Goal: Task Accomplishment & Management: Complete application form

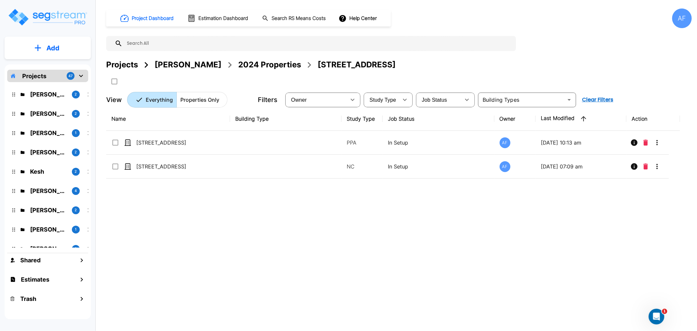
click at [627, 20] on div "AF" at bounding box center [682, 18] width 20 height 20
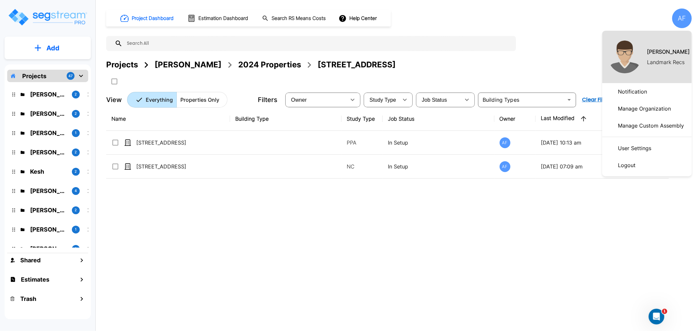
click at [627, 163] on p "Logout" at bounding box center [626, 165] width 23 height 13
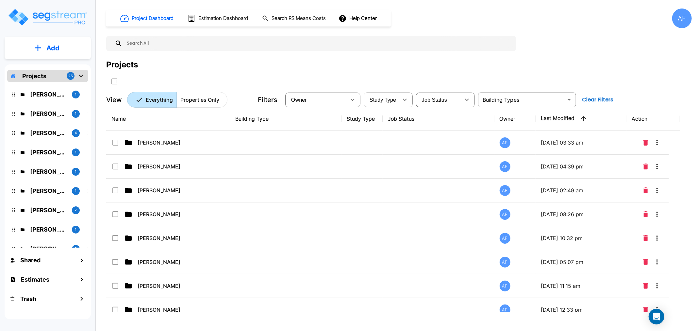
click at [679, 19] on div "AF" at bounding box center [682, 18] width 20 height 20
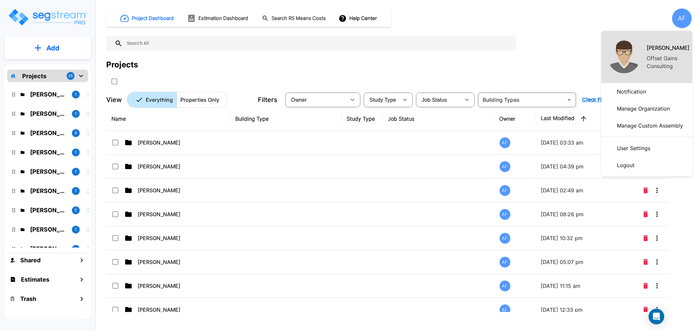
click at [552, 44] on div at bounding box center [348, 165] width 697 height 331
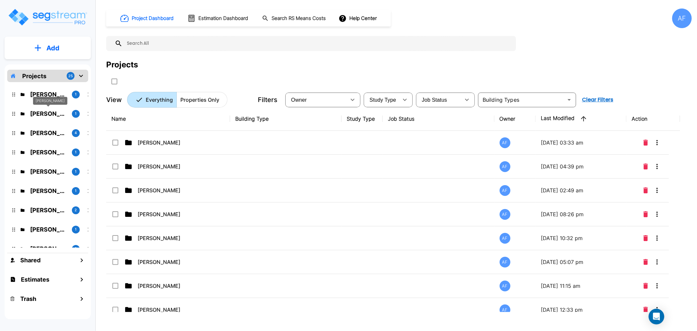
click at [38, 115] on p "[PERSON_NAME]" at bounding box center [48, 113] width 37 height 9
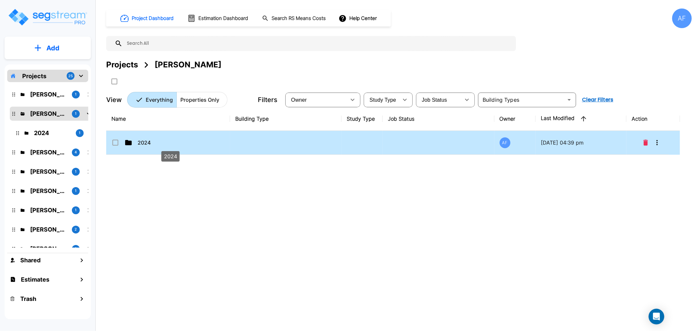
click at [142, 144] on p "2024" at bounding box center [170, 143] width 65 height 8
checkbox input "true"
click at [142, 144] on p "2024" at bounding box center [170, 143] width 65 height 8
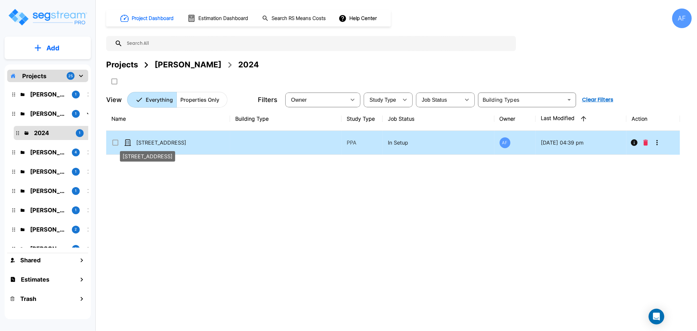
click at [162, 143] on p "[STREET_ADDRESS]" at bounding box center [168, 143] width 65 height 8
checkbox input "true"
click at [162, 143] on p "[STREET_ADDRESS]" at bounding box center [168, 143] width 65 height 8
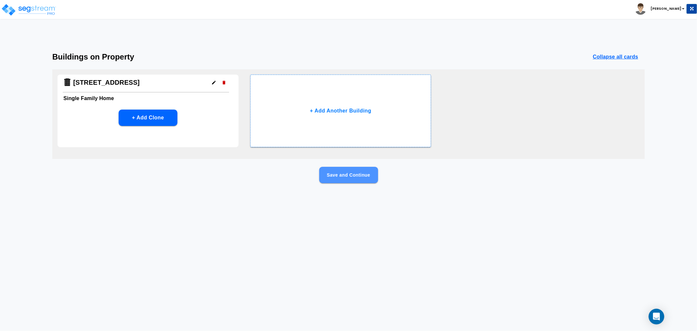
click at [338, 178] on button "Save and Continue" at bounding box center [348, 175] width 59 height 16
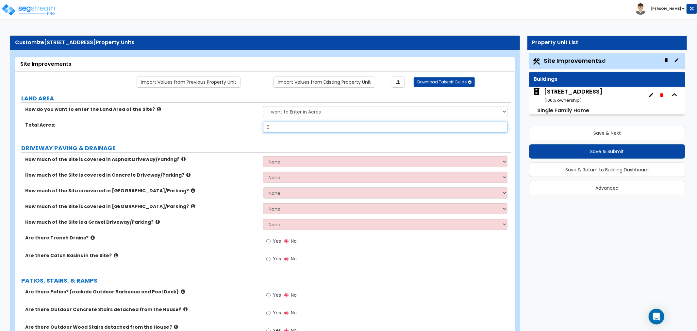
drag, startPoint x: 290, startPoint y: 125, endPoint x: 234, endPoint y: 128, distance: 55.6
click at [234, 128] on div "Total Acres: 0" at bounding box center [262, 130] width 495 height 16
click at [268, 128] on input "27" at bounding box center [385, 127] width 244 height 11
click at [266, 127] on input ".27" at bounding box center [385, 127] width 244 height 11
type input "0.27"
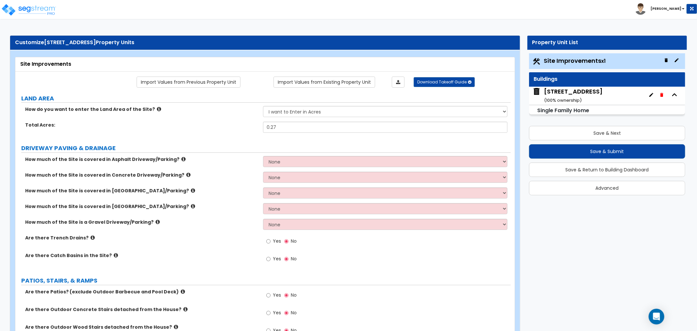
click at [253, 165] on div "How much of the Site is covered in Asphalt Driveway/Parking? None I want to Ent…" at bounding box center [262, 164] width 495 height 16
drag, startPoint x: 276, startPoint y: 162, endPoint x: 276, endPoint y: 165, distance: 3.3
click at [276, 162] on select "None I want to Enter an Approximate Percentage I want to Enter the Square Foota…" at bounding box center [385, 161] width 244 height 11
select select "2"
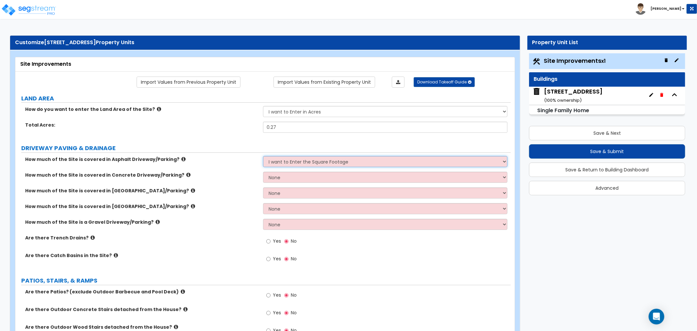
click at [263, 156] on select "None I want to Enter an Approximate Percentage I want to Enter the Square Foota…" at bounding box center [385, 161] width 244 height 11
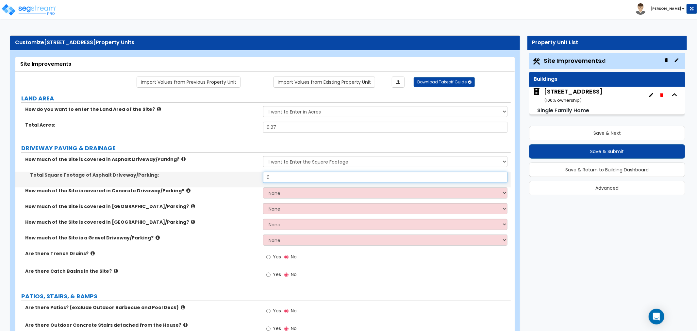
click at [275, 175] on input "0" at bounding box center [385, 177] width 244 height 11
drag, startPoint x: 275, startPoint y: 178, endPoint x: 215, endPoint y: 178, distance: 59.8
click at [215, 178] on div "Total Square Footage of Asphalt Driveway/Parking: 0" at bounding box center [262, 180] width 495 height 16
type input "1,220.58"
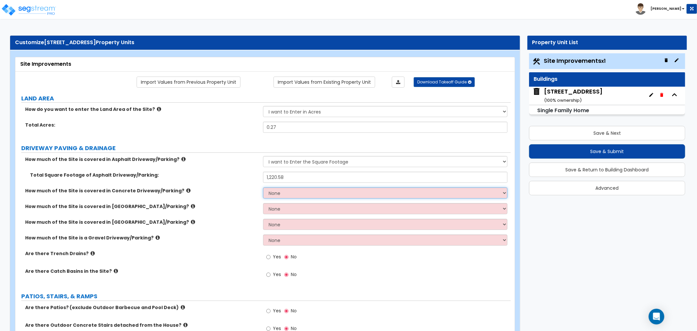
click at [293, 192] on select "None I want to Enter an Approximate Percentage I want to Enter the Square Foota…" at bounding box center [385, 192] width 244 height 11
select select "2"
click at [263, 187] on select "None I want to Enter an Approximate Percentage I want to Enter the Square Foota…" at bounding box center [385, 192] width 244 height 11
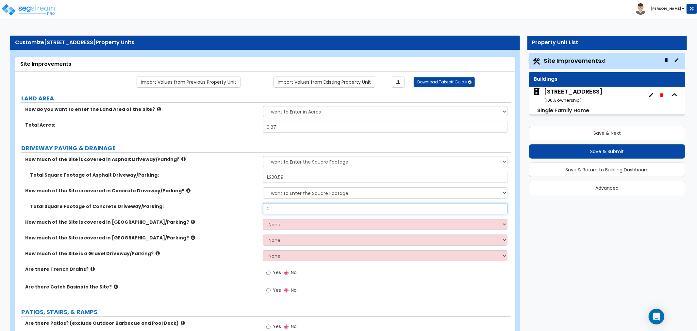
drag, startPoint x: 277, startPoint y: 210, endPoint x: 244, endPoint y: 207, distance: 32.8
click at [244, 207] on div "Total Square Footage of Concrete Driveway/Parking: 0" at bounding box center [262, 211] width 495 height 16
click at [303, 207] on input "0" at bounding box center [385, 208] width 244 height 11
drag, startPoint x: 295, startPoint y: 208, endPoint x: 180, endPoint y: 197, distance: 115.8
click at [180, 197] on div "How much of the Site is covered in Asphalt Driveway/Parking? None I want to Ent…" at bounding box center [263, 228] width 486 height 145
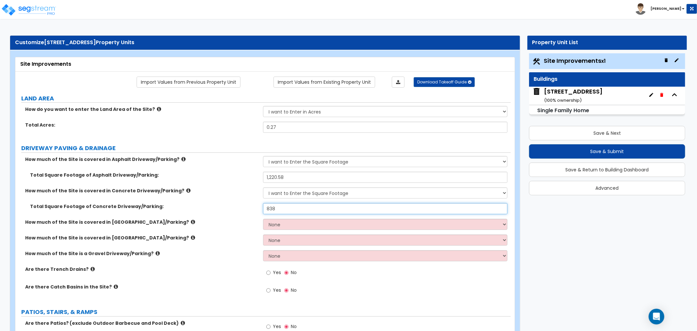
type input "838"
click at [199, 223] on label "How much of the Site is covered in [GEOGRAPHIC_DATA]/Parking?" at bounding box center [141, 222] width 233 height 7
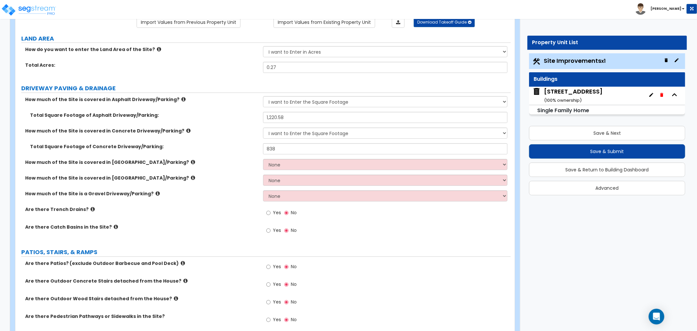
scroll to position [73, 0]
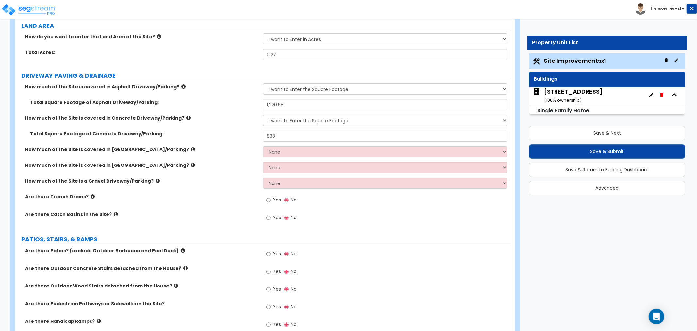
click at [181, 251] on icon at bounding box center [183, 250] width 4 height 5
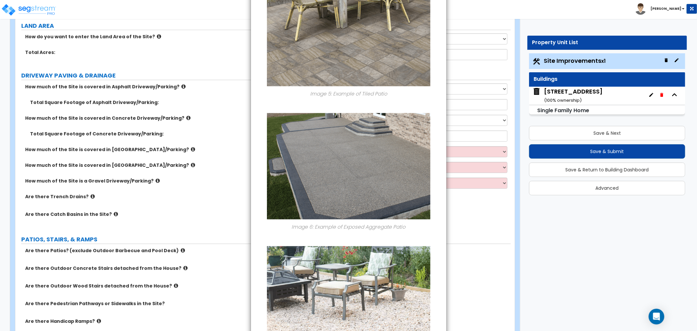
scroll to position [832, 0]
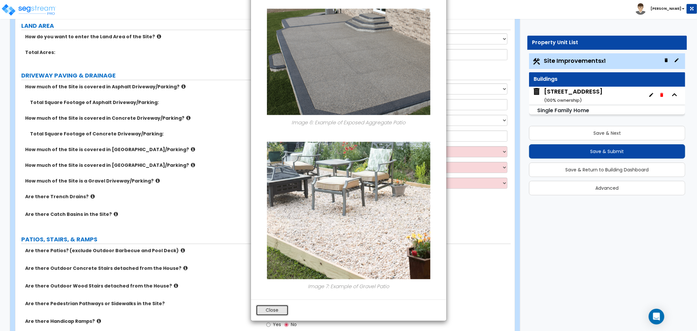
click at [277, 308] on button "Close" at bounding box center [272, 310] width 33 height 11
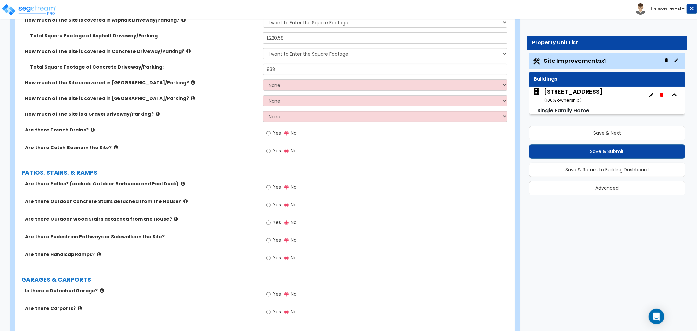
scroll to position [145, 0]
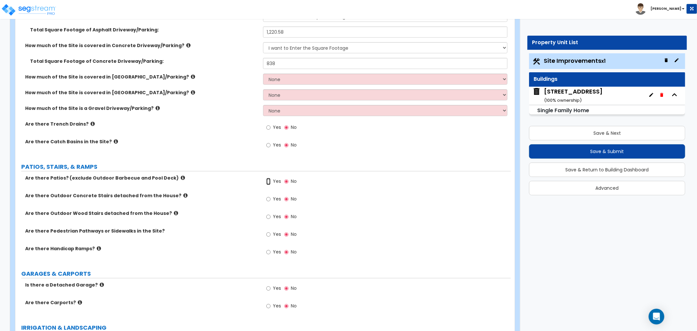
click at [269, 180] on input "Yes" at bounding box center [268, 181] width 4 height 7
radio input "true"
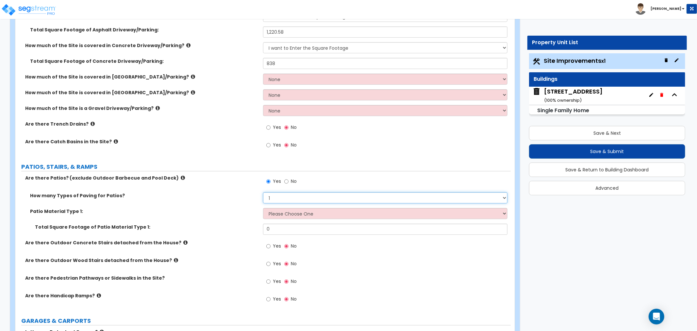
click at [278, 197] on select "1 2 3 4" at bounding box center [385, 197] width 244 height 11
click at [263, 192] on select "1 2 3 4" at bounding box center [385, 197] width 244 height 11
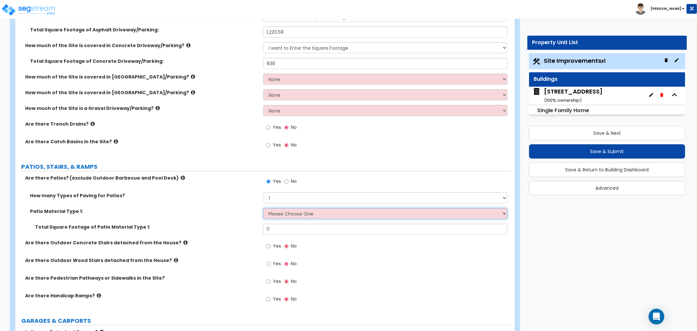
click at [274, 213] on select "Please Choose One Bare Concrete Stamped Concrete Brick Pavers Stone Pavers Tile…" at bounding box center [385, 213] width 244 height 11
select select "2"
click at [263, 208] on select "Please Choose One Bare Concrete Stamped Concrete Brick Pavers Stone Pavers Tile…" at bounding box center [385, 213] width 244 height 11
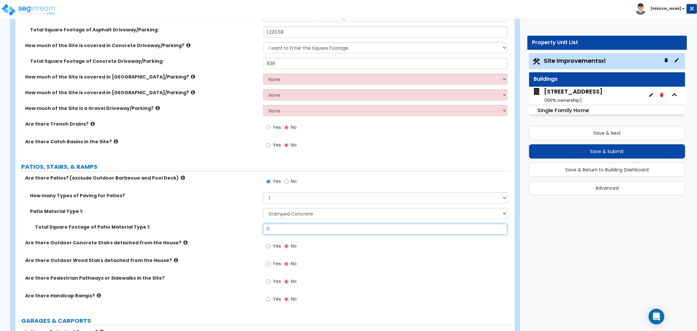
drag, startPoint x: 274, startPoint y: 228, endPoint x: 253, endPoint y: 227, distance: 20.6
click at [253, 227] on div "Total Square Footage of Patio Material Type 1: 0" at bounding box center [262, 232] width 495 height 16
type input "663"
click at [224, 245] on label "Are there Outdoor Concrete Stairs detached from the House?" at bounding box center [141, 242] width 233 height 7
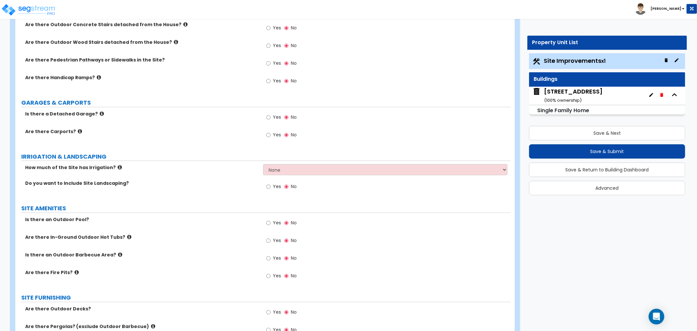
scroll to position [399, 0]
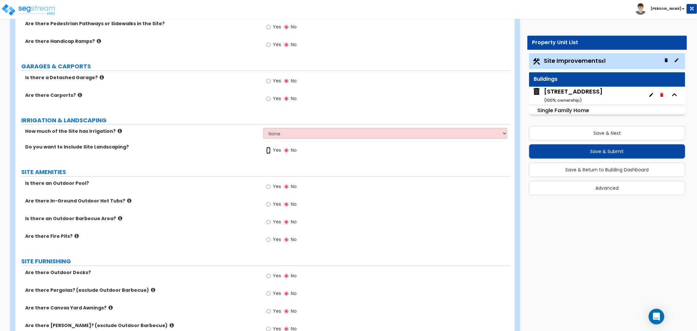
click at [269, 150] on input "Yes" at bounding box center [268, 150] width 4 height 7
radio input "true"
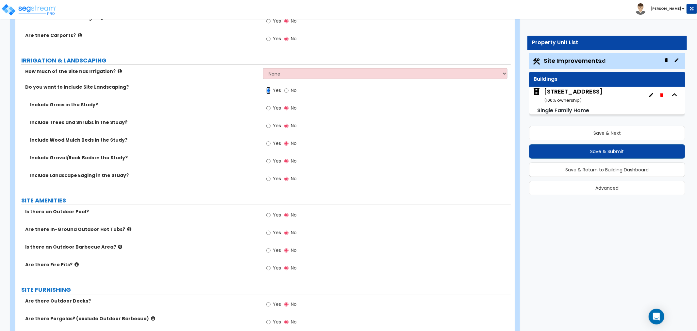
scroll to position [472, 0]
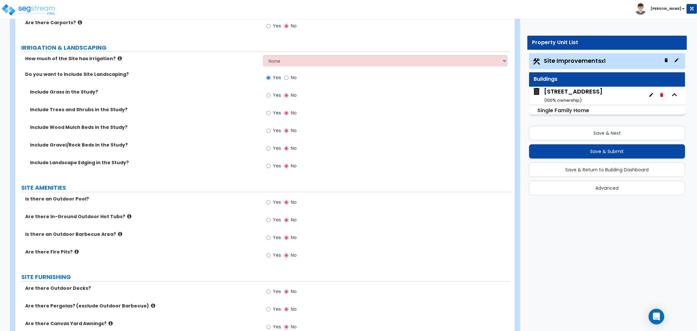
click at [266, 203] on div "Yes No" at bounding box center [281, 202] width 37 height 15
click at [269, 203] on input "Yes" at bounding box center [268, 202] width 4 height 7
radio input "true"
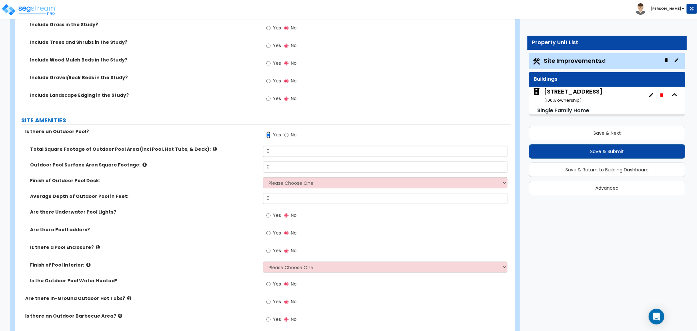
scroll to position [545, 0]
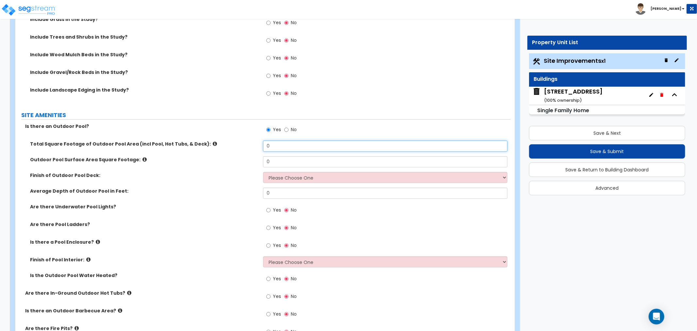
drag, startPoint x: 276, startPoint y: 144, endPoint x: 249, endPoint y: 144, distance: 26.5
click at [249, 144] on div "Total Square Footage of Outdoor Pool Area (incl Pool, Hot Tubs, & Deck): 0" at bounding box center [262, 149] width 495 height 16
type input "658"
click at [143, 159] on icon at bounding box center [145, 159] width 4 height 5
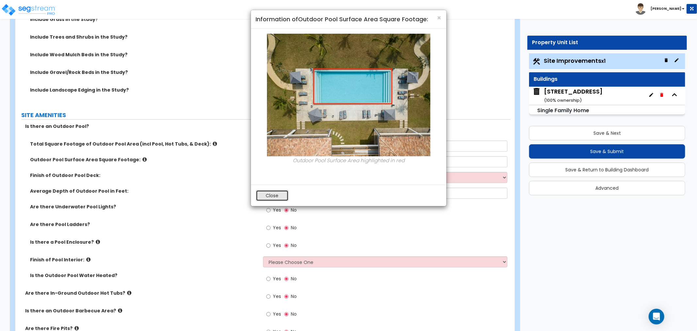
click at [270, 193] on button "Close" at bounding box center [272, 195] width 33 height 11
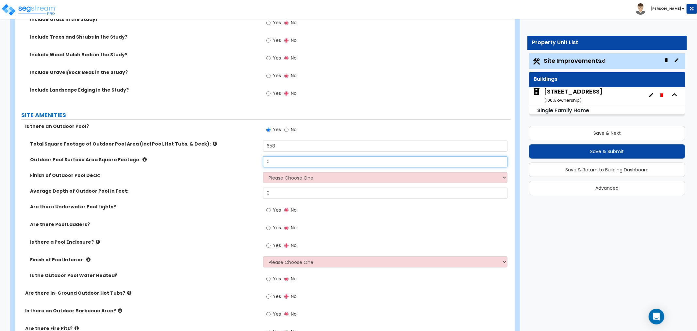
drag, startPoint x: 276, startPoint y: 164, endPoint x: 238, endPoint y: 163, distance: 38.3
click at [238, 163] on div "Outdoor Pool Surface Area Square Footage: 0" at bounding box center [262, 164] width 495 height 16
type input "658"
click at [213, 142] on icon at bounding box center [215, 143] width 4 height 5
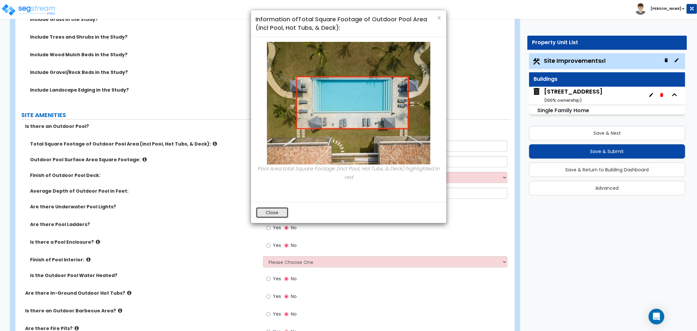
click at [270, 211] on button "Close" at bounding box center [272, 212] width 33 height 11
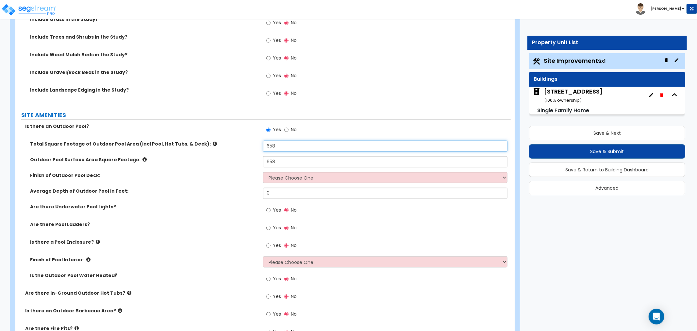
drag, startPoint x: 292, startPoint y: 146, endPoint x: 243, endPoint y: 148, distance: 49.7
click at [243, 148] on div "Total Square Footage of Outdoor Pool Area (incl Pool, Hot Tubs, & Deck): 658" at bounding box center [262, 149] width 495 height 16
type input "1,326"
click at [223, 179] on div "Finish of Outdoor Pool Deck: Please Choose One Bare Concrete Stamped Concrete B…" at bounding box center [262, 180] width 495 height 16
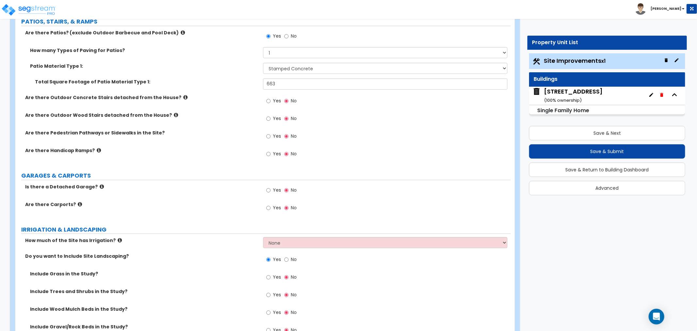
scroll to position [218, 0]
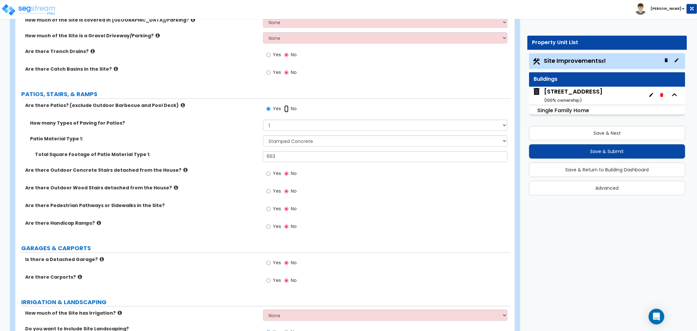
click at [287, 108] on input "No" at bounding box center [286, 108] width 4 height 7
radio input "false"
radio input "true"
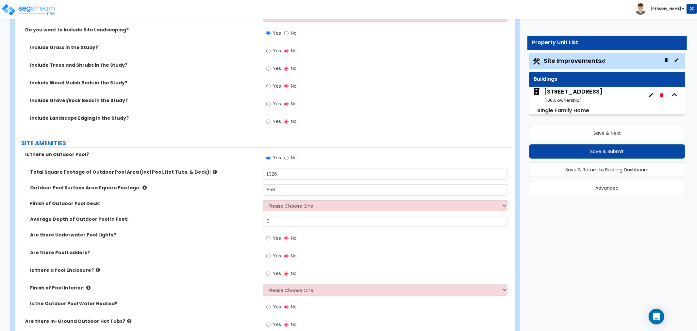
scroll to position [472, 0]
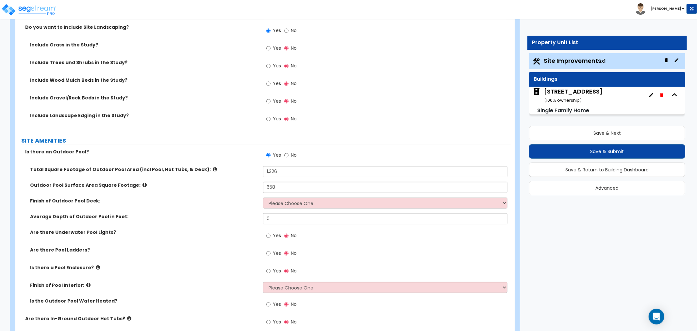
click at [213, 168] on icon at bounding box center [215, 169] width 4 height 5
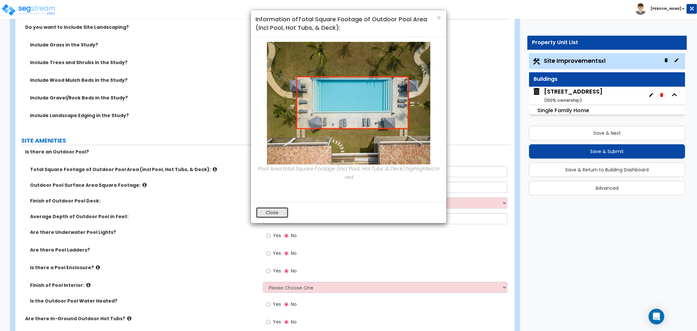
click at [269, 211] on button "Close" at bounding box center [272, 212] width 33 height 11
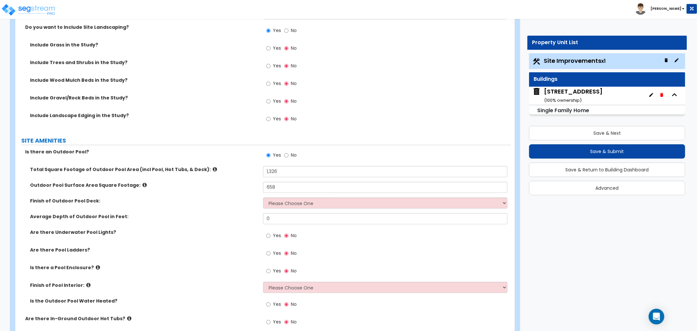
click at [143, 185] on icon at bounding box center [145, 184] width 4 height 5
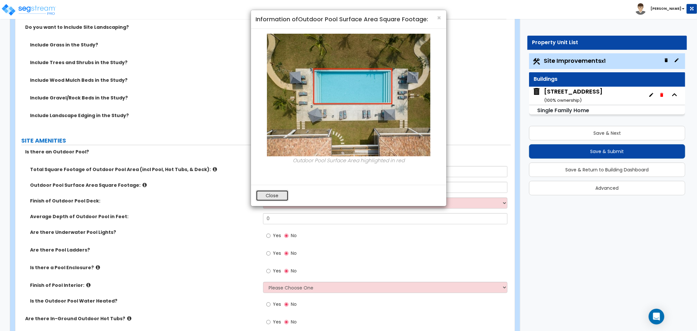
click at [277, 197] on button "Close" at bounding box center [272, 195] width 33 height 11
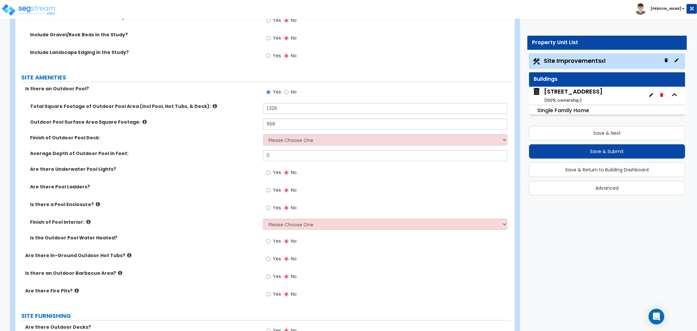
scroll to position [545, 0]
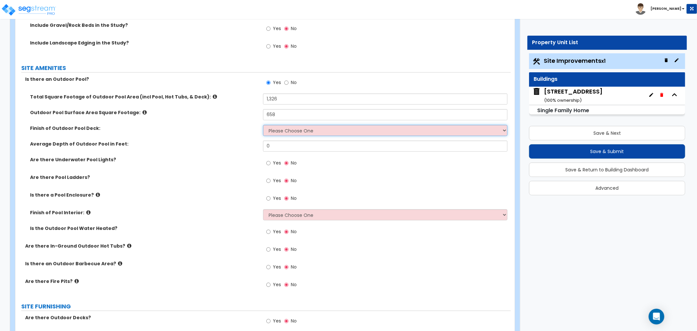
click at [275, 127] on select "Please Choose One Bare Concrete Stamped Concrete Brick Pavers Stone Pavers Wood…" at bounding box center [385, 130] width 244 height 11
select select "2"
click at [263, 125] on select "Please Choose One Bare Concrete Stamped Concrete Brick Pavers Stone Pavers Wood…" at bounding box center [385, 130] width 244 height 11
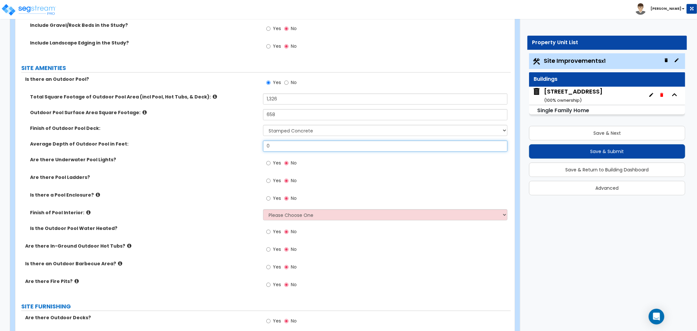
click at [280, 148] on input "0" at bounding box center [385, 146] width 244 height 11
drag, startPoint x: 282, startPoint y: 145, endPoint x: 213, endPoint y: 146, distance: 69.0
click at [213, 146] on div "Average Depth of Outdoor Pool in Feet: 0" at bounding box center [262, 149] width 495 height 16
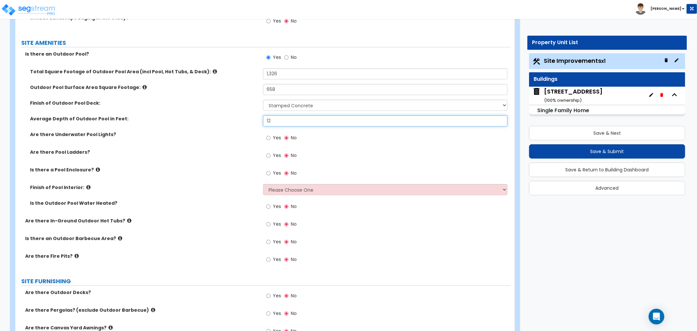
scroll to position [581, 0]
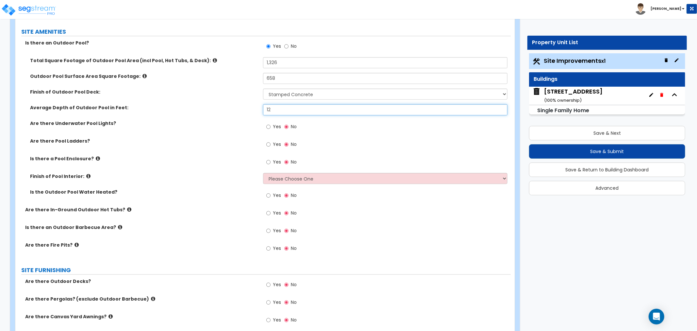
drag, startPoint x: 276, startPoint y: 109, endPoint x: 235, endPoint y: 113, distance: 41.4
click at [235, 113] on div "Average Depth of Outdoor Pool in Feet: 12" at bounding box center [262, 112] width 495 height 16
type input "8"
click at [219, 145] on div "Are there Pool Ladders? Yes No" at bounding box center [262, 147] width 495 height 18
drag, startPoint x: 274, startPoint y: 107, endPoint x: 252, endPoint y: 110, distance: 21.8
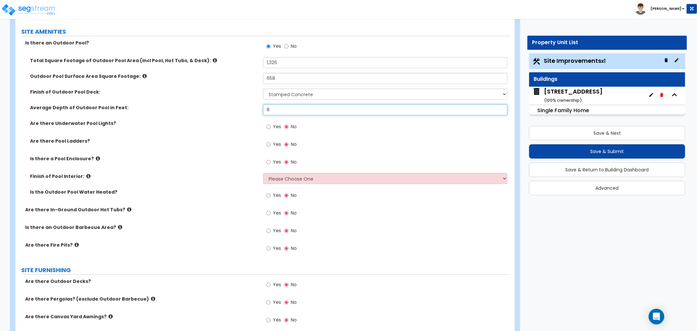
click at [252, 110] on div "Average Depth of Outdoor Pool in Feet: 8" at bounding box center [262, 112] width 495 height 16
drag, startPoint x: 143, startPoint y: 139, endPoint x: 73, endPoint y: 131, distance: 70.8
click at [143, 140] on label "Are there Pool Ladders?" at bounding box center [144, 141] width 228 height 7
click at [95, 158] on label "Is there a Pool Enclosure?" at bounding box center [144, 158] width 228 height 7
click at [96, 158] on icon at bounding box center [98, 158] width 4 height 5
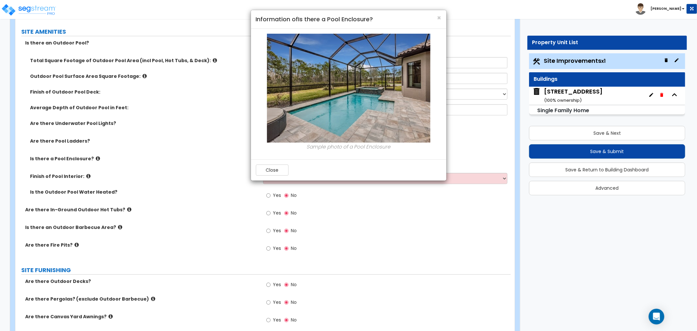
click at [290, 173] on div "Close" at bounding box center [348, 169] width 195 height 21
click at [270, 173] on button "Close" at bounding box center [272, 169] width 33 height 11
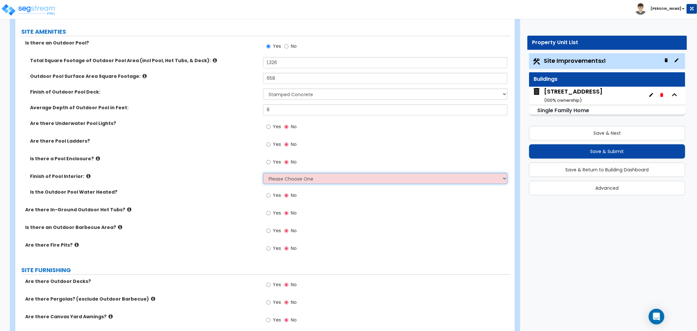
click at [283, 174] on select "Please Choose One Tile Plaster Vinyl" at bounding box center [385, 178] width 244 height 11
click at [86, 175] on icon at bounding box center [88, 176] width 4 height 5
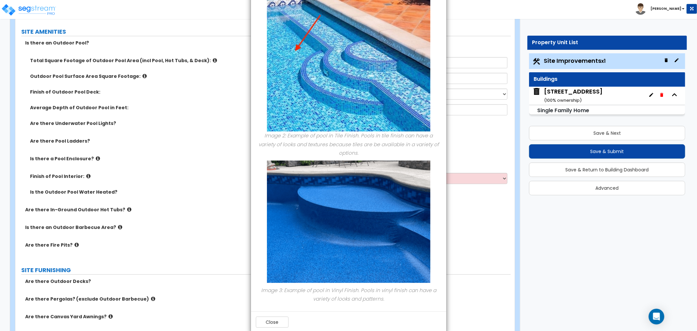
scroll to position [198, 0]
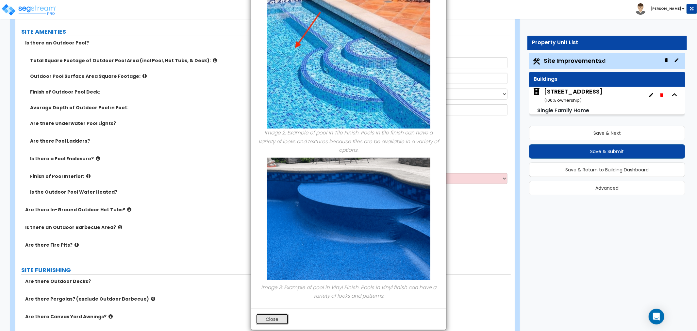
click at [264, 315] on button "Close" at bounding box center [272, 318] width 33 height 11
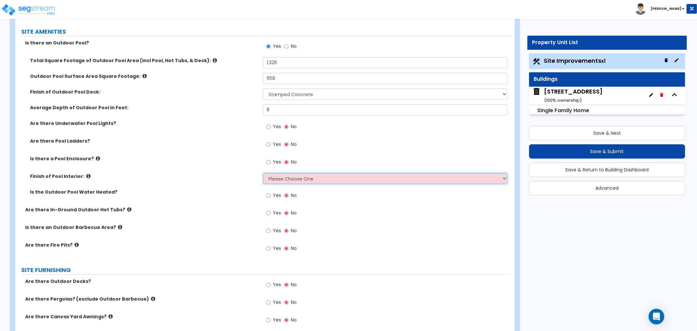
click at [285, 176] on select "Please Choose One Tile Plaster Vinyl" at bounding box center [385, 178] width 244 height 11
select select "2"
click at [263, 173] on select "Please Choose One Tile Plaster Vinyl" at bounding box center [385, 178] width 244 height 11
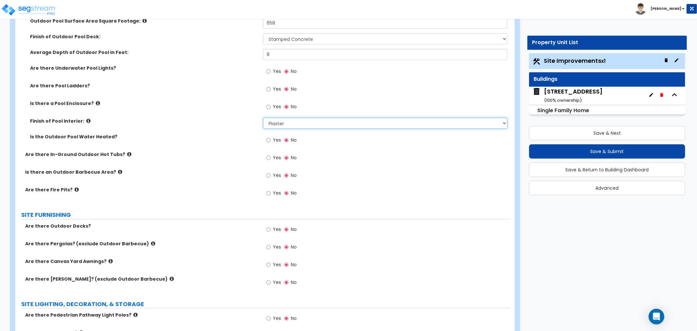
scroll to position [654, 0]
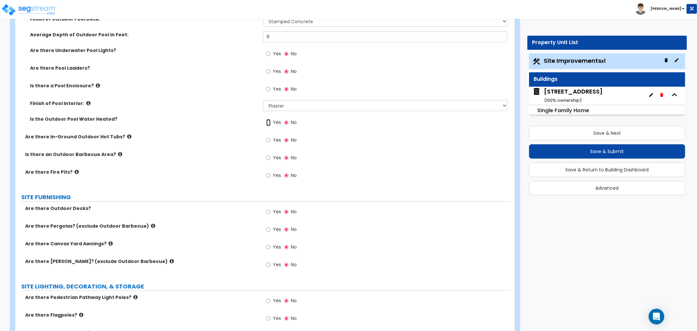
click at [270, 123] on input "Yes" at bounding box center [268, 122] width 4 height 7
radio input "true"
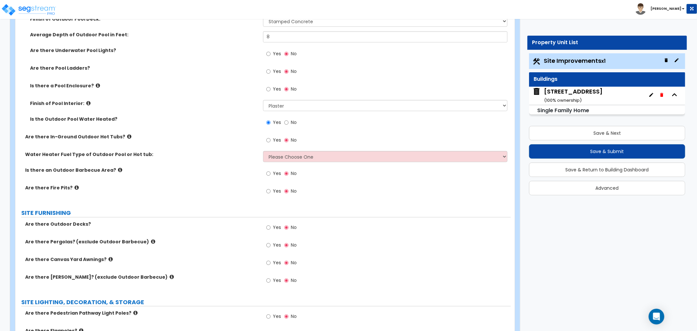
click at [127, 136] on icon at bounding box center [129, 136] width 4 height 5
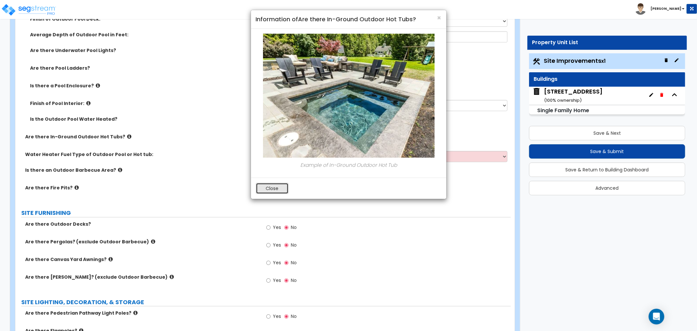
click at [267, 191] on button "Close" at bounding box center [272, 188] width 33 height 11
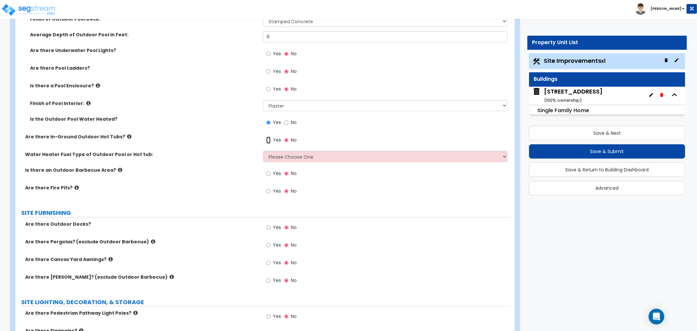
click at [267, 140] on input "Yes" at bounding box center [268, 140] width 4 height 7
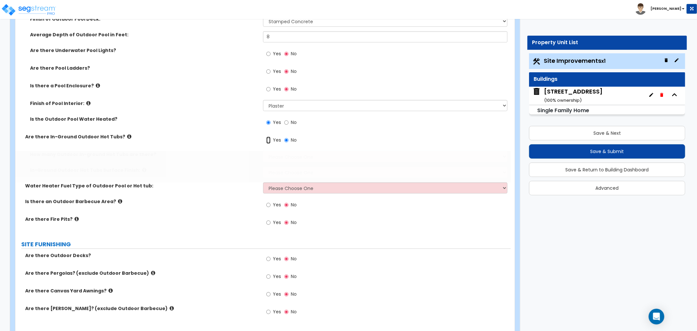
radio input "true"
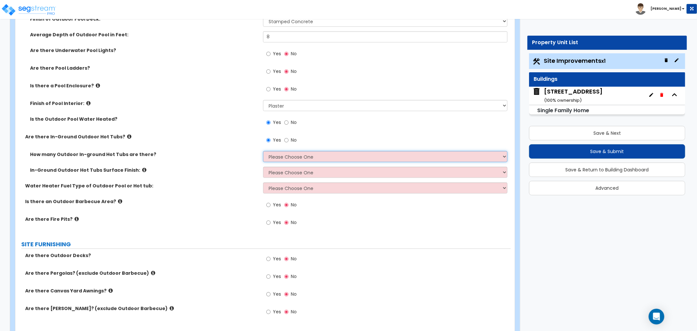
click at [306, 156] on select "Please Choose One 1 2 3 4" at bounding box center [385, 156] width 244 height 11
select select "1"
click at [263, 151] on select "Please Choose One 1 2 3 4" at bounding box center [385, 156] width 244 height 11
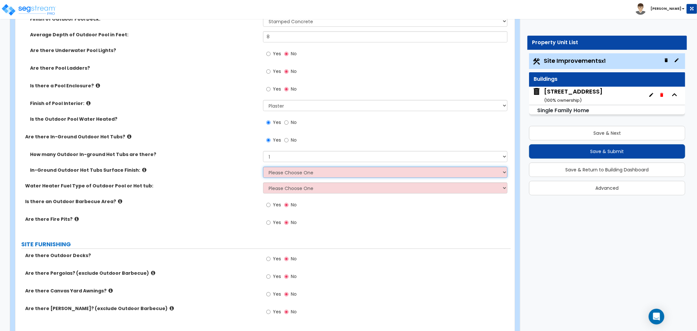
click at [273, 174] on select "Please Choose One Tile Plaster" at bounding box center [385, 172] width 244 height 11
select select "2"
click at [263, 167] on select "Please Choose One Tile Plaster" at bounding box center [385, 172] width 244 height 11
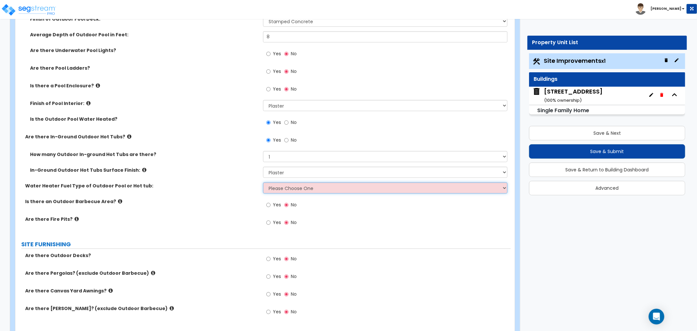
click at [281, 188] on select "Please Choose One Gas Electric" at bounding box center [385, 187] width 244 height 11
select select "1"
click at [263, 182] on select "Please Choose One Gas Electric" at bounding box center [385, 187] width 244 height 11
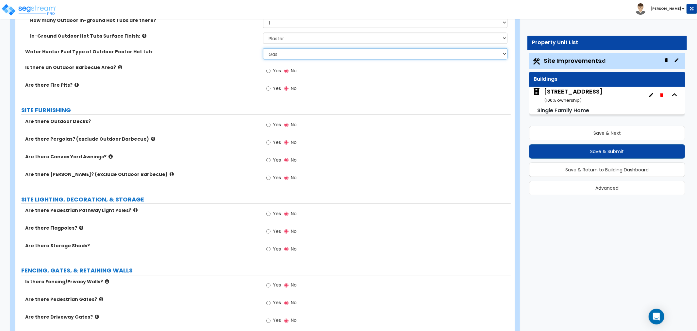
scroll to position [799, 0]
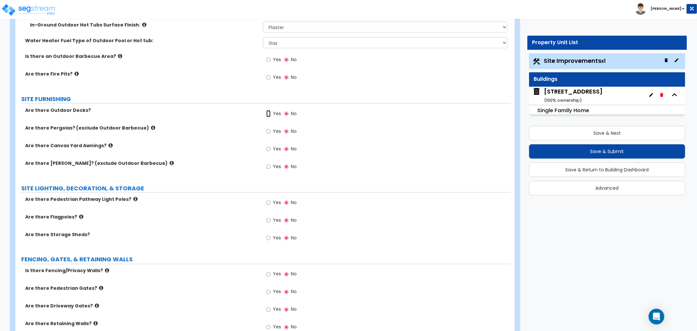
click at [269, 113] on input "Yes" at bounding box center [268, 113] width 4 height 7
radio input "true"
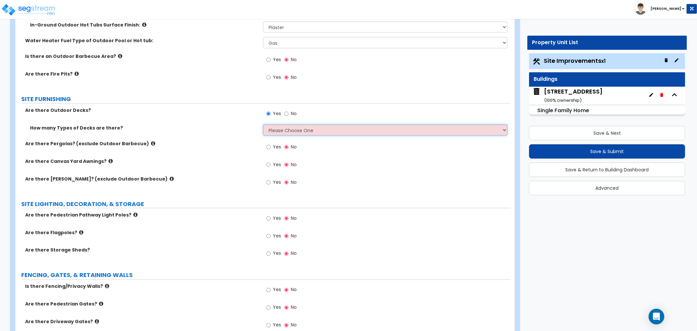
click at [286, 130] on select "Please Choose One 1 2 3 4" at bounding box center [385, 130] width 244 height 11
select select "1"
click at [263, 125] on select "Please Choose One 1 2 3 4" at bounding box center [385, 130] width 244 height 11
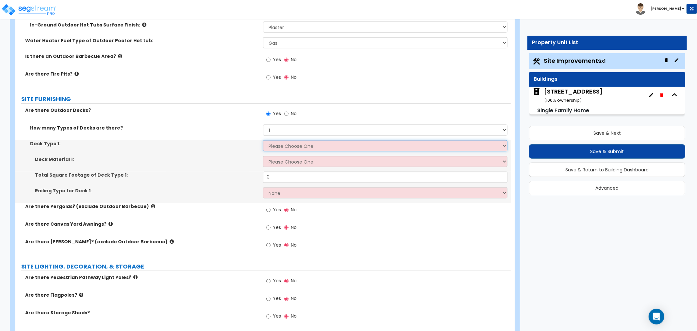
click at [277, 145] on select "Please Choose One Attached to Structure Detached from Structure" at bounding box center [385, 145] width 244 height 11
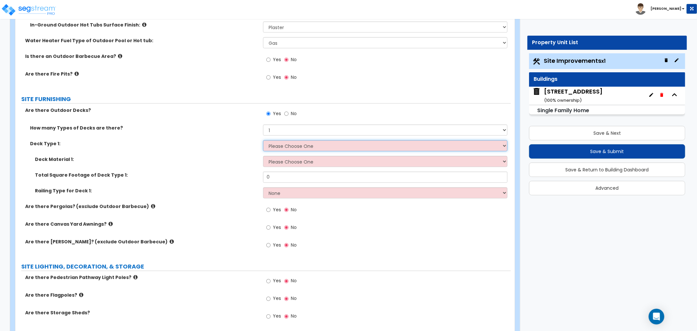
select select "1"
click at [263, 140] on select "Please Choose One Attached to Structure Detached from Structure" at bounding box center [385, 145] width 244 height 11
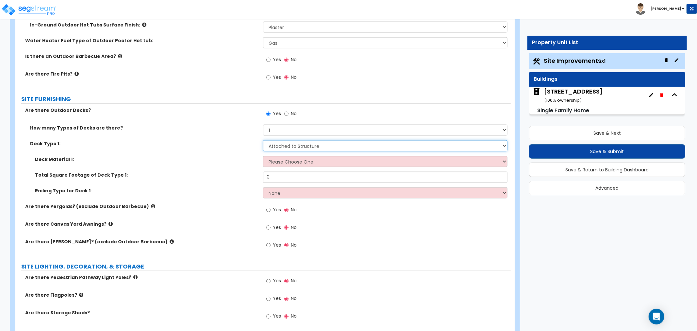
click at [282, 146] on select "Please Choose One Attached to Structure Detached from Structure" at bounding box center [385, 145] width 244 height 11
click at [263, 140] on select "Please Choose One Attached to Structure Detached from Structure" at bounding box center [385, 145] width 244 height 11
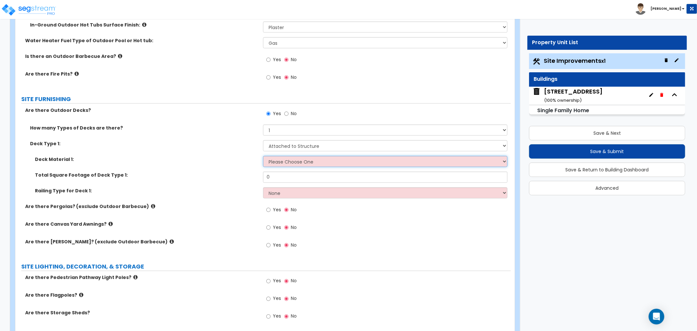
click at [279, 159] on select "Please Choose One Wood Plastic/PVC" at bounding box center [385, 161] width 244 height 11
select select "1"
click at [263, 156] on select "Please Choose One Wood Plastic/PVC" at bounding box center [385, 161] width 244 height 11
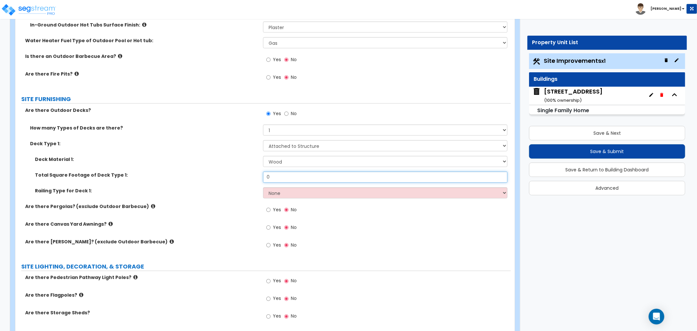
drag, startPoint x: 286, startPoint y: 177, endPoint x: 271, endPoint y: 176, distance: 15.1
click at [271, 176] on input "0" at bounding box center [385, 177] width 244 height 11
drag, startPoint x: 279, startPoint y: 177, endPoint x: 241, endPoint y: 177, distance: 37.6
click at [241, 177] on div "Total Square Footage of Deck Type 1: 0" at bounding box center [262, 180] width 495 height 16
type input "410"
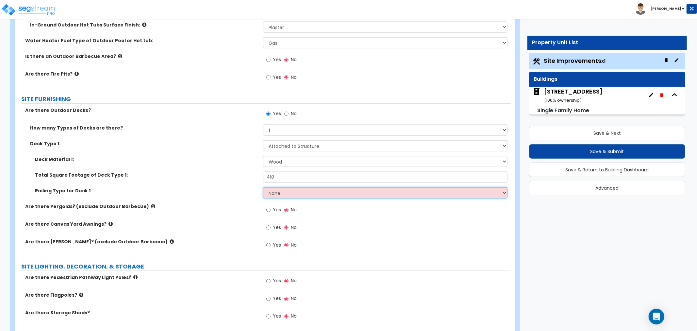
click at [277, 195] on select "None Wood Plastic" at bounding box center [385, 192] width 244 height 11
select select "1"
click at [263, 187] on select "None Wood Plastic" at bounding box center [385, 192] width 244 height 11
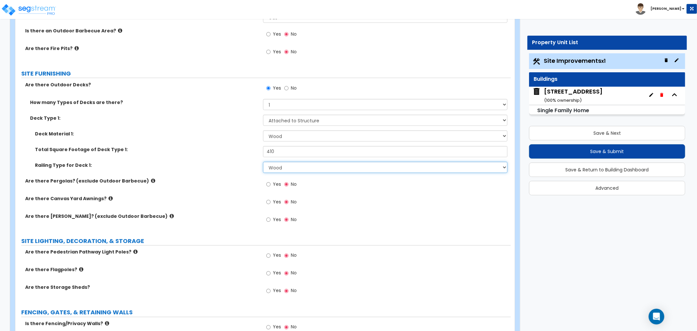
scroll to position [835, 0]
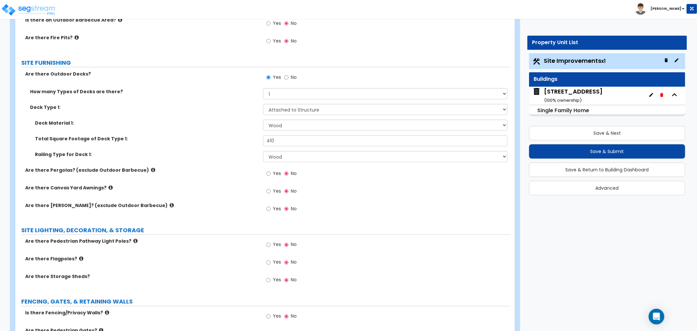
click at [151, 167] on icon at bounding box center [153, 169] width 4 height 5
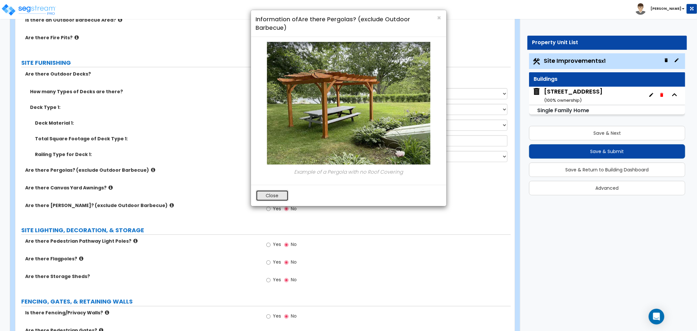
click at [264, 192] on button "Close" at bounding box center [272, 195] width 33 height 11
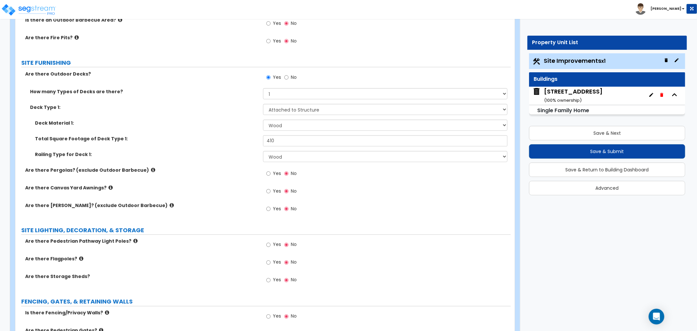
click at [109, 187] on icon at bounding box center [111, 187] width 4 height 5
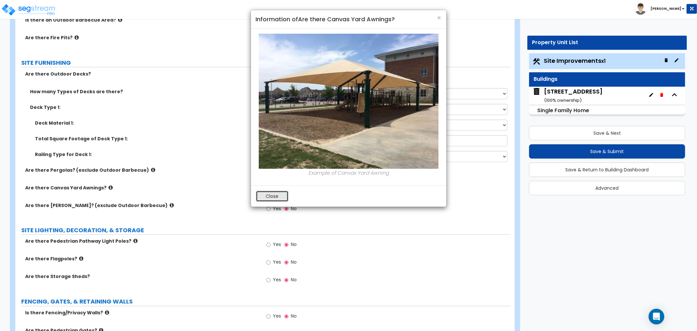
click at [277, 193] on button "Close" at bounding box center [272, 196] width 33 height 11
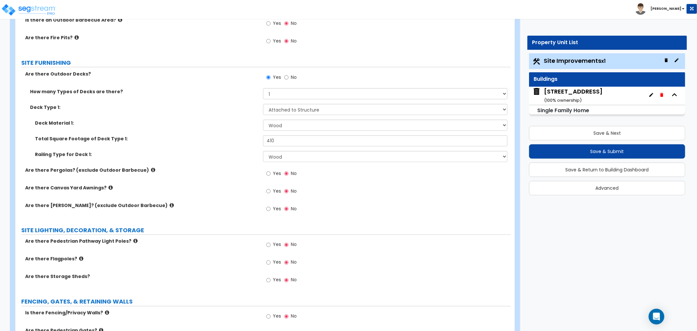
scroll to position [871, 0]
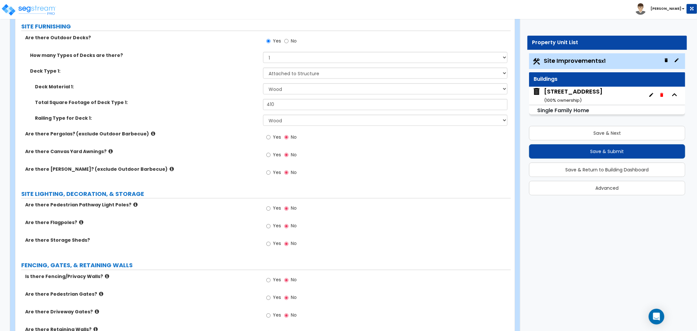
click at [170, 167] on icon at bounding box center [172, 168] width 4 height 5
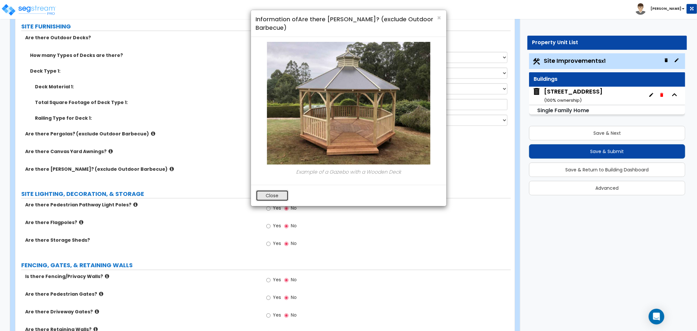
click at [266, 195] on button "Close" at bounding box center [272, 195] width 33 height 11
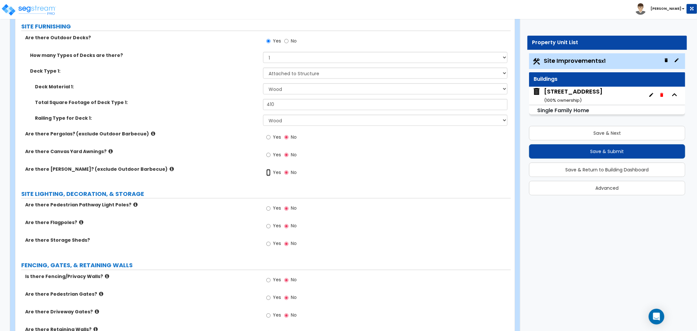
click at [269, 172] on input "Yes" at bounding box center [268, 172] width 4 height 7
radio input "true"
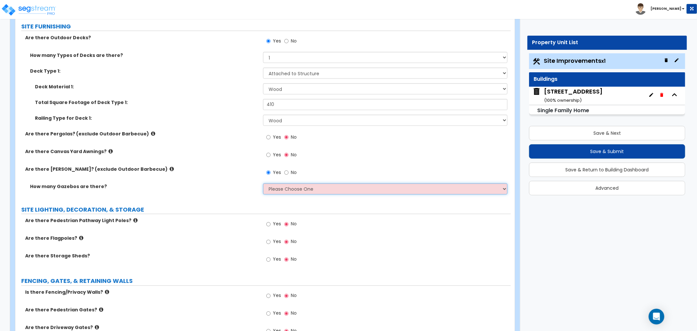
drag, startPoint x: 272, startPoint y: 184, endPoint x: 273, endPoint y: 190, distance: 5.6
click at [272, 184] on select "Please Choose One 1 2 3" at bounding box center [385, 188] width 244 height 11
select select "1"
click at [263, 183] on select "Please Choose One 1 2 3" at bounding box center [385, 188] width 244 height 11
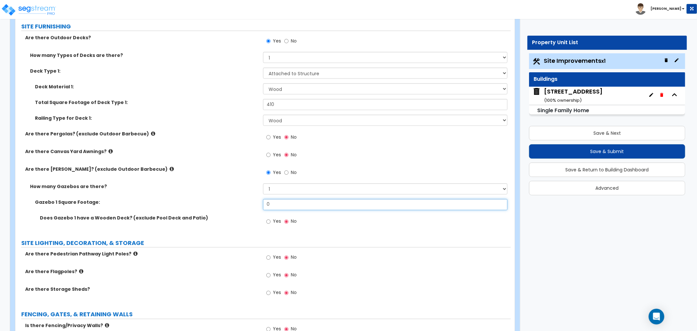
drag, startPoint x: 280, startPoint y: 202, endPoint x: 241, endPoint y: 204, distance: 39.9
click at [241, 204] on div "Gazebo 1 Square Footage: 0" at bounding box center [262, 207] width 495 height 16
type input "135"
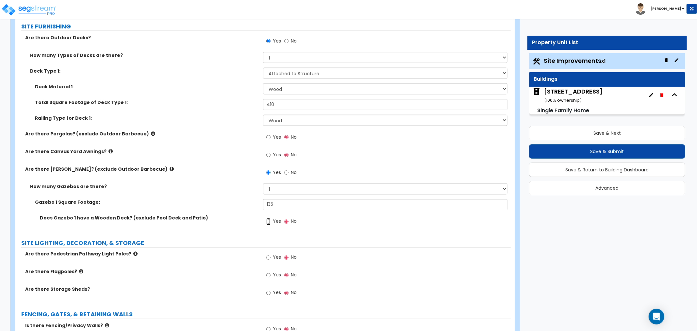
click at [268, 222] on input "Yes" at bounding box center [268, 221] width 4 height 7
radio input "true"
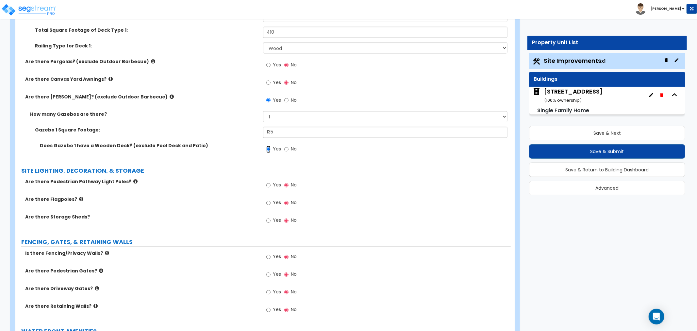
scroll to position [944, 0]
click at [269, 184] on input "Yes" at bounding box center [268, 184] width 4 height 7
radio input "true"
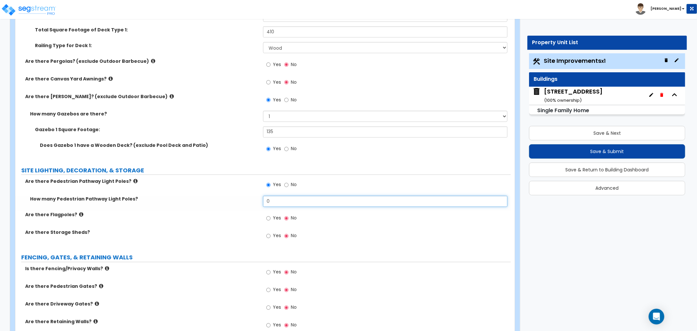
drag, startPoint x: 283, startPoint y: 201, endPoint x: 243, endPoint y: 201, distance: 39.9
click at [243, 201] on div "How many Pedestrian Pathway Light Poles? 0" at bounding box center [262, 204] width 495 height 16
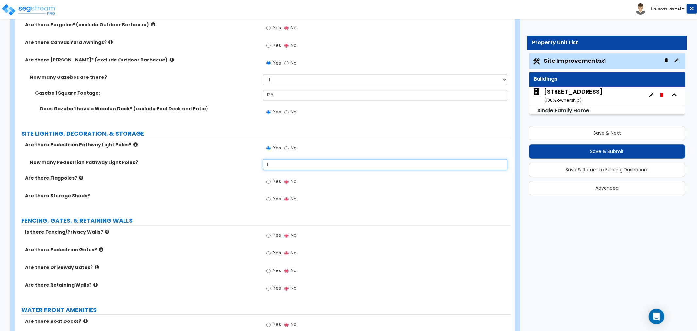
type input "1"
click at [269, 199] on input "Yes" at bounding box center [268, 199] width 4 height 7
radio input "true"
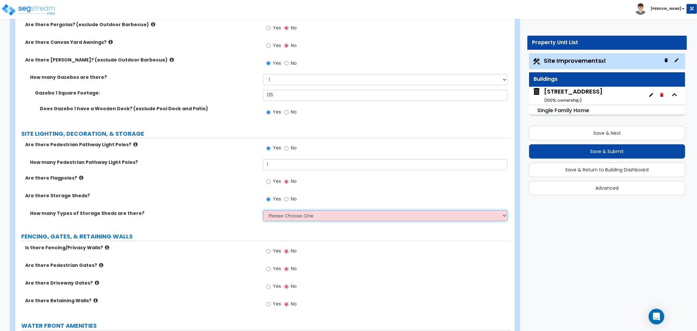
click at [278, 216] on select "Please Choose One 1 2" at bounding box center [385, 215] width 244 height 11
select select "1"
click at [263, 210] on select "Please Choose One 1 2" at bounding box center [385, 215] width 244 height 11
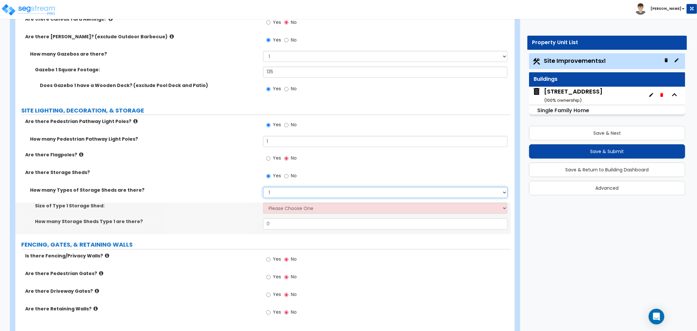
scroll to position [1017, 0]
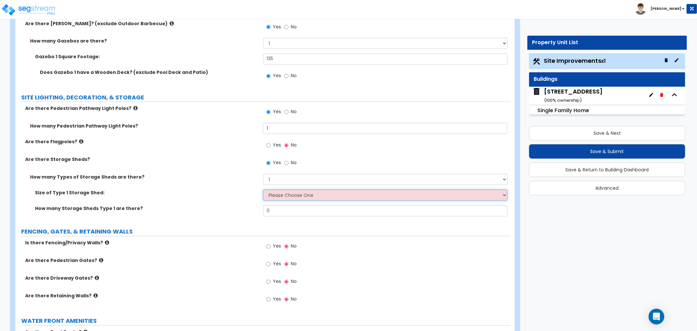
click at [276, 194] on select "Please Choose One 16' x 32' 30' x 64'" at bounding box center [385, 195] width 244 height 11
select select "1"
click at [263, 190] on select "Please Choose One 16' x 32' 30' x 64'" at bounding box center [385, 195] width 244 height 11
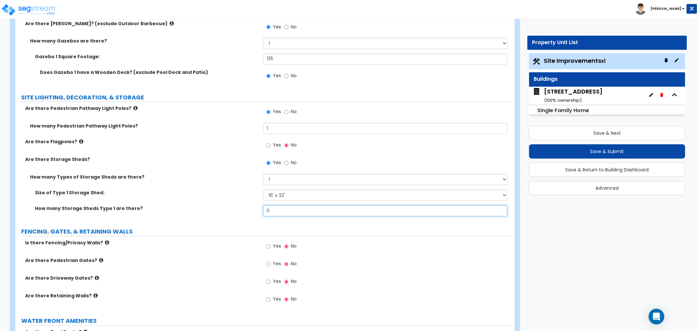
drag, startPoint x: 274, startPoint y: 210, endPoint x: 244, endPoint y: 209, distance: 29.8
click at [244, 209] on div "How many Storage Sheds Type 1 are there? 0" at bounding box center [262, 213] width 495 height 16
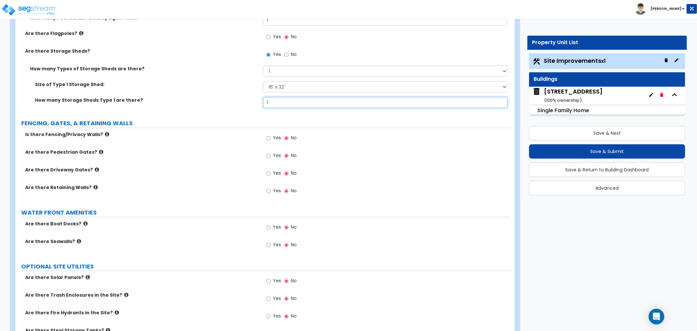
scroll to position [1126, 0]
type input "1"
click at [268, 136] on input "Yes" at bounding box center [268, 137] width 4 height 7
radio input "true"
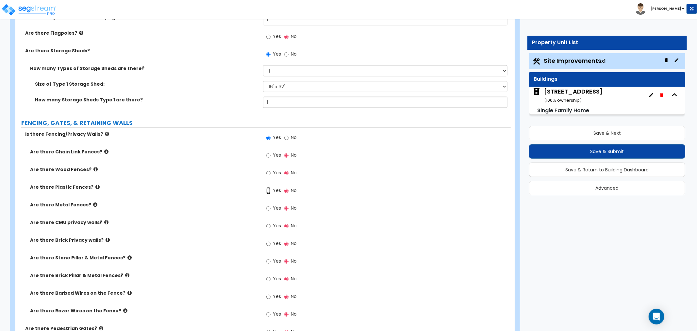
click at [267, 191] on input "Yes" at bounding box center [268, 190] width 4 height 7
radio input "true"
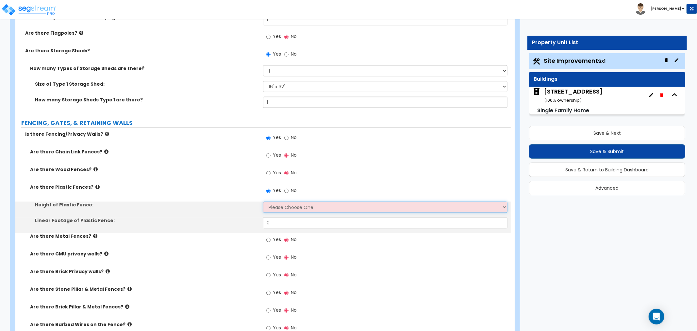
click at [277, 205] on select "Please Choose One 3 feet 4 feet 5 feet 6 feet" at bounding box center [385, 206] width 244 height 11
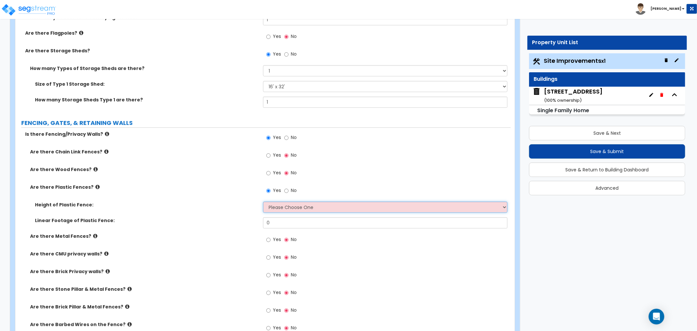
select select "4"
click at [263, 201] on select "Please Choose One 3 feet 4 feet 5 feet 6 feet" at bounding box center [385, 206] width 244 height 11
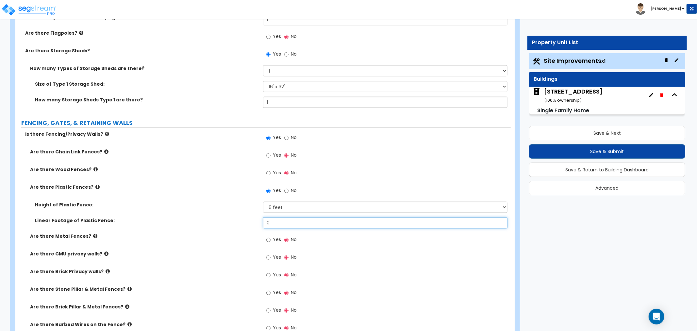
drag, startPoint x: 277, startPoint y: 223, endPoint x: 233, endPoint y: 220, distance: 44.2
click at [233, 220] on div "Linear Footage of Plastic Fence: 0" at bounding box center [262, 225] width 495 height 16
type input "270"
click at [221, 242] on div "Are there Metal Fences? Yes No" at bounding box center [262, 242] width 495 height 18
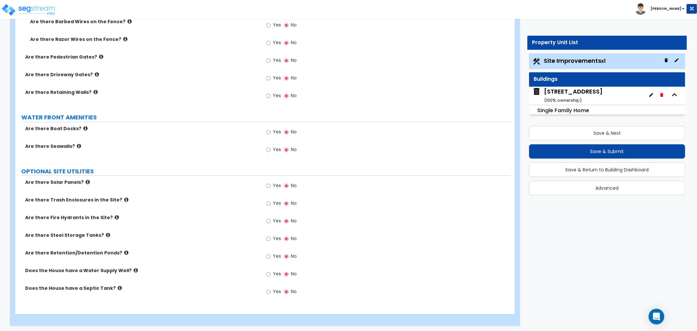
scroll to position [1430, 0]
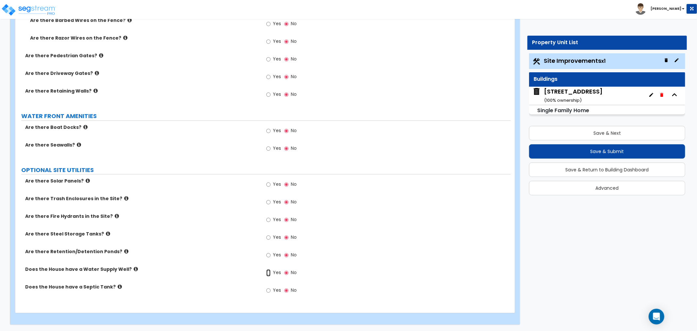
click at [269, 272] on input "Yes" at bounding box center [268, 272] width 4 height 7
radio input "true"
click at [131, 269] on label "Does the House have a Water Supply Well?" at bounding box center [141, 269] width 233 height 7
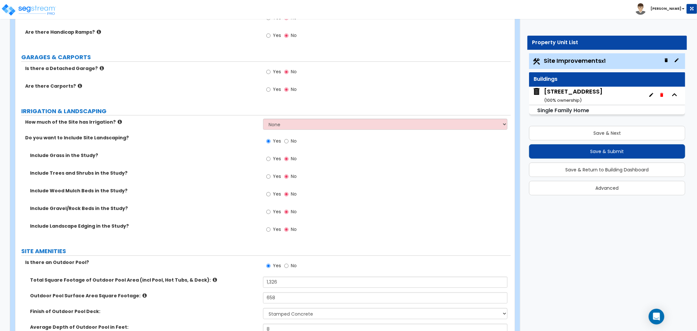
scroll to position [363, 0]
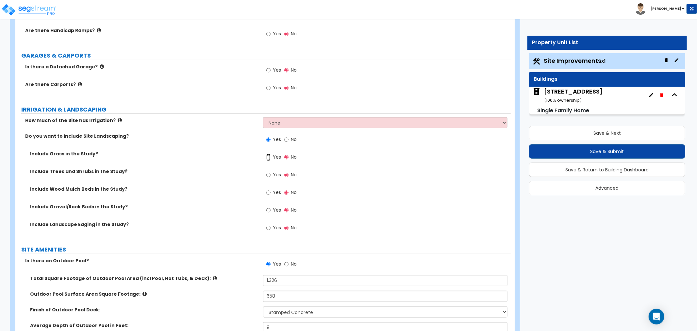
click at [269, 156] on input "Yes" at bounding box center [268, 157] width 4 height 7
radio input "true"
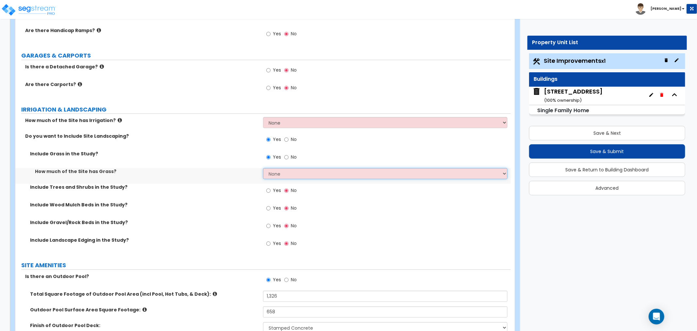
click at [282, 175] on select "None I want to Enter an Approximate Percentage I want to Enter the Square Foota…" at bounding box center [385, 173] width 244 height 11
select select "2"
click at [263, 168] on select "None I want to Enter an Approximate Percentage I want to Enter the Square Foota…" at bounding box center [385, 173] width 244 height 11
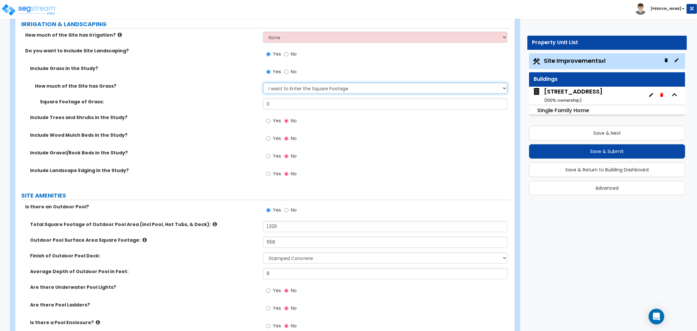
scroll to position [436, 0]
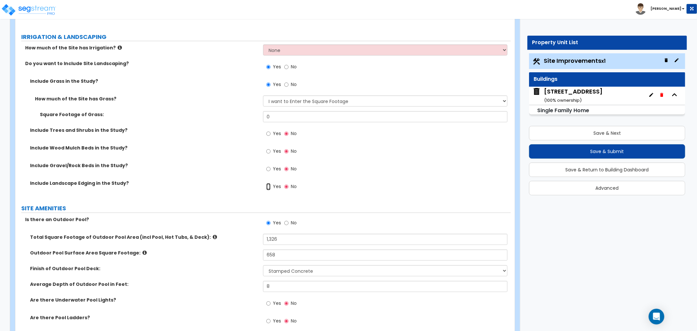
click at [269, 187] on input "Yes" at bounding box center [268, 186] width 4 height 7
radio input "true"
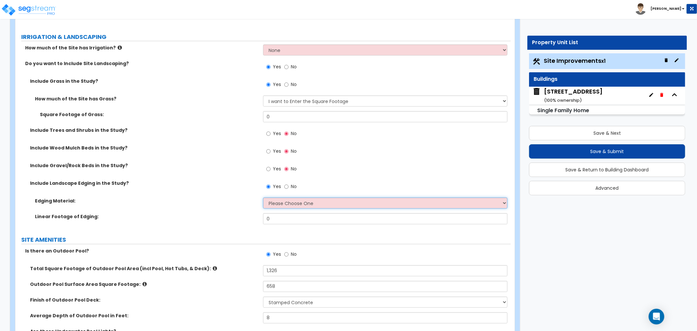
click at [275, 205] on select "Please Choose One Metal Brick Railroad Ties Concrete" at bounding box center [385, 202] width 244 height 11
select select "2"
click at [263, 197] on select "Please Choose One Metal Brick Railroad Ties Concrete" at bounding box center [385, 202] width 244 height 11
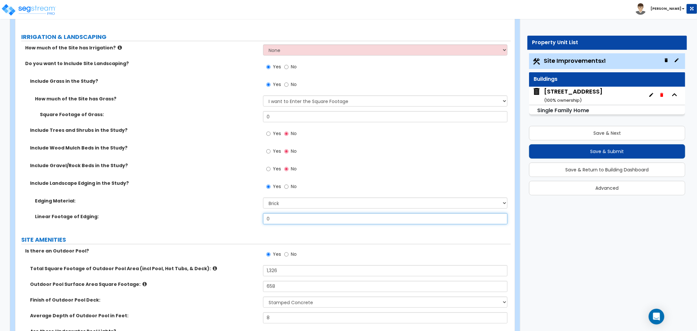
click at [277, 218] on input "0" at bounding box center [385, 218] width 244 height 11
drag, startPoint x: 276, startPoint y: 213, endPoint x: 246, endPoint y: 217, distance: 30.3
click at [246, 217] on div "Linear Footage of Edging: 0" at bounding box center [262, 221] width 495 height 16
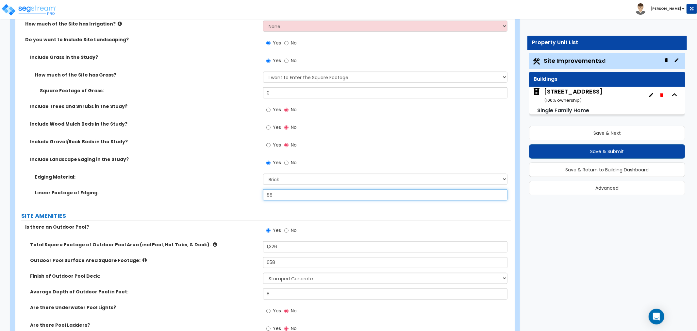
scroll to position [472, 0]
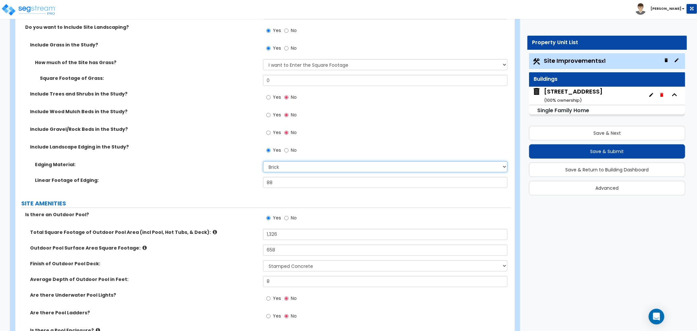
click at [278, 164] on select "Please Choose One Metal Brick Railroad Ties Concrete" at bounding box center [385, 166] width 244 height 11
drag, startPoint x: 283, startPoint y: 184, endPoint x: 222, endPoint y: 188, distance: 61.6
click at [222, 188] on div "Linear Footage of Edging: 88" at bounding box center [262, 185] width 495 height 16
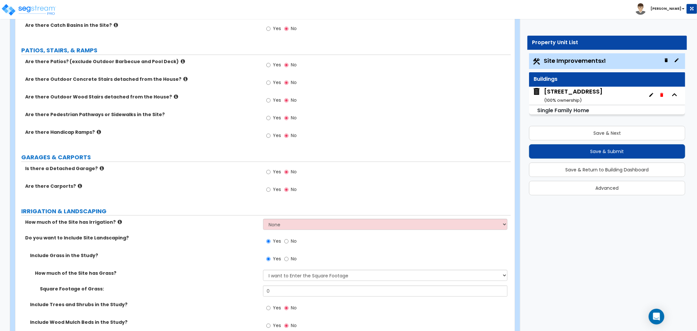
scroll to position [330, 0]
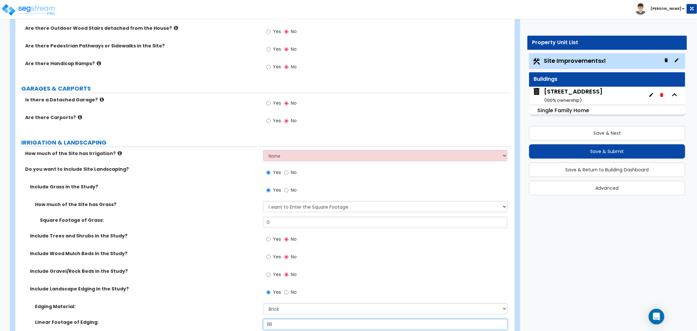
type input "116"
drag, startPoint x: 275, startPoint y: 220, endPoint x: 226, endPoint y: 223, distance: 48.8
click at [226, 223] on div "Square Footage of Grass: 0" at bounding box center [262, 225] width 495 height 16
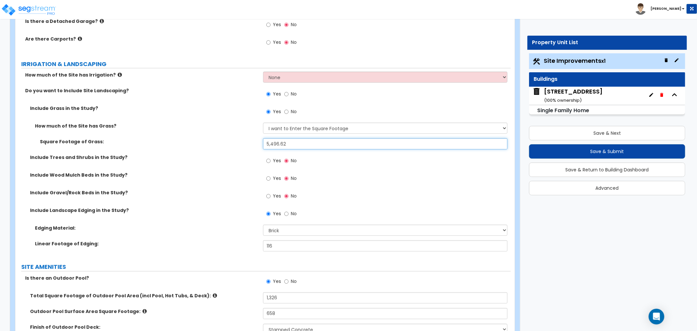
scroll to position [439, 0]
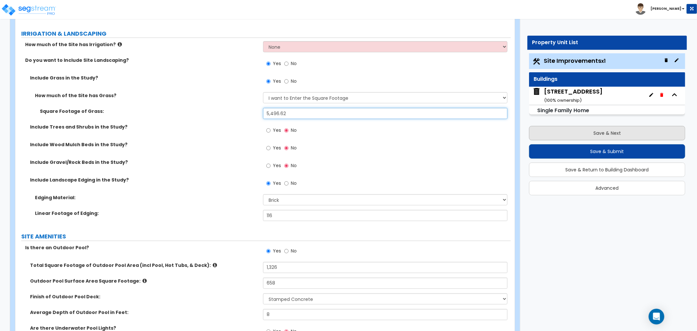
type input "5,496.62"
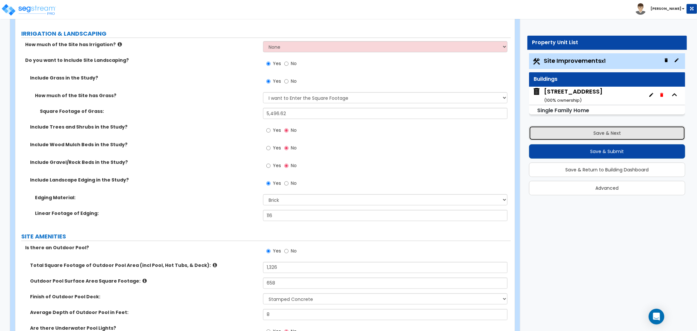
click at [576, 129] on button "Save & Next" at bounding box center [607, 133] width 156 height 14
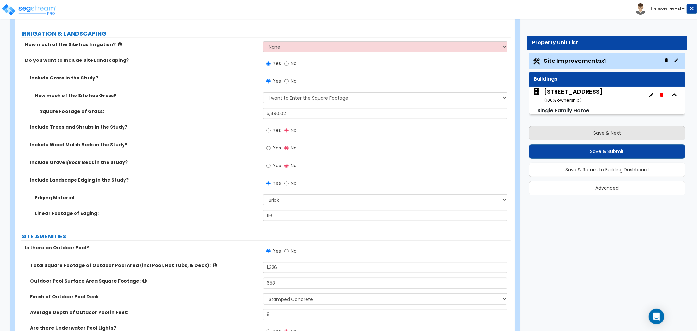
scroll to position [0, 0]
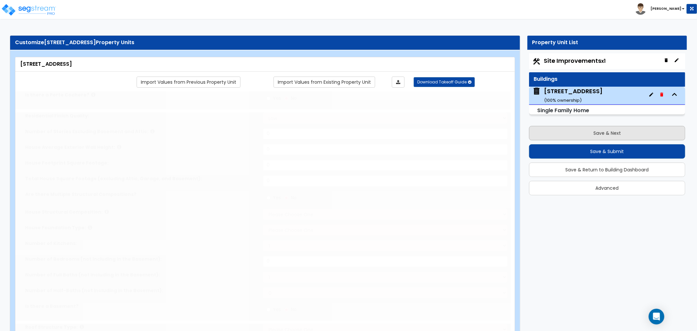
type input "1"
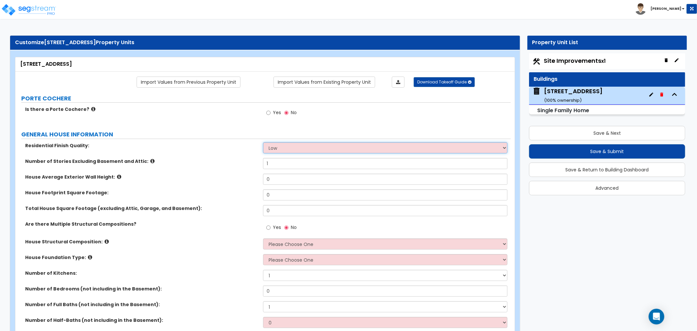
click at [276, 148] on select "Low Average High" at bounding box center [385, 147] width 244 height 11
select select "1"
click at [263, 142] on select "Low Average High" at bounding box center [385, 147] width 244 height 11
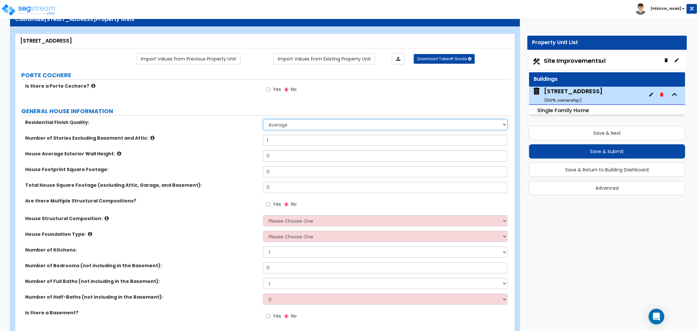
scroll to position [36, 0]
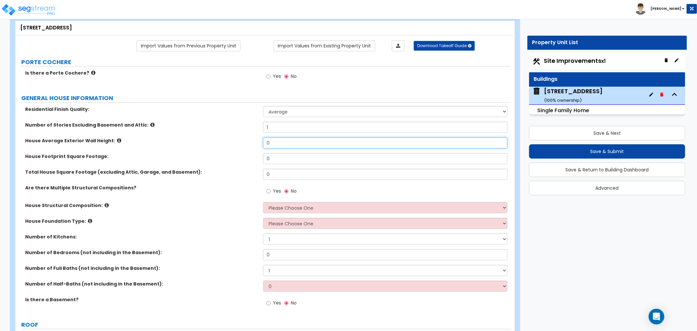
drag, startPoint x: 281, startPoint y: 146, endPoint x: 215, endPoint y: 146, distance: 66.4
click at [215, 146] on div "House Average Exterior Wall Height: 0" at bounding box center [262, 145] width 495 height 16
type input "10"
click at [234, 159] on div "House Footprint Square Footage: 0" at bounding box center [262, 161] width 495 height 16
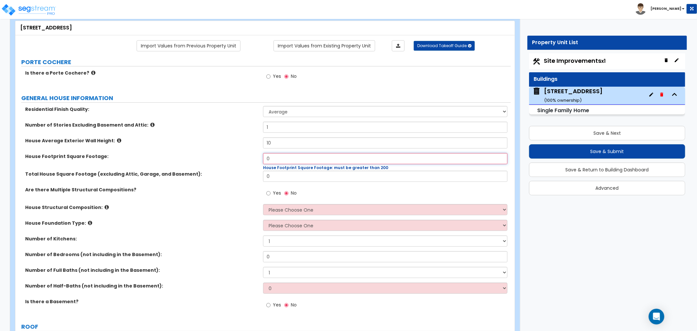
click at [276, 162] on input "0" at bounding box center [385, 158] width 244 height 11
drag, startPoint x: 277, startPoint y: 158, endPoint x: 225, endPoint y: 162, distance: 52.1
click at [225, 162] on div "House Footprint Square Footage: 0 House Footprint Square Footage: must be great…" at bounding box center [262, 162] width 495 height 18
type input "1,413"
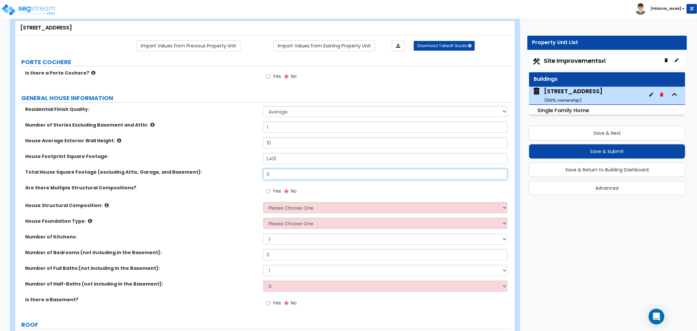
drag, startPoint x: 289, startPoint y: 178, endPoint x: 235, endPoint y: 180, distance: 54.6
click at [235, 180] on div "Total House Square Footage (excluding Attic, Garage, and Basement): 0" at bounding box center [262, 177] width 495 height 16
type input "1,413"
click at [279, 205] on select "Please Choose One Reinforced Concrete Structural Steel Brick Masonry CMU Masonr…" at bounding box center [385, 207] width 244 height 11
select select "7"
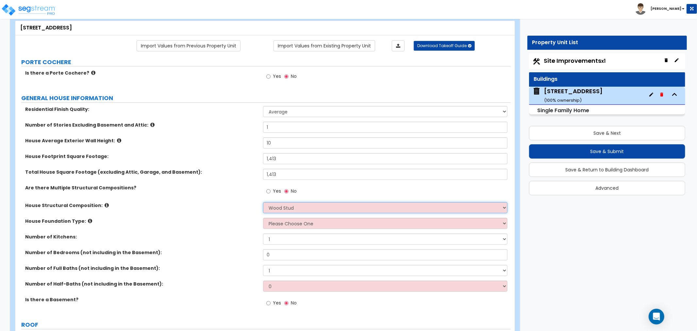
click at [263, 202] on select "Please Choose One Reinforced Concrete Structural Steel Brick Masonry CMU Masonr…" at bounding box center [385, 207] width 244 height 11
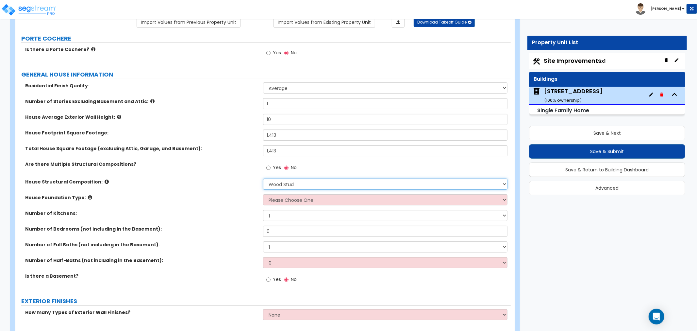
scroll to position [73, 0]
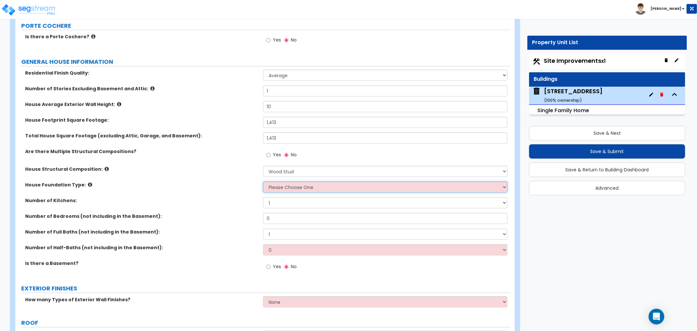
click at [289, 187] on select "Please Choose One Crawl Space Pier-Elevated First floor Slab on Grade" at bounding box center [385, 186] width 244 height 11
select select "3"
click at [263, 181] on select "Please Choose One Crawl Space Pier-Elevated First floor Slab on Grade" at bounding box center [385, 186] width 244 height 11
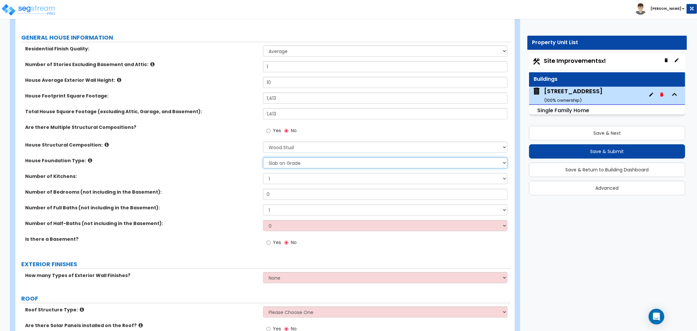
scroll to position [109, 0]
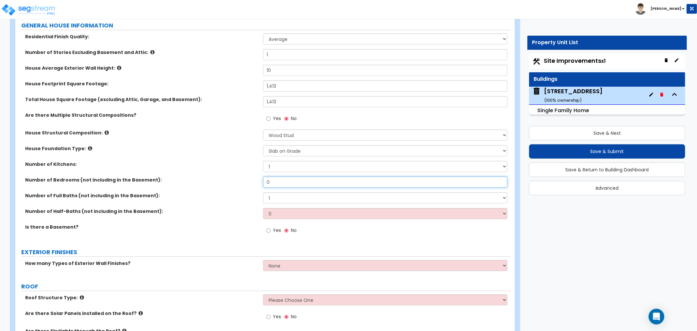
drag, startPoint x: 279, startPoint y: 179, endPoint x: 235, endPoint y: 180, distance: 44.1
click at [235, 180] on div "Number of Bedrooms (not including in the Basement): 0" at bounding box center [262, 184] width 495 height 16
type input "3"
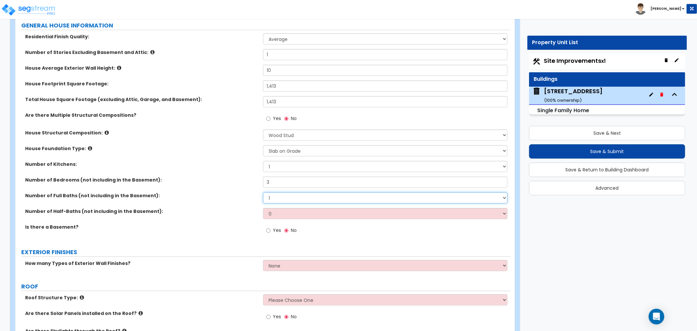
click at [276, 198] on select "1 2 3 4 5 6 7 8 9 10" at bounding box center [385, 197] width 244 height 11
click at [263, 192] on select "1 2 3 4 5 6 7 8 9 10" at bounding box center [385, 197] width 244 height 11
click at [277, 211] on select "0 1 2 3 4 5" at bounding box center [385, 213] width 244 height 11
click at [273, 196] on select "1 2 3 4 5 6 7 8 9 10" at bounding box center [385, 197] width 244 height 11
select select "2"
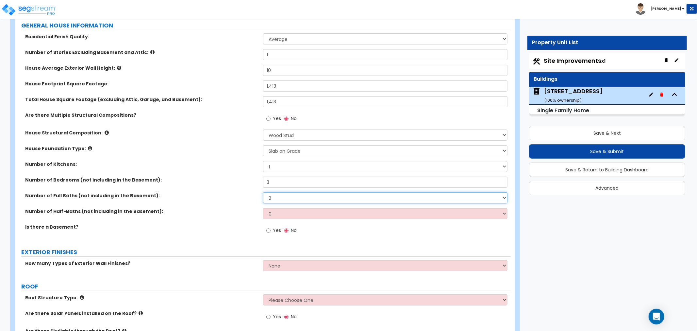
click at [263, 192] on select "1 2 3 4 5 6 7 8 9 10" at bounding box center [385, 197] width 244 height 11
click at [275, 214] on select "0 1 2 3 4 5" at bounding box center [385, 213] width 244 height 11
select select "1"
click at [263, 208] on select "0 1 2 3 4 5" at bounding box center [385, 213] width 244 height 11
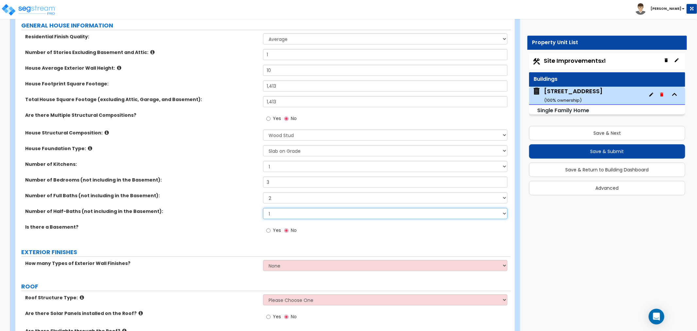
scroll to position [145, 0]
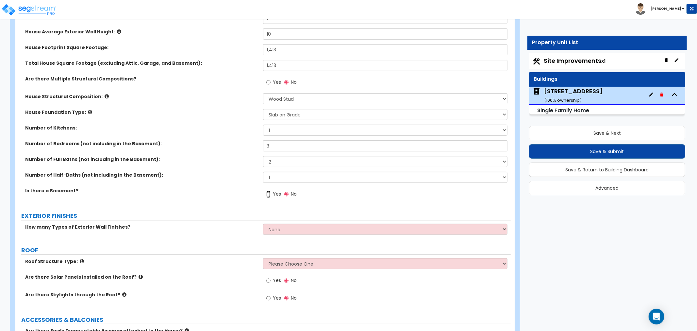
click at [270, 194] on input "Yes" at bounding box center [268, 194] width 4 height 7
radio input "true"
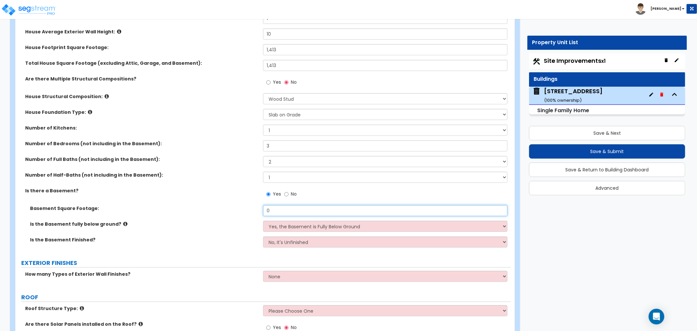
drag, startPoint x: 267, startPoint y: 210, endPoint x: 253, endPoint y: 208, distance: 14.4
click at [253, 208] on div "Basement Square Footage: 0" at bounding box center [262, 213] width 495 height 16
type input "1,413"
click at [282, 225] on select "Yes, the Basement is Fully Below Ground No, the Basement is Partially Below Gro…" at bounding box center [385, 226] width 244 height 11
click at [263, 221] on select "Yes, the Basement is Fully Below Ground No, the Basement is Partially Below Gro…" at bounding box center [385, 226] width 244 height 11
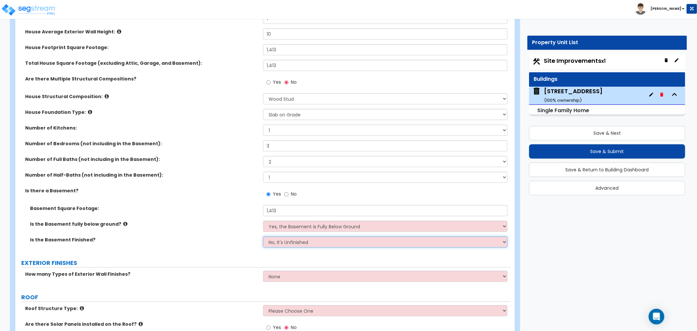
click at [290, 242] on select "No, It's Unfinished Yes, It's Finished" at bounding box center [385, 241] width 244 height 11
select select "1"
click at [263, 236] on select "No, It's Unfinished Yes, It's Finished" at bounding box center [385, 241] width 244 height 11
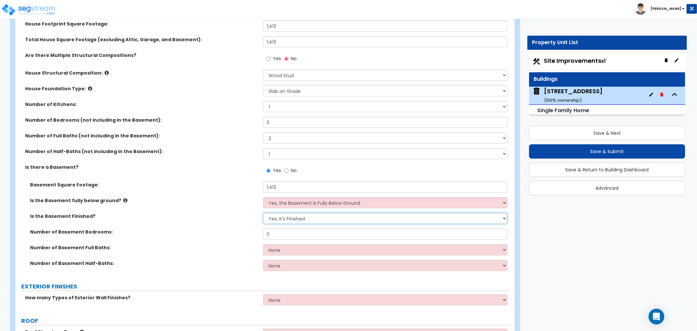
scroll to position [181, 0]
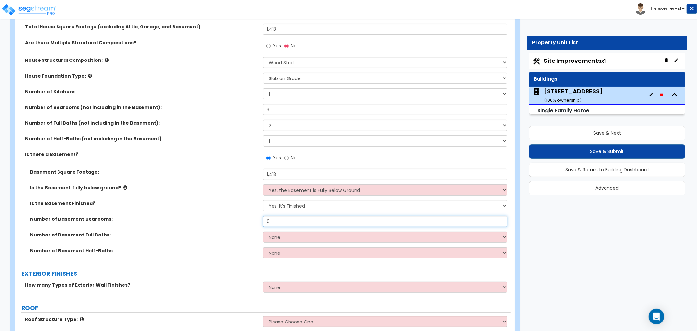
drag, startPoint x: 284, startPoint y: 223, endPoint x: 234, endPoint y: 223, distance: 50.7
click at [234, 223] on div "Number of Basement Bedrooms: 0" at bounding box center [262, 224] width 495 height 16
type input "1"
click at [275, 236] on select "None 1 2 3" at bounding box center [385, 236] width 244 height 11
select select "1"
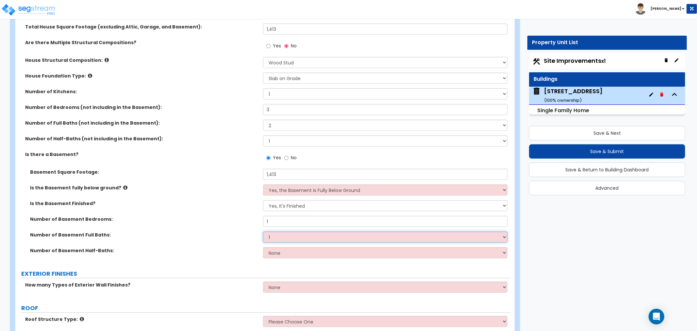
click at [263, 231] on select "None 1 2 3" at bounding box center [385, 236] width 244 height 11
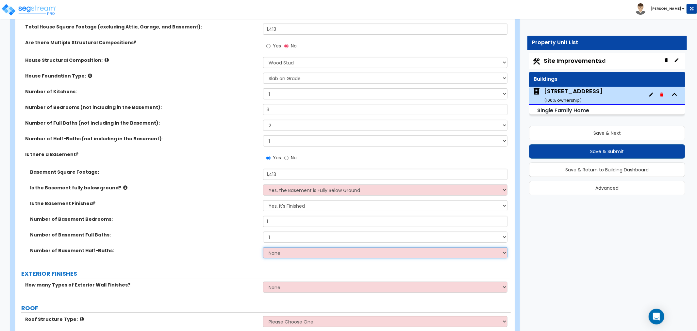
click at [273, 250] on select "None 1 2 3" at bounding box center [385, 252] width 244 height 11
click at [218, 244] on div "Number of Basement Full Baths: None 1 2 3" at bounding box center [262, 239] width 495 height 16
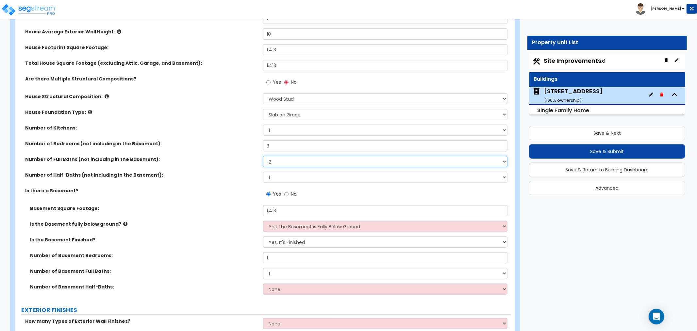
click at [275, 160] on select "1 2 3 4 5 6 7 8 9 10" at bounding box center [385, 161] width 244 height 11
select select "1"
click at [263, 156] on select "1 2 3 4 5 6 7 8 9 10" at bounding box center [385, 161] width 244 height 11
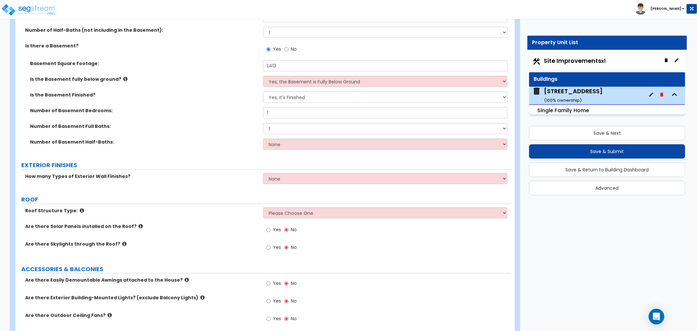
scroll to position [290, 0]
click at [285, 176] on select "None 1 2 3" at bounding box center [385, 178] width 244 height 11
select select "2"
click at [263, 173] on select "None 1 2 3" at bounding box center [385, 178] width 244 height 11
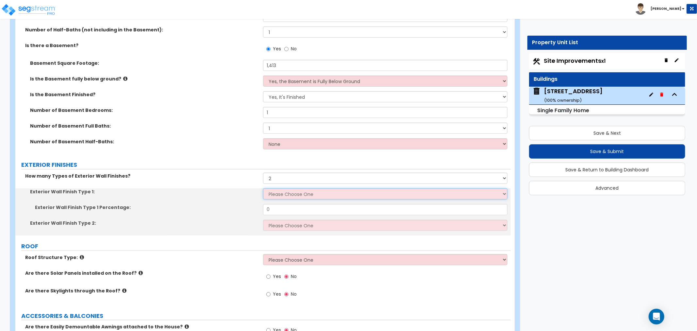
click at [275, 194] on select "Please Choose One No Finish/Shared Wall No Wall Brick Finish Stone Finish Wood …" at bounding box center [385, 193] width 244 height 11
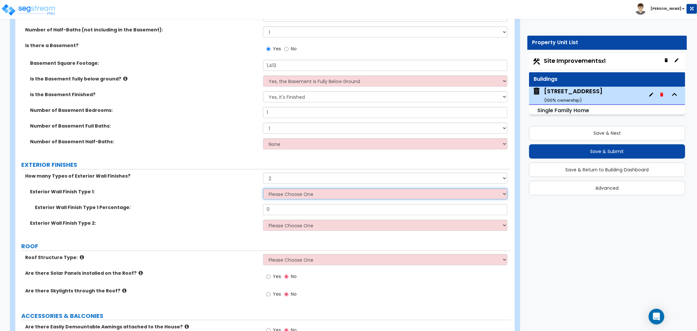
select select "4"
click at [263, 188] on select "Please Choose One No Finish/Shared Wall No Wall Brick Finish Stone Finish Wood …" at bounding box center [385, 193] width 244 height 11
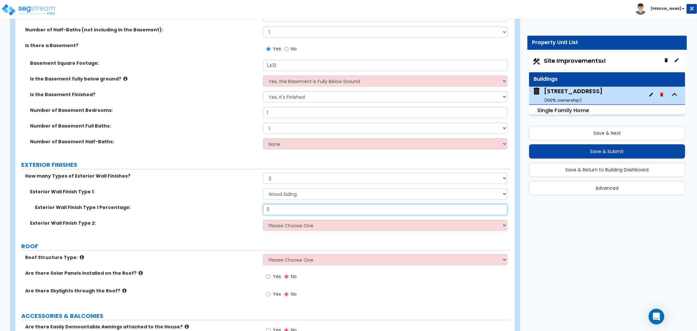
drag, startPoint x: 277, startPoint y: 208, endPoint x: 219, endPoint y: 208, distance: 58.2
click at [219, 208] on div "Exterior Wall Finish Type 1 Percentage: 0" at bounding box center [262, 212] width 495 height 16
type input "80"
click at [279, 222] on select "Please Choose One No Finish/Shared Wall No Wall Brick Finish Stone Finish Wood …" at bounding box center [385, 225] width 244 height 11
select select "3"
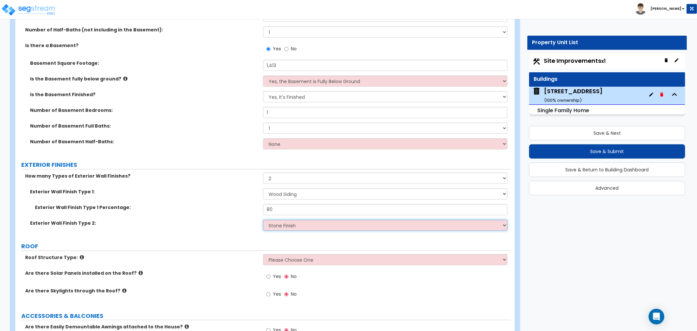
click at [263, 220] on select "Please Choose One No Finish/Shared Wall No Wall Brick Finish Stone Finish Wood …" at bounding box center [385, 225] width 244 height 11
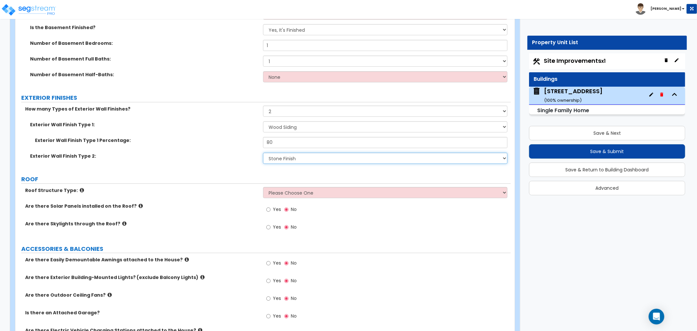
scroll to position [363, 0]
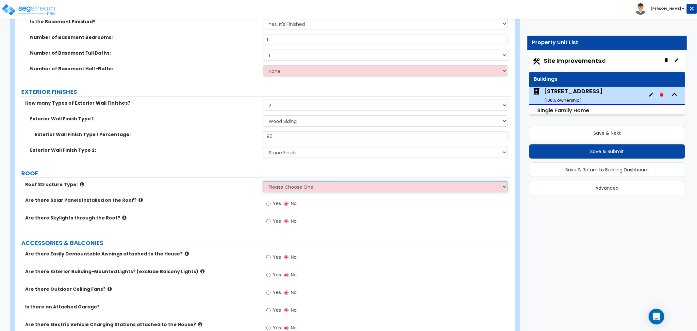
click at [301, 185] on select "Please Choose One Gable Roof Flat Roof Hybrid Gable & Flat Roof" at bounding box center [385, 186] width 244 height 11
select select "1"
click at [263, 181] on select "Please Choose One Gable Roof Flat Roof Hybrid Gable & Flat Roof" at bounding box center [385, 186] width 244 height 11
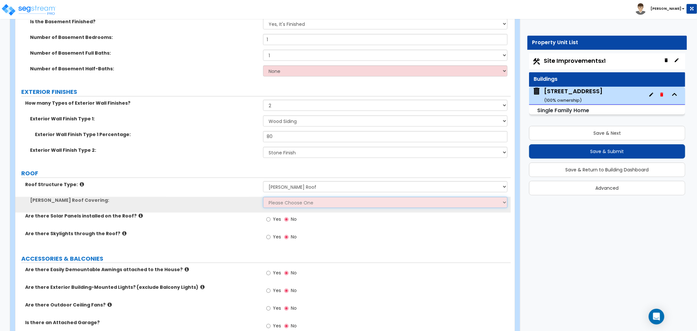
click at [289, 201] on select "Please Choose One Asphalt Shingle Clay Tile Wood Shingle Metal Shingle Standing…" at bounding box center [385, 202] width 244 height 11
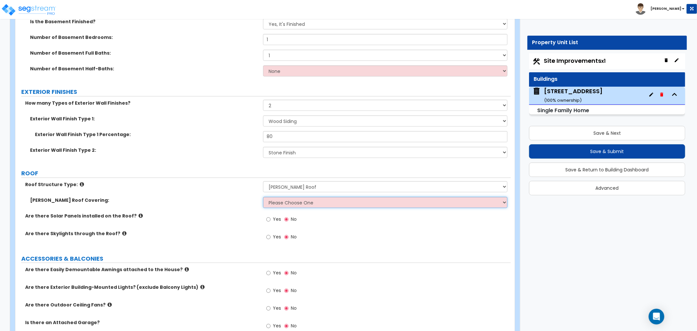
select select "1"
click at [263, 197] on select "Please Choose One Asphalt Shingle Clay Tile Wood Shingle Metal Shingle Standing…" at bounding box center [385, 202] width 244 height 11
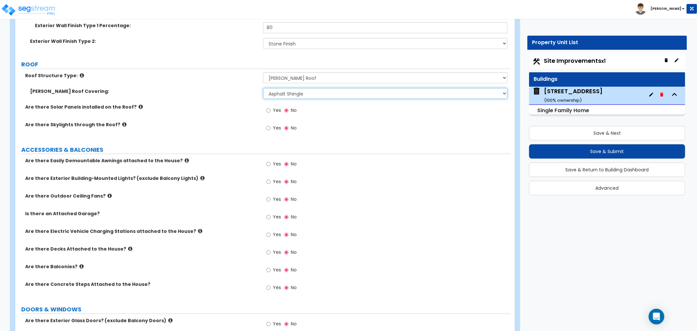
scroll to position [508, 0]
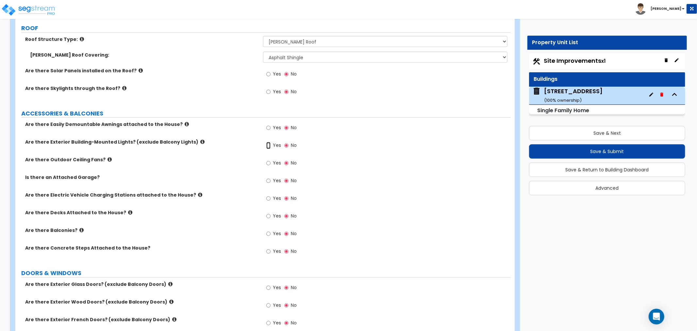
click at [268, 145] on input "Yes" at bounding box center [268, 145] width 4 height 7
radio input "true"
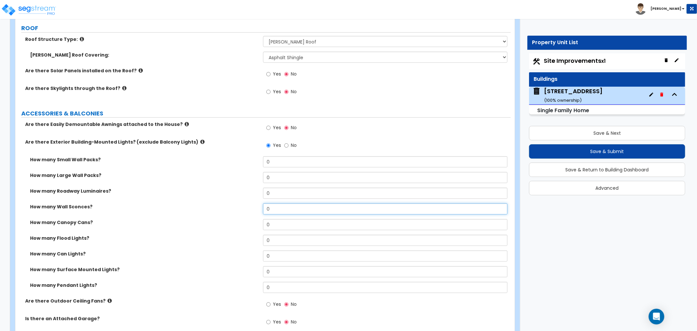
click at [236, 209] on div "How many Wall Sconces? 0" at bounding box center [262, 211] width 495 height 16
type input "3"
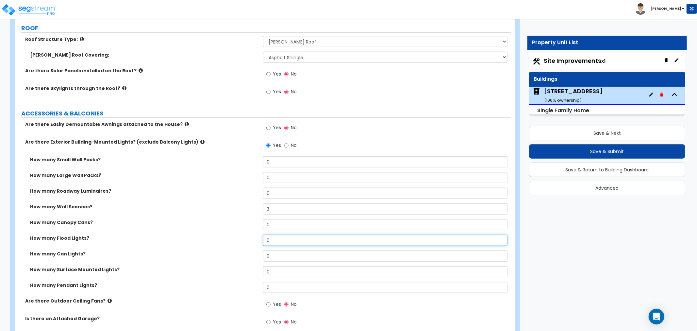
drag, startPoint x: 282, startPoint y: 242, endPoint x: 233, endPoint y: 240, distance: 49.7
click at [233, 240] on div "How many Flood Lights? 0" at bounding box center [262, 243] width 495 height 16
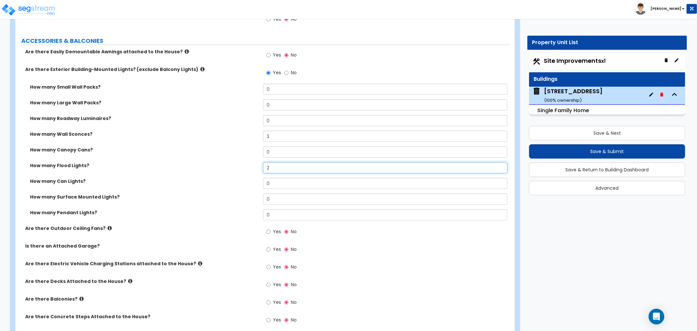
type input "2"
drag, startPoint x: 274, startPoint y: 152, endPoint x: 241, endPoint y: 156, distance: 33.2
click at [241, 156] on div "How many Canopy Cans? 0" at bounding box center [262, 154] width 495 height 16
type input "7"
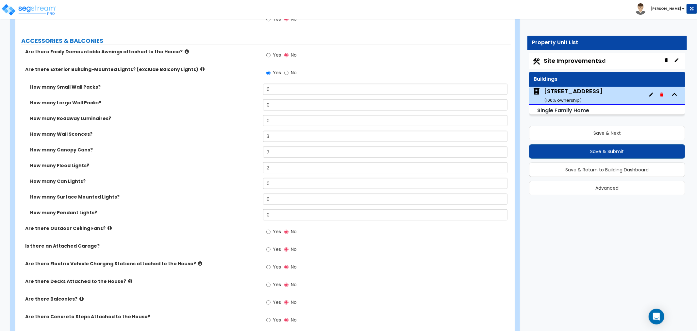
click at [220, 165] on label "How many Flood Lights?" at bounding box center [144, 165] width 228 height 7
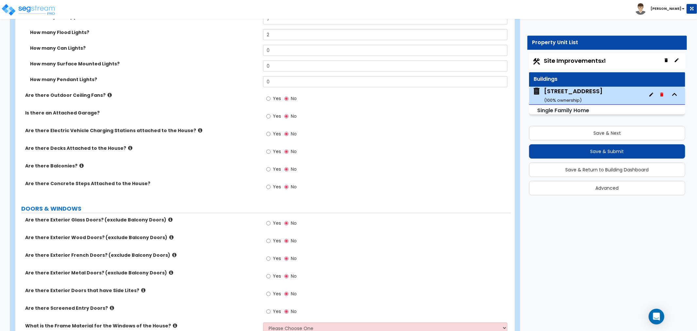
scroll to position [726, 0]
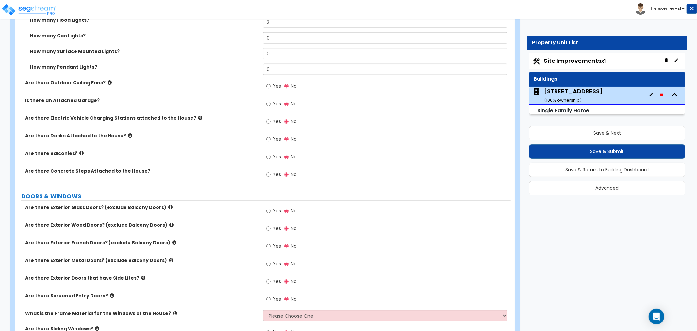
click at [128, 135] on icon at bounding box center [130, 135] width 4 height 5
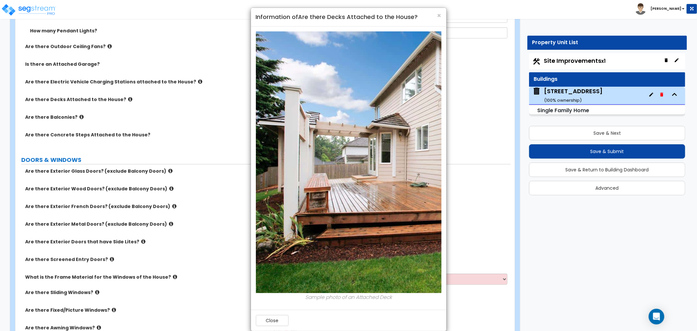
scroll to position [0, 0]
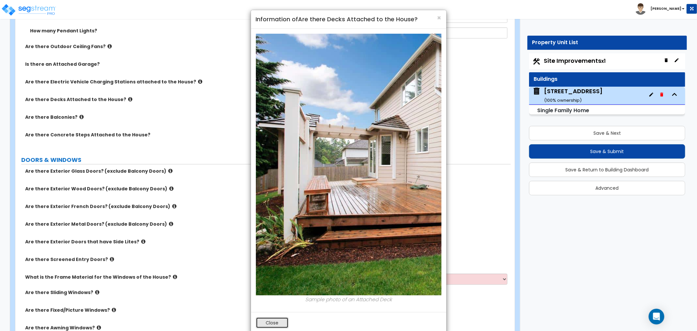
click at [278, 322] on button "Close" at bounding box center [272, 322] width 33 height 11
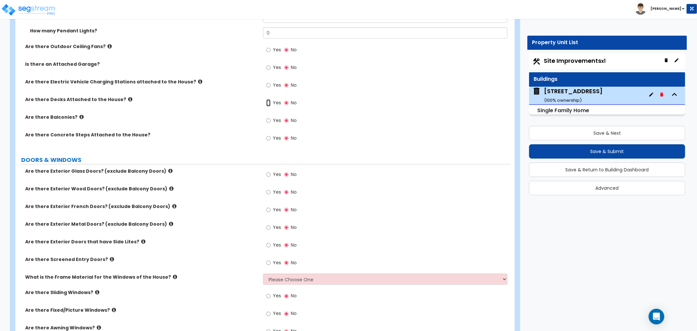
click at [268, 102] on input "Yes" at bounding box center [268, 102] width 4 height 7
radio input "true"
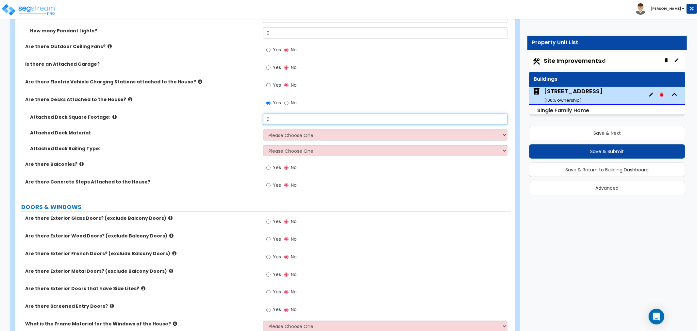
click at [273, 120] on input "0" at bounding box center [385, 119] width 244 height 11
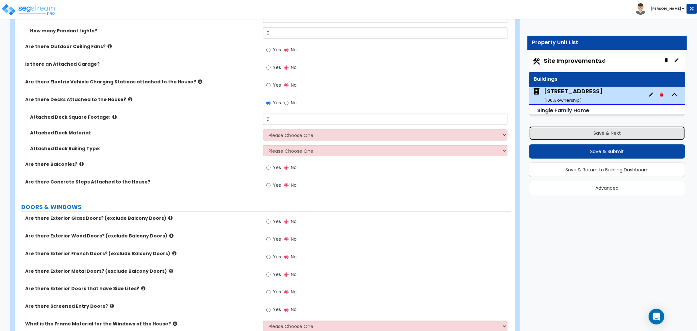
click at [615, 134] on button "Save & Next" at bounding box center [607, 133] width 156 height 14
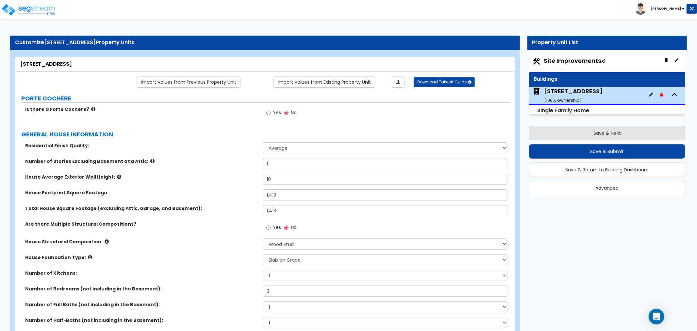
select select "2"
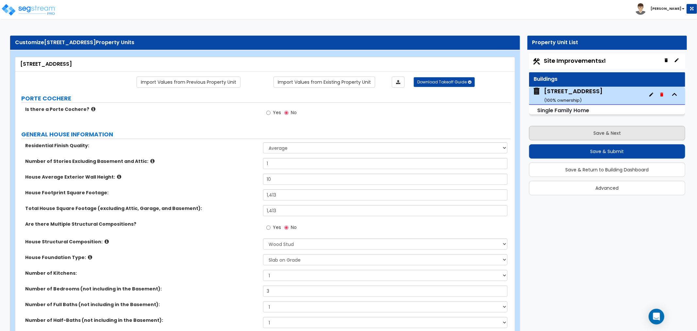
select select "2"
select select "1"
select select "2"
select select "1"
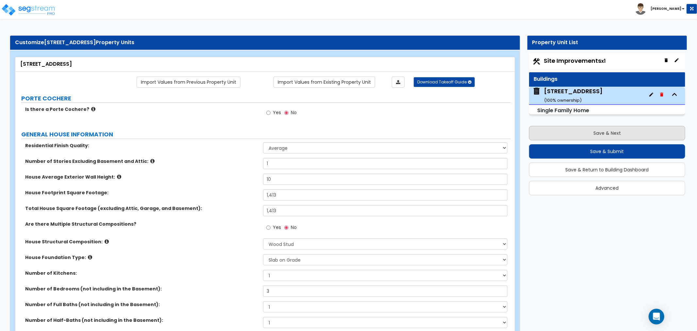
select select "1"
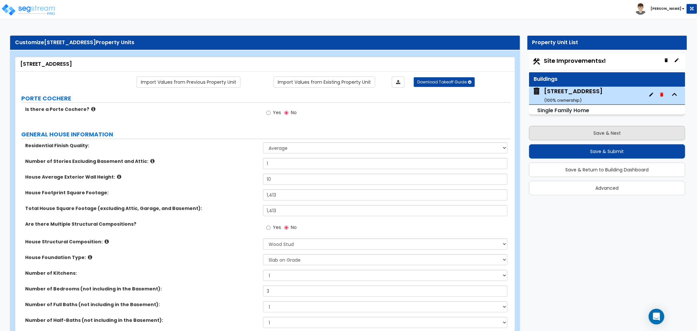
select select "1"
select select "4"
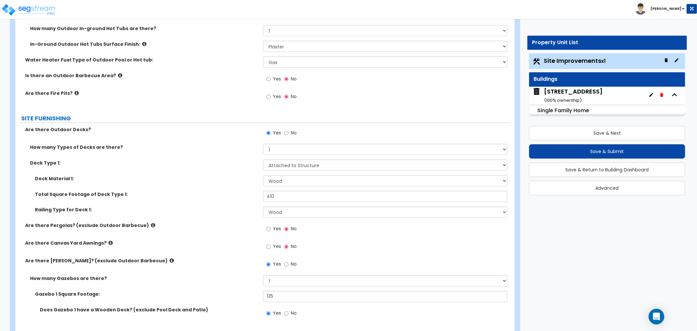
scroll to position [871, 0]
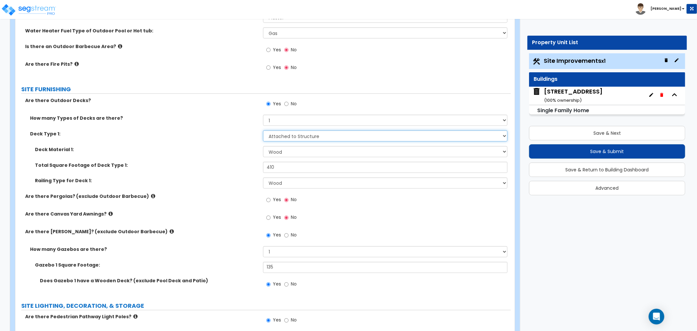
click at [288, 132] on select "Please Choose One Attached to Structure Detached from Structure" at bounding box center [385, 135] width 244 height 11
click at [243, 167] on label "Total Square Footage of Deck Type 1:" at bounding box center [146, 165] width 223 height 7
click at [285, 105] on input "No" at bounding box center [286, 103] width 4 height 7
radio input "false"
radio input "true"
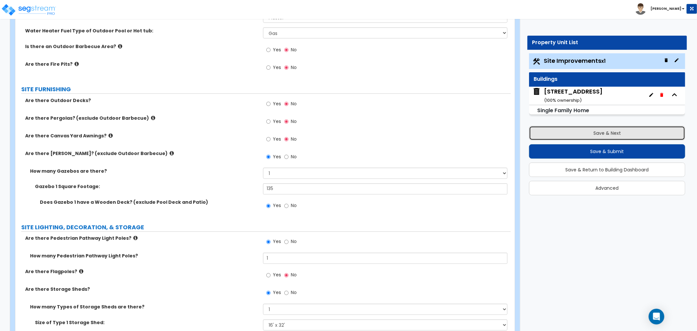
click at [590, 131] on button "Save & Next" at bounding box center [607, 133] width 156 height 14
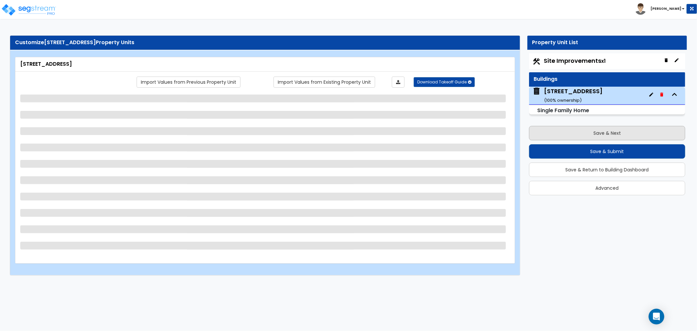
scroll to position [0, 0]
select select "1"
select select "7"
select select "3"
select select "1"
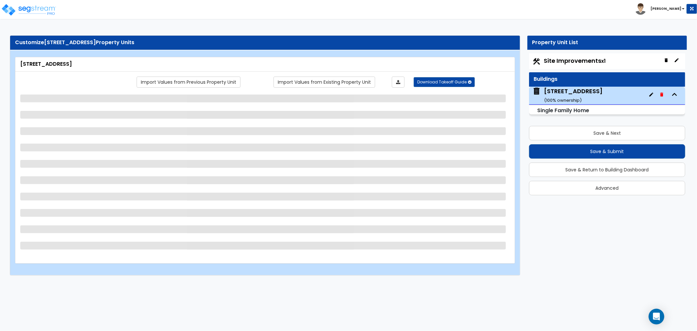
select select "1"
select select "2"
select select "4"
select select "3"
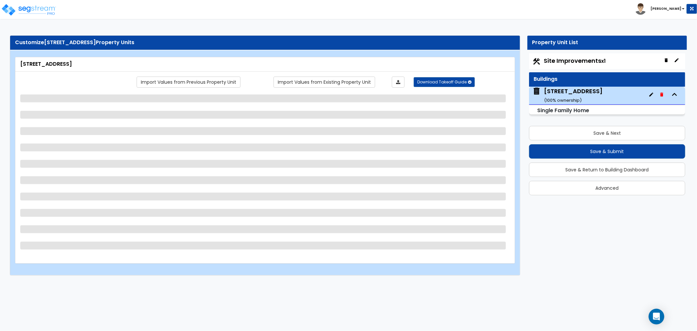
select select "1"
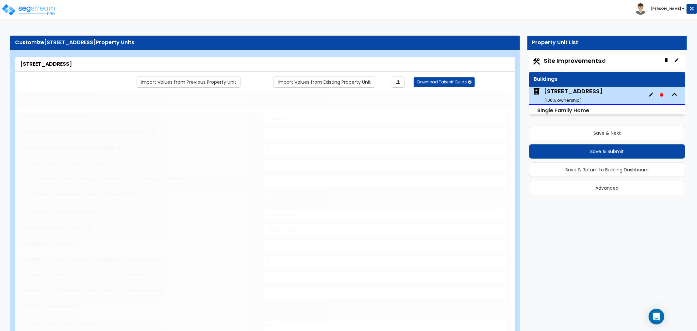
type input "3"
type input "2"
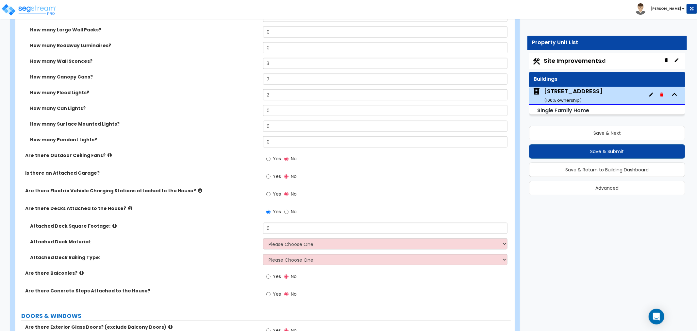
scroll to position [690, 0]
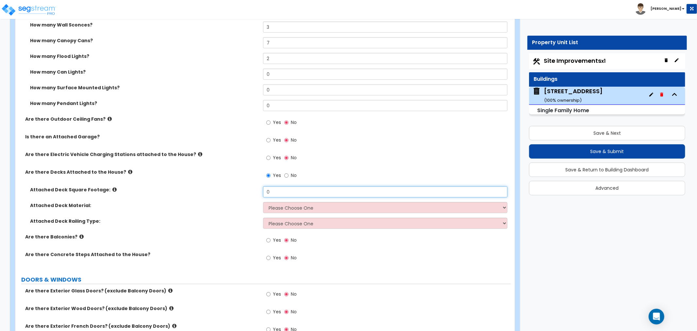
drag, startPoint x: 273, startPoint y: 191, endPoint x: 248, endPoint y: 191, distance: 24.5
click at [248, 191] on div "Attached Deck Square Footage: 0" at bounding box center [262, 194] width 495 height 16
type input "410"
click at [293, 209] on select "Please Choose One Wood Plastic/PVC" at bounding box center [385, 207] width 244 height 11
select select "1"
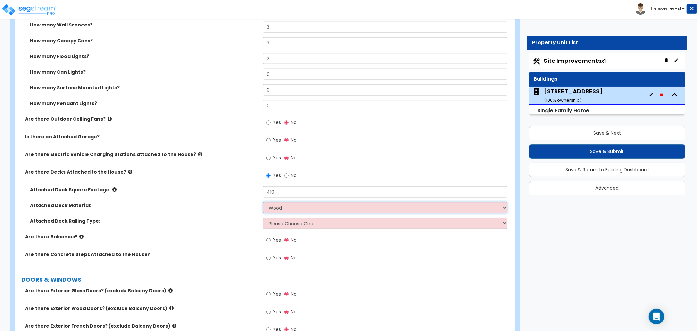
click at [263, 202] on select "Please Choose One Wood Plastic/PVC" at bounding box center [385, 207] width 244 height 11
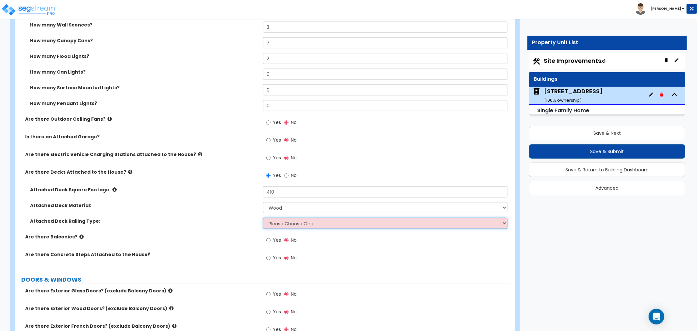
click at [290, 220] on select "Please Choose One Wood Plastic" at bounding box center [385, 223] width 244 height 11
select select "1"
click at [263, 218] on select "Please Choose One Wood Plastic" at bounding box center [385, 223] width 244 height 11
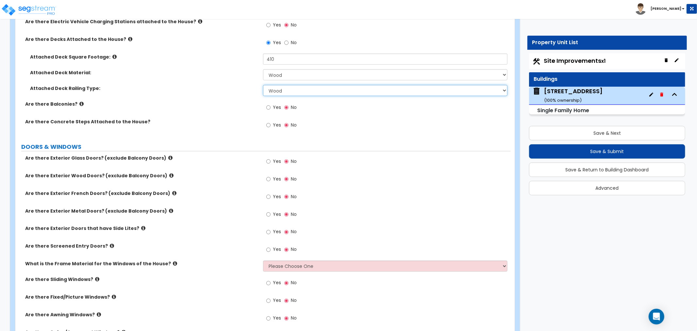
scroll to position [835, 0]
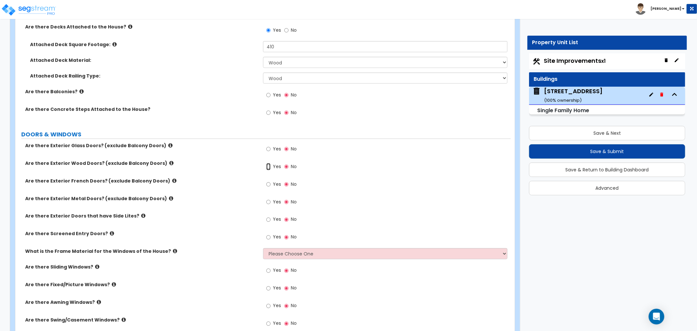
click at [268, 165] on input "Yes" at bounding box center [268, 166] width 4 height 7
radio input "true"
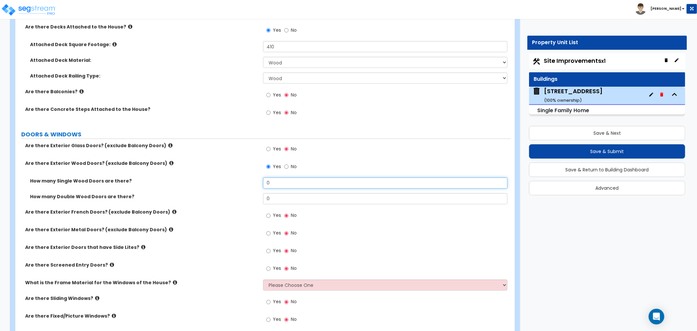
drag, startPoint x: 278, startPoint y: 184, endPoint x: 247, endPoint y: 185, distance: 30.7
click at [247, 185] on div "How many Single Wood Doors are there? 0" at bounding box center [262, 185] width 495 height 16
type input "1"
drag, startPoint x: 272, startPoint y: 197, endPoint x: 244, endPoint y: 201, distance: 28.1
click at [244, 201] on div "How many Double Wood Doors are there? 0" at bounding box center [262, 201] width 495 height 16
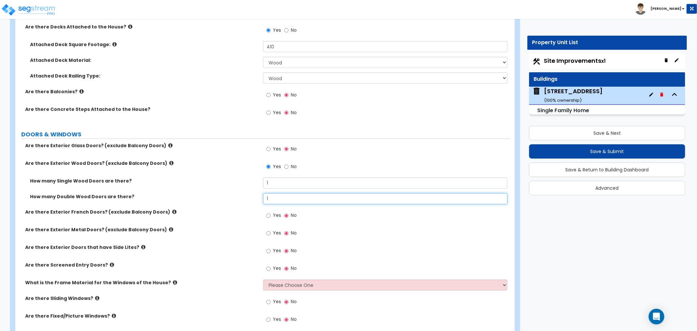
type input "1"
click at [233, 205] on div "How many Double Wood Doors are there? 1" at bounding box center [262, 201] width 495 height 16
click at [282, 185] on input "1" at bounding box center [385, 182] width 244 height 11
drag, startPoint x: 282, startPoint y: 185, endPoint x: 153, endPoint y: 184, distance: 129.4
click at [153, 184] on div "How many Single Wood Doors are there? 1" at bounding box center [262, 185] width 495 height 16
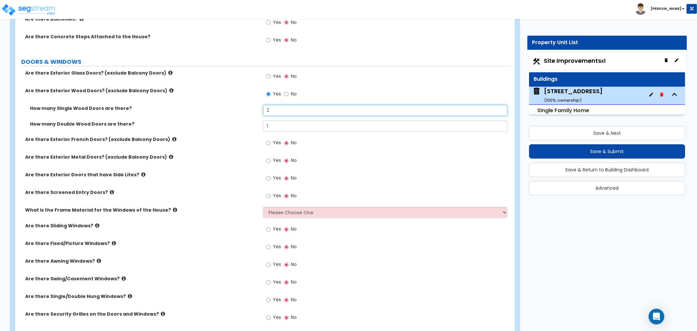
scroll to position [944, 0]
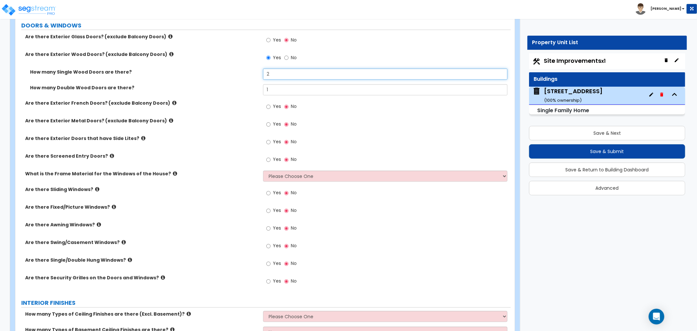
type input "2"
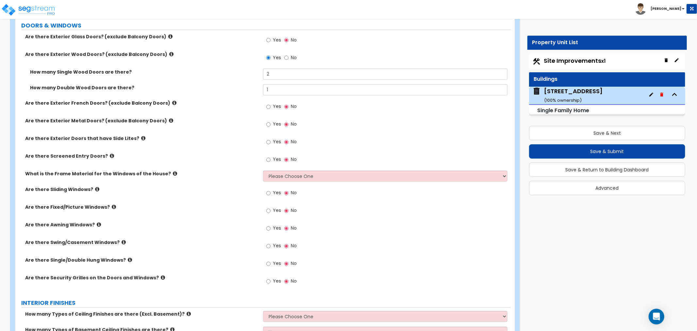
click at [141, 137] on icon at bounding box center [143, 138] width 4 height 5
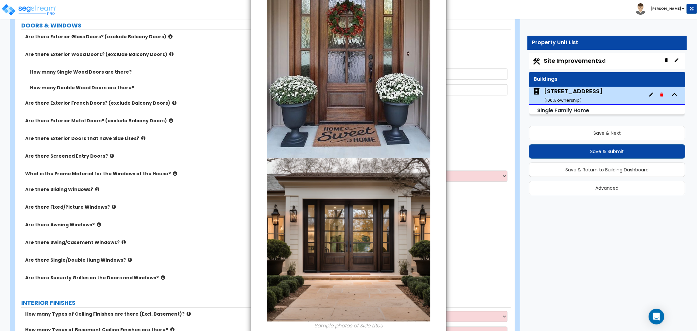
scroll to position [159, 0]
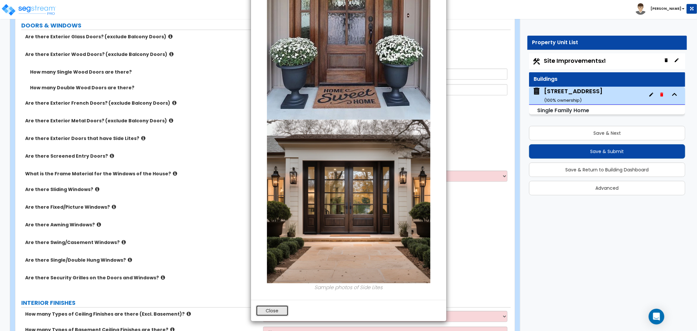
click at [280, 308] on button "Close" at bounding box center [272, 310] width 33 height 11
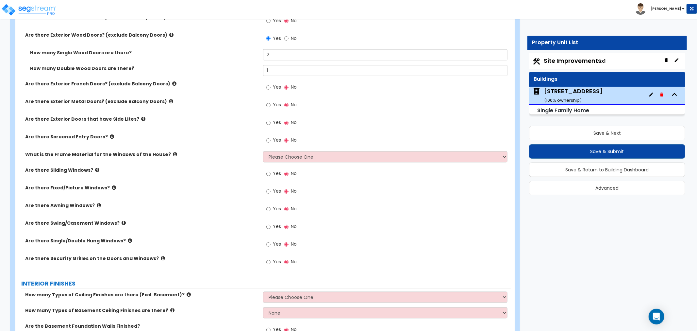
scroll to position [981, 0]
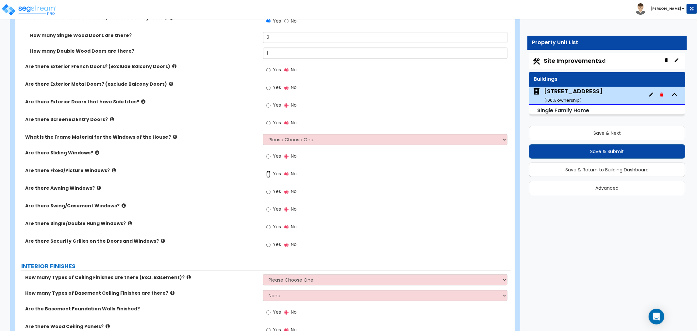
click at [268, 174] on input "Yes" at bounding box center [268, 174] width 4 height 7
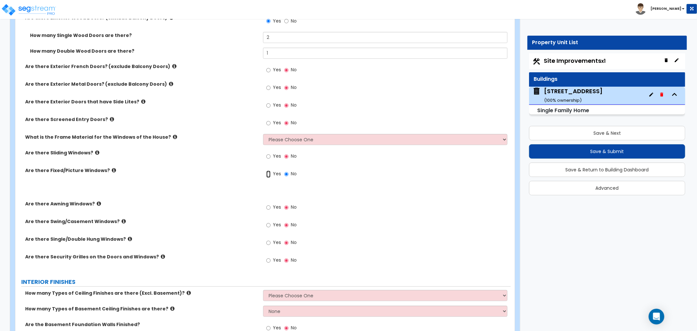
radio input "true"
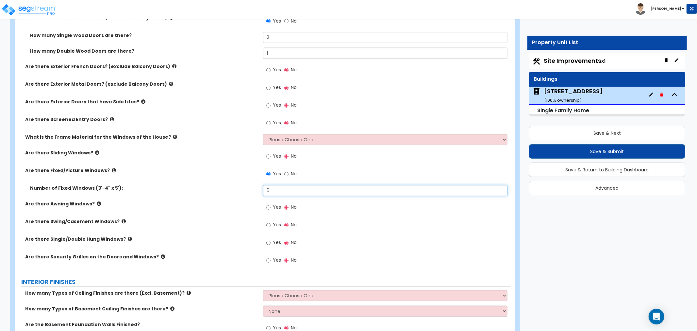
drag, startPoint x: 285, startPoint y: 191, endPoint x: 245, endPoint y: 192, distance: 39.9
click at [245, 192] on div "Number of Fixed Windows (3'-4" x 5'): 0" at bounding box center [262, 193] width 495 height 16
click at [275, 193] on input "0" at bounding box center [385, 190] width 244 height 11
drag, startPoint x: 283, startPoint y: 186, endPoint x: 205, endPoint y: 188, distance: 78.8
click at [205, 188] on div "Number of Fixed Windows (3'-4" x 5'): 0" at bounding box center [262, 193] width 495 height 16
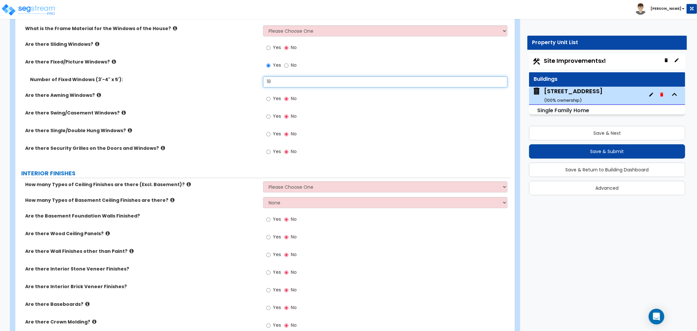
scroll to position [1126, 0]
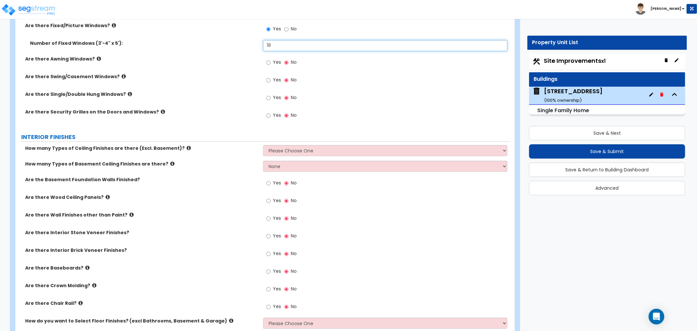
type input "18"
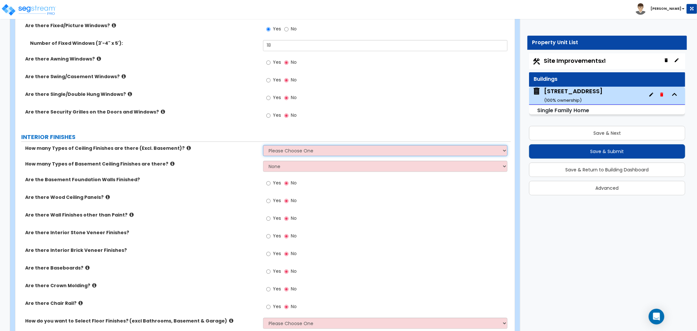
click at [292, 151] on select "Please Choose One 1 2 3" at bounding box center [385, 150] width 244 height 11
select select "2"
click at [263, 145] on select "Please Choose One 1 2 3" at bounding box center [385, 150] width 244 height 11
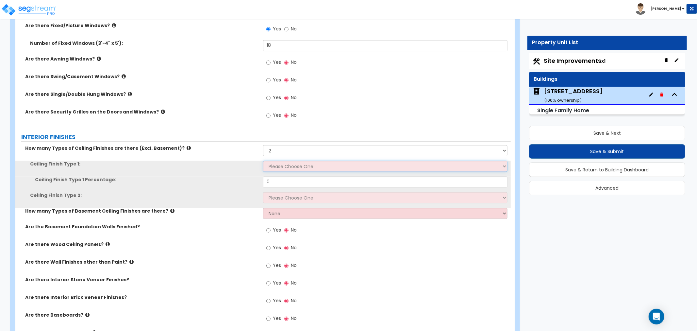
click at [282, 164] on select "Please Choose One Drop Ceiling Drywall Ceiling Open Ceiling" at bounding box center [385, 165] width 244 height 11
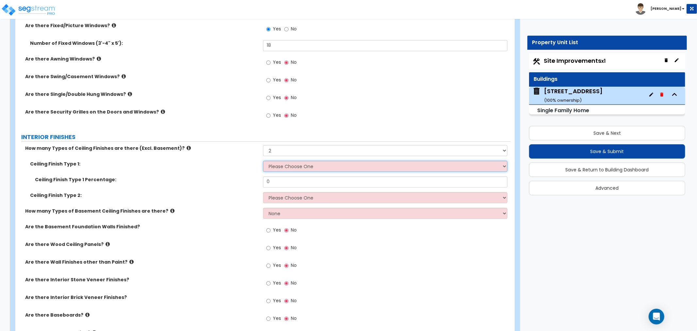
select select "2"
click at [263, 160] on select "Please Choose One Drop Ceiling Drywall Ceiling Open Ceiling" at bounding box center [385, 165] width 244 height 11
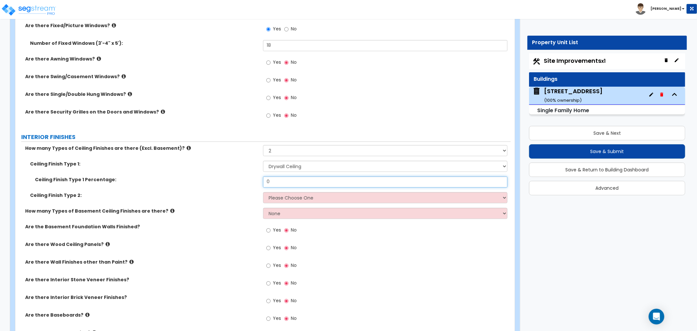
drag, startPoint x: 283, startPoint y: 181, endPoint x: 243, endPoint y: 182, distance: 40.2
click at [243, 182] on div "Ceiling Finish Type 1 Percentage: 0" at bounding box center [262, 184] width 495 height 16
drag, startPoint x: 216, startPoint y: 177, endPoint x: 210, endPoint y: 176, distance: 6.5
click at [210, 176] on div "Ceiling Finish Type 1 Percentage: 70" at bounding box center [262, 184] width 495 height 16
type input "60"
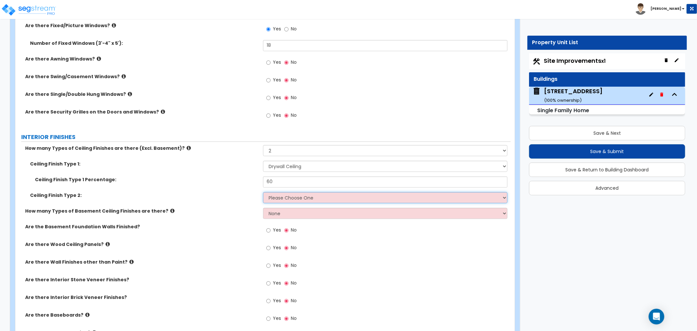
click at [271, 195] on select "Please Choose One Drop Ceiling Drywall Ceiling Open Ceiling" at bounding box center [385, 197] width 244 height 11
select select "1"
click at [263, 192] on select "Please Choose One Drop Ceiling Drywall Ceiling Open Ceiling" at bounding box center [385, 197] width 244 height 11
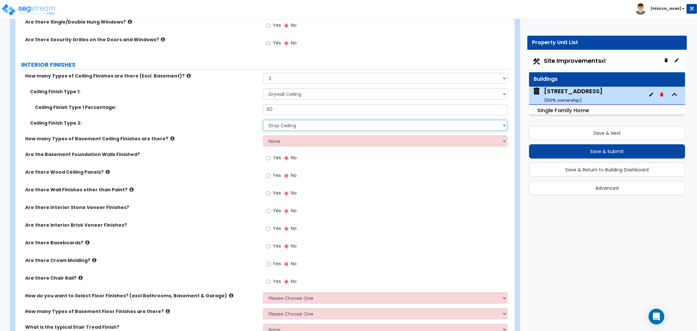
scroll to position [1198, 0]
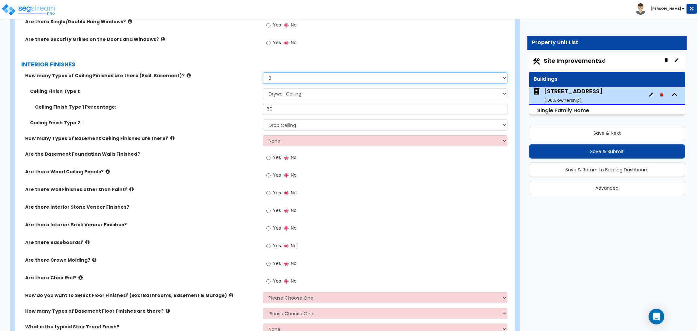
click at [284, 79] on select "Please Choose One 1 2 3" at bounding box center [385, 77] width 244 height 11
select select "1"
click at [263, 72] on select "Please Choose One 1 2 3" at bounding box center [385, 77] width 244 height 11
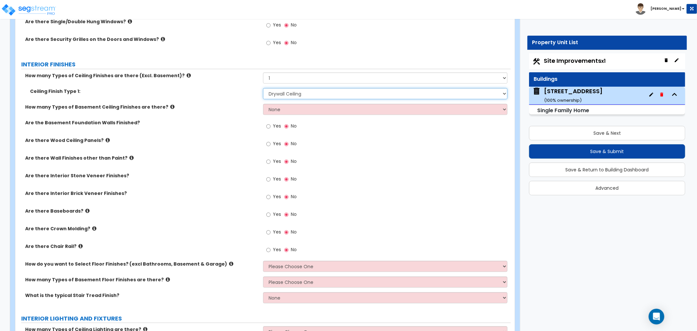
click at [279, 94] on select "Please Choose One Drop Ceiling Drywall Ceiling Open Ceiling" at bounding box center [385, 93] width 244 height 11
click at [234, 115] on div "How many Types of Basement Ceiling Finishes are there? None 1 2" at bounding box center [262, 112] width 495 height 16
click at [279, 109] on select "None 1 2" at bounding box center [385, 109] width 244 height 11
select select "1"
click at [263, 104] on select "None 1 2" at bounding box center [385, 109] width 244 height 11
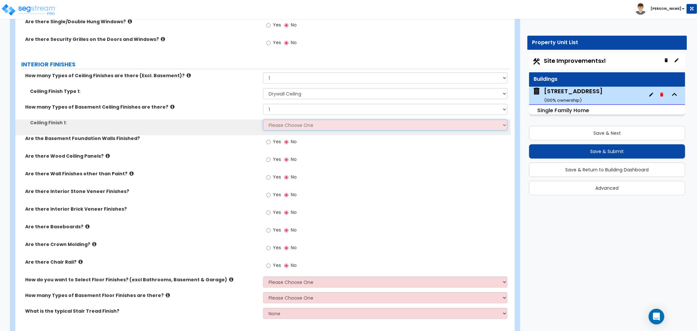
click at [278, 123] on select "Please Choose One Drop Ceiling Open Ceiling Drywall Ceiling" at bounding box center [385, 124] width 244 height 11
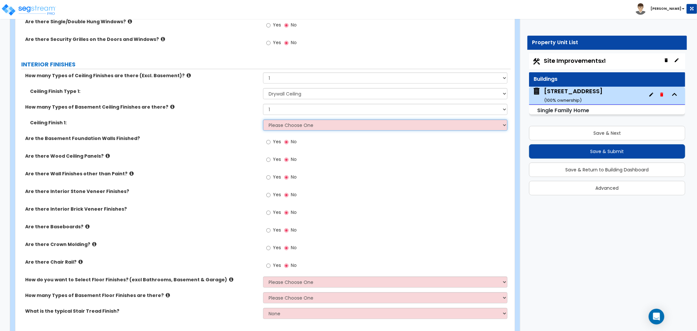
select select "1"
click at [263, 119] on select "Please Choose One Drop Ceiling Open Ceiling Drywall Ceiling" at bounding box center [385, 124] width 244 height 11
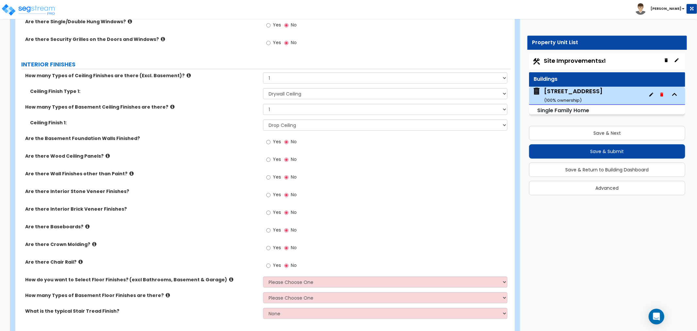
click at [266, 141] on div "Yes No" at bounding box center [281, 142] width 37 height 15
click at [270, 141] on input "Yes" at bounding box center [268, 141] width 4 height 7
radio input "true"
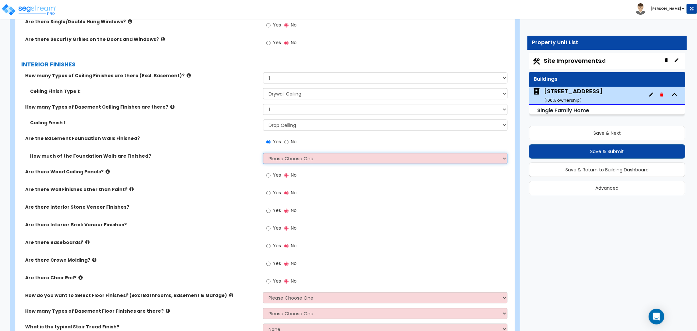
click at [280, 158] on select "Please Choose One Enter Percentage Enter Square Footage" at bounding box center [385, 158] width 244 height 11
select select "2"
click at [263, 153] on select "Please Choose One Enter Percentage Enter Square Footage" at bounding box center [385, 158] width 244 height 11
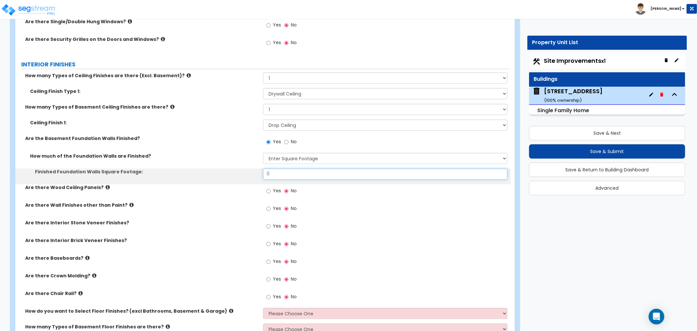
drag, startPoint x: 283, startPoint y: 173, endPoint x: 227, endPoint y: 176, distance: 56.0
click at [227, 176] on div "Finished Foundation Walls Square Footage: 0" at bounding box center [262, 176] width 495 height 16
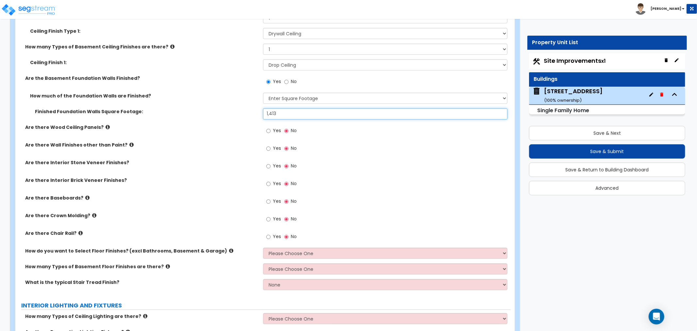
scroll to position [1271, 0]
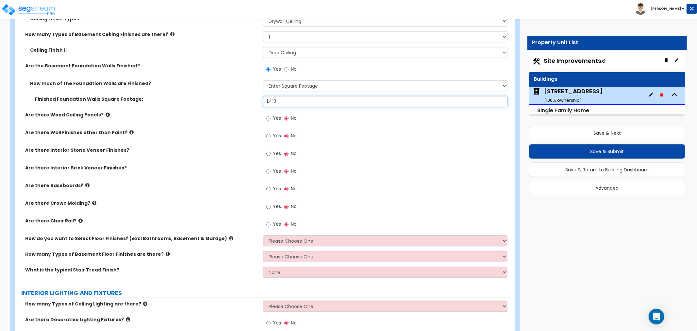
type input "1,413"
click at [269, 135] on input "Yes" at bounding box center [268, 135] width 4 height 7
radio input "true"
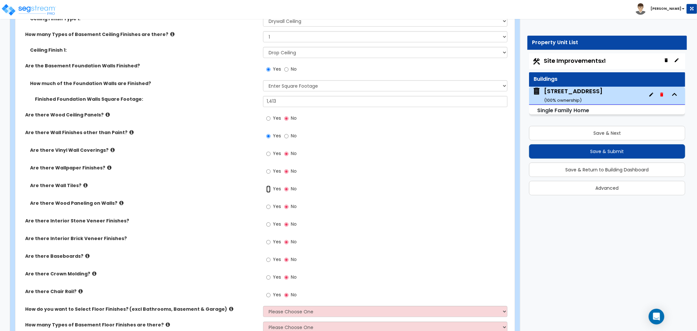
click at [269, 187] on input "Yes" at bounding box center [268, 188] width 4 height 7
radio input "true"
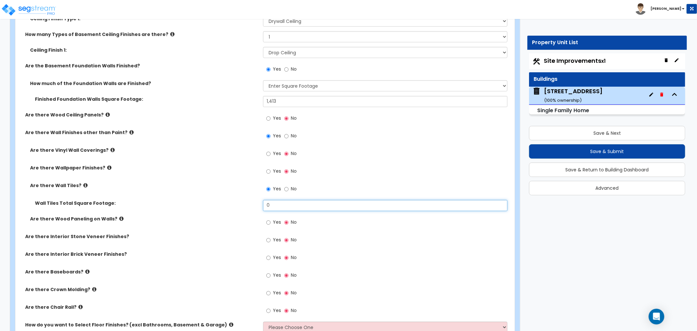
drag, startPoint x: 285, startPoint y: 204, endPoint x: 218, endPoint y: 204, distance: 66.7
click at [218, 204] on div "Wall Tiles Total Square Footage: 0" at bounding box center [262, 208] width 495 height 16
type input "180"
click at [268, 152] on input "Yes" at bounding box center [268, 153] width 4 height 7
radio input "true"
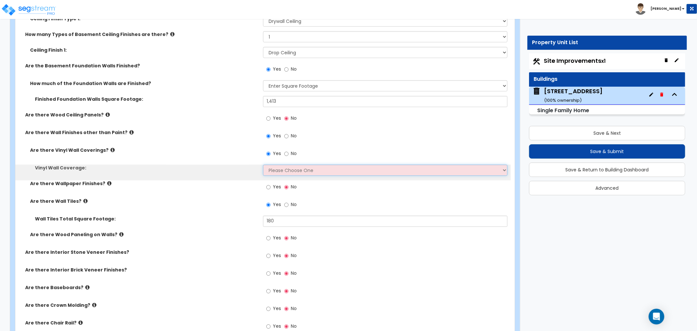
click at [271, 171] on select "Please Choose One Only a Small Portion of Walls are Covered Several Walls are C…" at bounding box center [385, 169] width 244 height 11
select select "1"
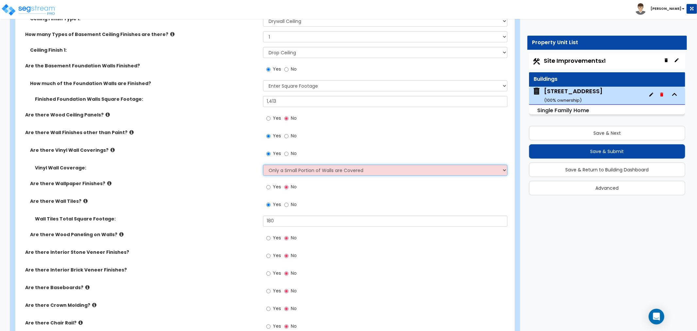
click at [263, 164] on select "Please Choose One Only a Small Portion of Walls are Covered Several Walls are C…" at bounding box center [385, 169] width 244 height 11
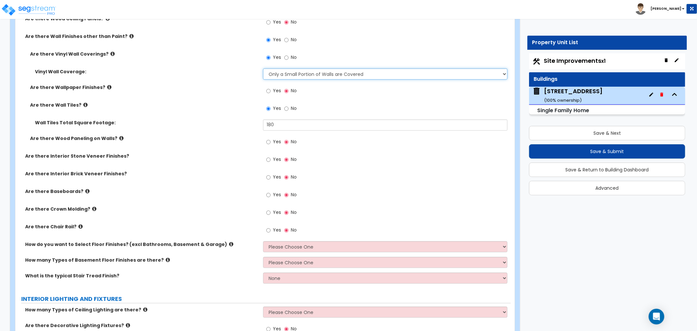
scroll to position [1380, 0]
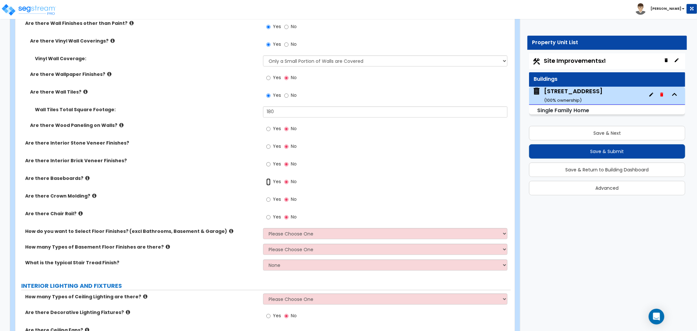
click at [269, 180] on input "Yes" at bounding box center [268, 181] width 4 height 7
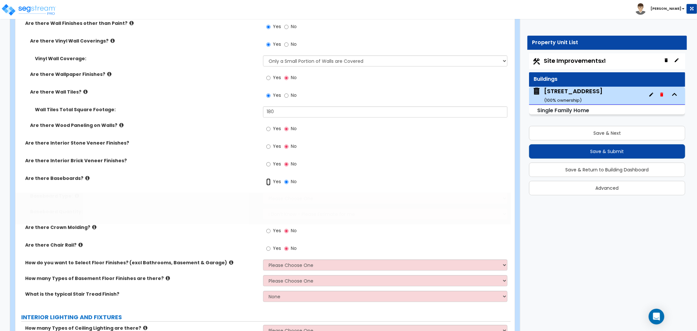
radio input "true"
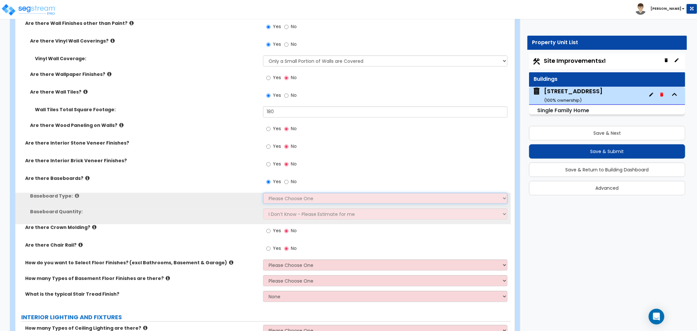
click at [281, 198] on select "Please Choose One Wood Vinyl Carpet Tile" at bounding box center [385, 198] width 244 height 11
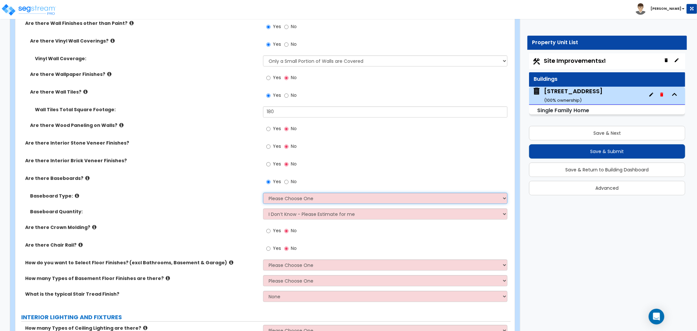
select select "1"
click at [263, 193] on select "Please Choose One Wood Vinyl Carpet Tile" at bounding box center [385, 198] width 244 height 11
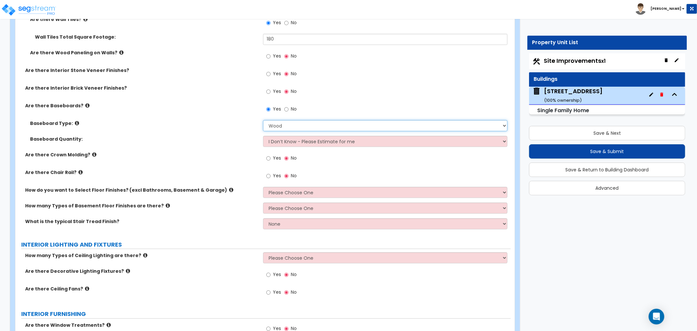
scroll to position [1489, 0]
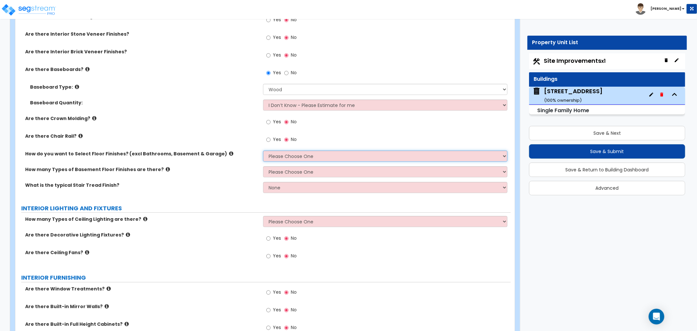
click at [295, 155] on select "Please Choose One I want to Select Floor Finishes for the Areas of the House I …" at bounding box center [385, 155] width 244 height 11
select select "1"
click at [263, 150] on select "Please Choose One I want to Select Floor Finishes for the Areas of the House I …" at bounding box center [385, 155] width 244 height 11
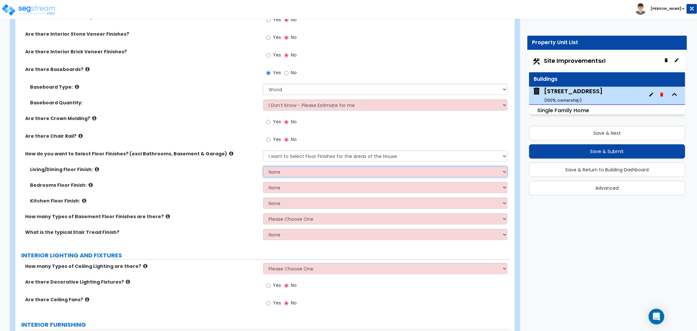
click at [297, 172] on select "None Tile Flooring Hardwood Flooring Resilient Laminate Flooring VCT Flooring S…" at bounding box center [385, 171] width 244 height 11
select select "2"
click at [263, 166] on select "None Tile Flooring Hardwood Flooring Resilient Laminate Flooring VCT Flooring S…" at bounding box center [385, 171] width 244 height 11
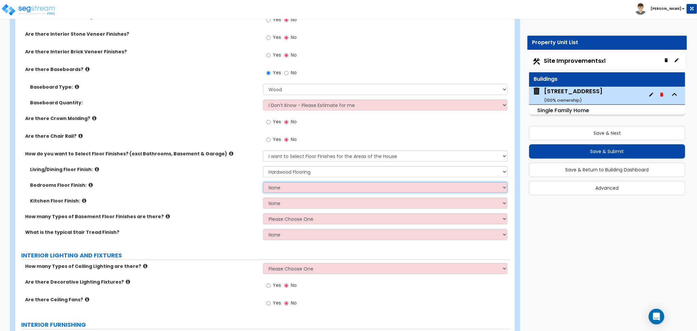
click at [280, 186] on select "None Tile Flooring Hardwood Flooring Resilient Laminate Flooring VCT Flooring S…" at bounding box center [385, 187] width 244 height 11
click at [184, 198] on label "Kitchen Floor Finish:" at bounding box center [144, 200] width 228 height 7
click at [274, 203] on select "None Tile Flooring Hardwood Flooring Resilient Laminate Flooring VCT Flooring S…" at bounding box center [385, 202] width 244 height 11
select select "1"
click at [263, 197] on select "None Tile Flooring Hardwood Flooring Resilient Laminate Flooring VCT Flooring S…" at bounding box center [385, 202] width 244 height 11
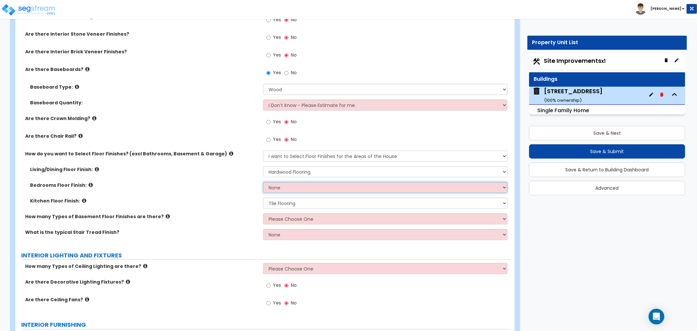
click at [296, 185] on select "None Tile Flooring Hardwood Flooring Resilient Laminate Flooring VCT Flooring S…" at bounding box center [385, 187] width 244 height 11
select select "5"
click at [263, 182] on select "None Tile Flooring Hardwood Flooring Resilient Laminate Flooring VCT Flooring S…" at bounding box center [385, 187] width 244 height 11
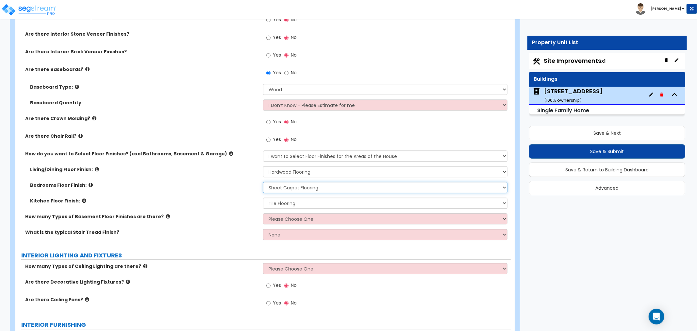
scroll to position [1525, 0]
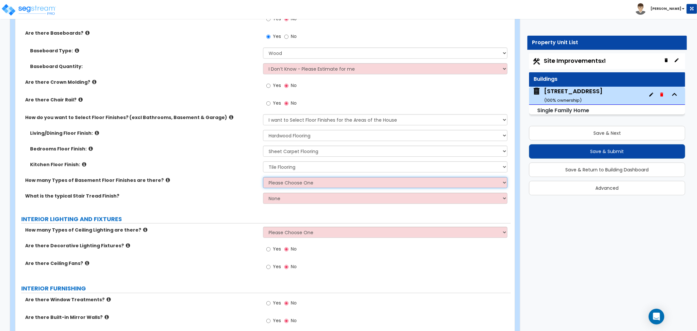
click at [275, 182] on select "Please Choose One 1 2 3" at bounding box center [385, 182] width 244 height 11
click at [283, 178] on select "Please Choose One 1 2 3" at bounding box center [385, 182] width 244 height 11
select select "2"
click at [263, 177] on select "Please Choose One 1 2 3" at bounding box center [385, 182] width 244 height 11
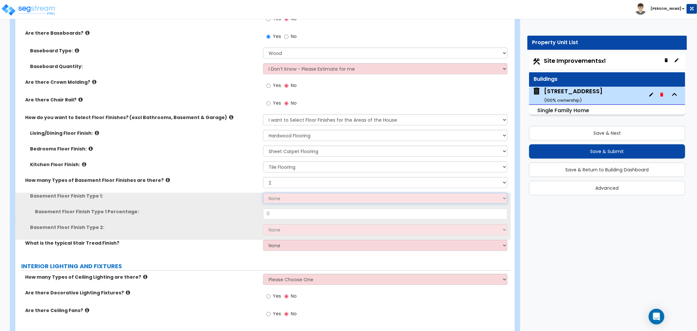
click at [279, 196] on select "None Tile Flooring Hardwood Flooring Resilient Laminate Flooring VCT Flooring S…" at bounding box center [385, 198] width 244 height 11
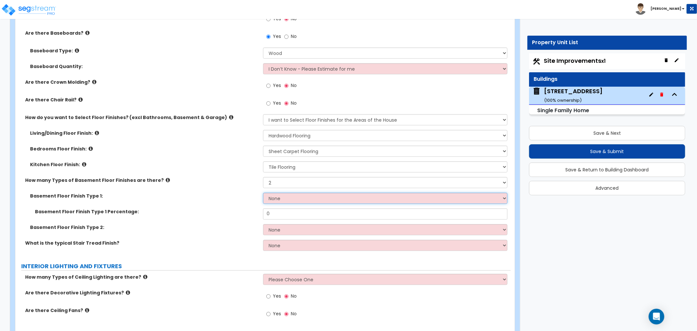
select select "3"
click at [263, 193] on select "None Tile Flooring Hardwood Flooring Resilient Laminate Flooring VCT Flooring S…" at bounding box center [385, 198] width 244 height 11
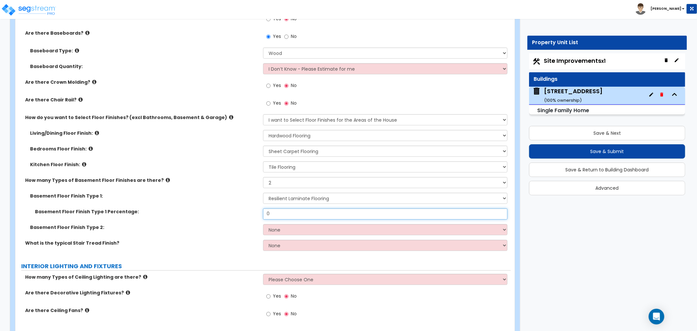
drag, startPoint x: 277, startPoint y: 210, endPoint x: 232, endPoint y: 209, distance: 44.8
click at [232, 209] on div "Basement Floor Finish Type 1 Percentage: 0" at bounding box center [262, 216] width 495 height 16
click at [301, 198] on select "None Tile Flooring Hardwood Flooring Resilient Laminate Flooring VCT Flooring S…" at bounding box center [385, 198] width 244 height 11
click at [263, 193] on select "None Tile Flooring Hardwood Flooring Resilient Laminate Flooring VCT Flooring S…" at bounding box center [385, 198] width 244 height 11
type input "70"
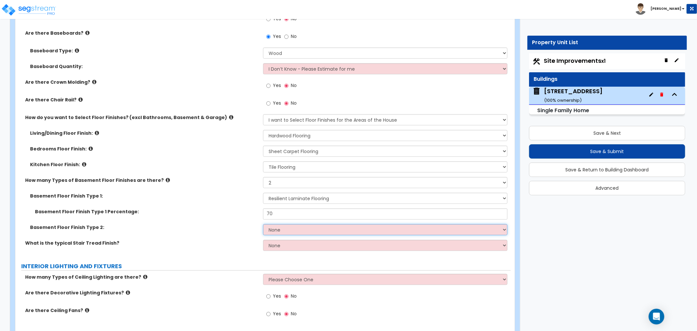
click at [274, 230] on select "None Tile Flooring Hardwood Flooring Resilient Laminate Flooring VCT Flooring S…" at bounding box center [385, 229] width 244 height 11
select select "1"
click at [263, 224] on select "None Tile Flooring Hardwood Flooring Resilient Laminate Flooring VCT Flooring S…" at bounding box center [385, 229] width 244 height 11
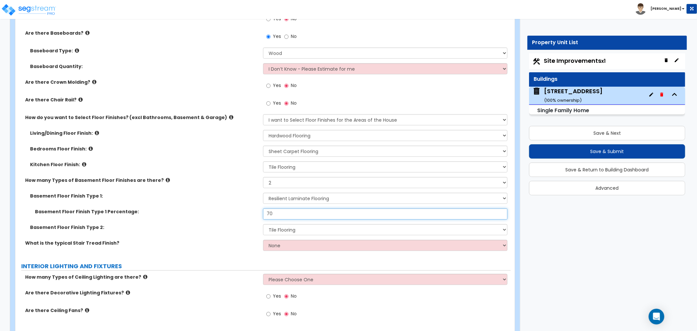
drag, startPoint x: 275, startPoint y: 211, endPoint x: 238, endPoint y: 211, distance: 37.3
click at [238, 211] on div "Basement Floor Finish Type 1 Percentage: 70" at bounding box center [262, 216] width 495 height 16
type input "60"
click at [241, 225] on label "Basement Floor Finish Type 2:" at bounding box center [144, 227] width 228 height 7
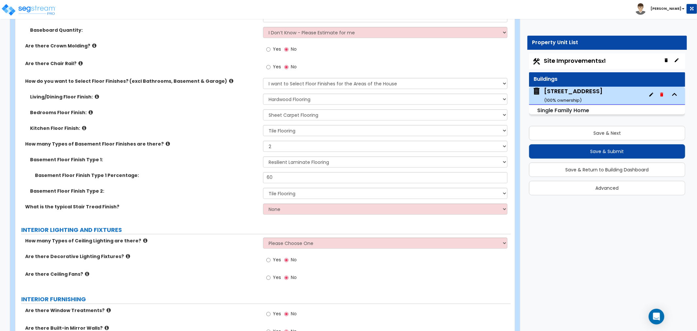
scroll to position [1598, 0]
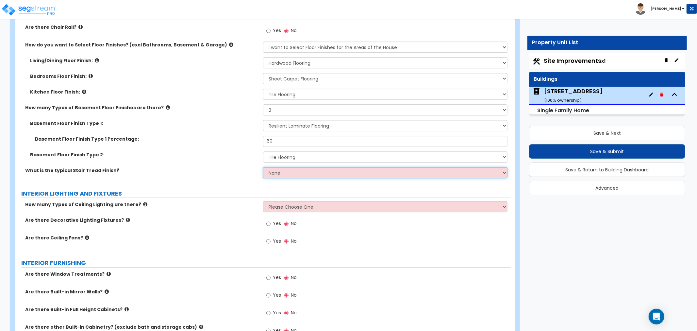
click at [273, 168] on select "None Tile Wood Laminate VCT Sheet Carpet Sheet Vinyl Carpet Tile" at bounding box center [385, 172] width 244 height 11
select select "2"
click at [263, 167] on select "None Tile Wood Laminate VCT Sheet Carpet Sheet Vinyl Carpet Tile" at bounding box center [385, 172] width 244 height 11
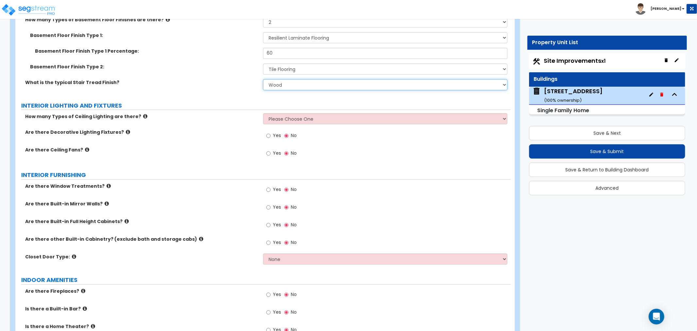
scroll to position [1707, 0]
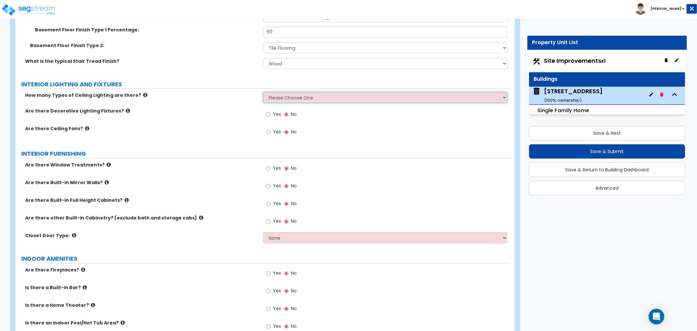
click at [271, 96] on select "Please Choose One 1 2 3" at bounding box center [385, 97] width 244 height 11
select select "2"
click at [263, 92] on select "Please Choose One 1 2 3" at bounding box center [385, 97] width 244 height 11
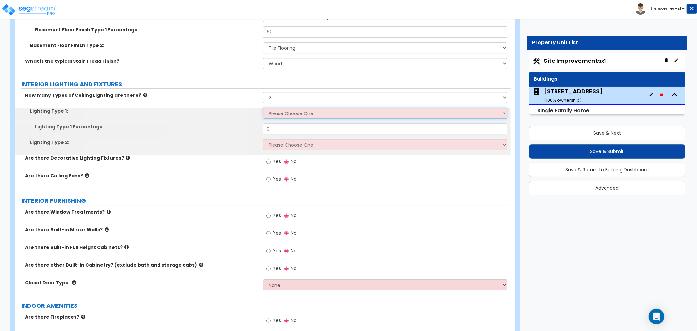
click at [277, 115] on select "Please Choose One LED Surface-Mounted LED Recessed Fluorescent Surface-Mounted …" at bounding box center [385, 113] width 244 height 11
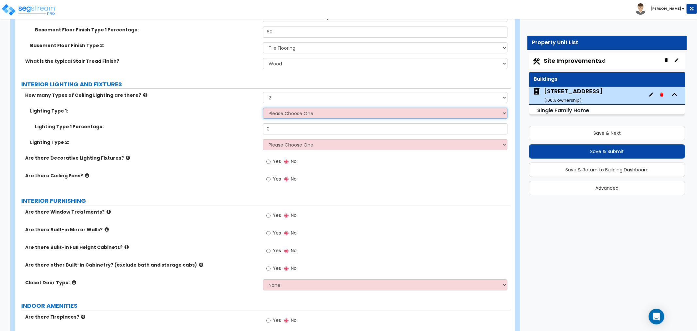
select select "2"
click at [263, 108] on select "Please Choose One LED Surface-Mounted LED Recessed Fluorescent Surface-Mounted …" at bounding box center [385, 113] width 244 height 11
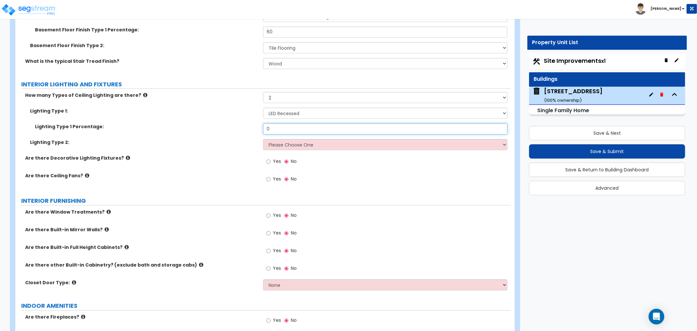
drag, startPoint x: 279, startPoint y: 128, endPoint x: 229, endPoint y: 131, distance: 50.1
click at [229, 131] on div "Lighting Type 1 Percentage: 0" at bounding box center [262, 131] width 495 height 16
type input "90"
click at [280, 143] on select "Please Choose One LED Surface-Mounted LED Recessed Fluorescent Surface-Mounted …" at bounding box center [385, 144] width 244 height 11
select select "5"
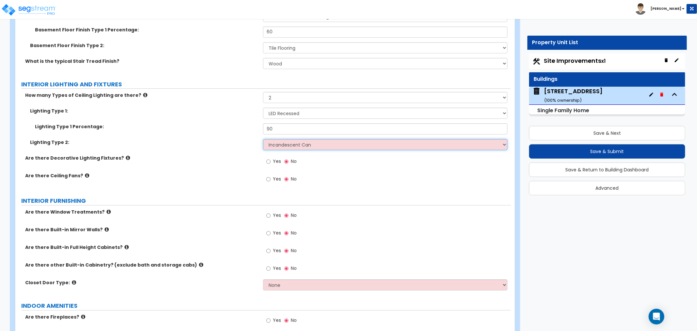
click at [263, 139] on select "Please Choose One LED Surface-Mounted LED Recessed Fluorescent Surface-Mounted …" at bounding box center [385, 144] width 244 height 11
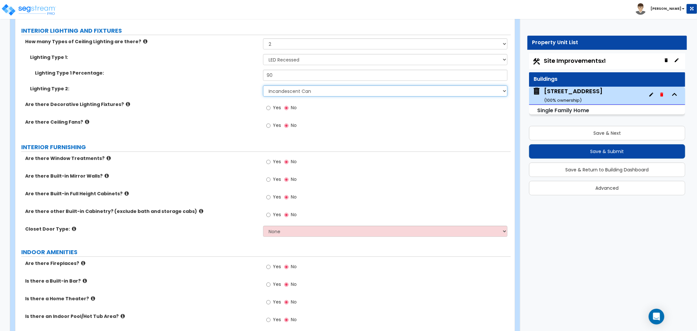
scroll to position [1779, 0]
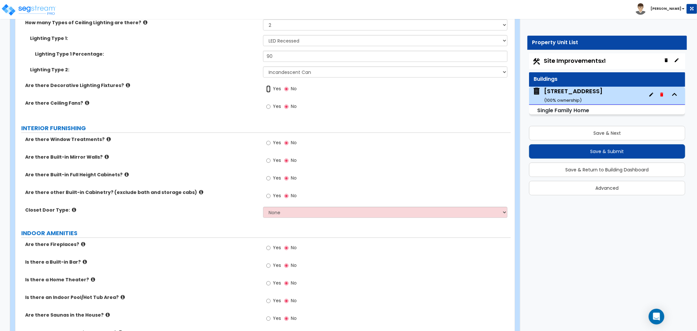
click at [267, 86] on input "Yes" at bounding box center [268, 88] width 4 height 7
radio input "true"
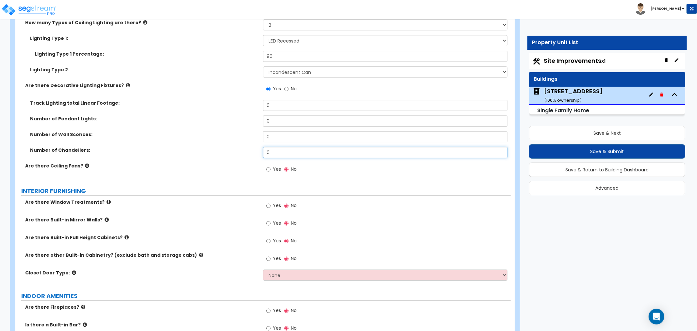
drag, startPoint x: 275, startPoint y: 152, endPoint x: 229, endPoint y: 148, distance: 45.6
click at [229, 148] on div "Number of Chandeliers: 0" at bounding box center [262, 155] width 495 height 16
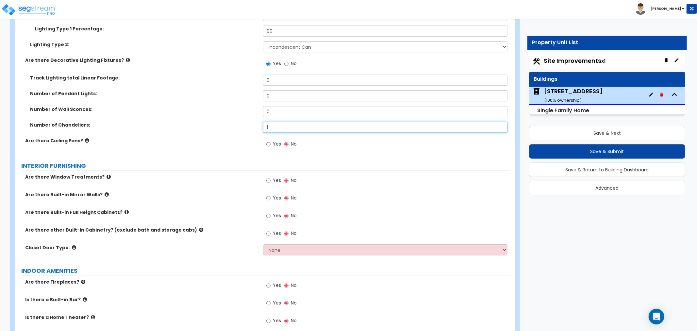
scroll to position [1816, 0]
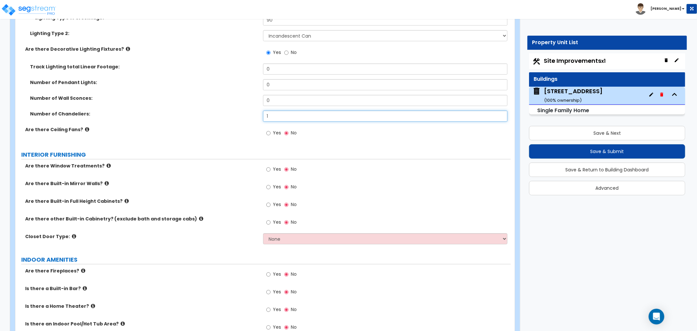
type input "1"
click at [266, 133] on input "Yes" at bounding box center [268, 132] width 4 height 7
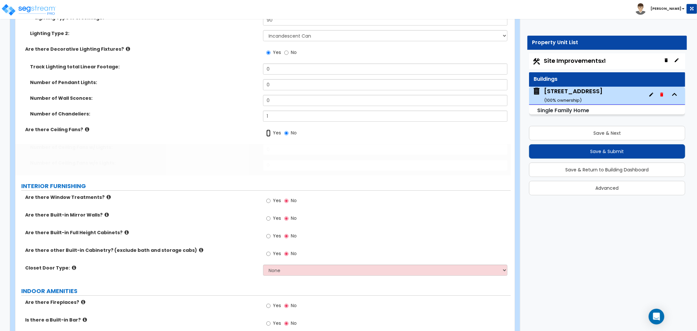
radio input "true"
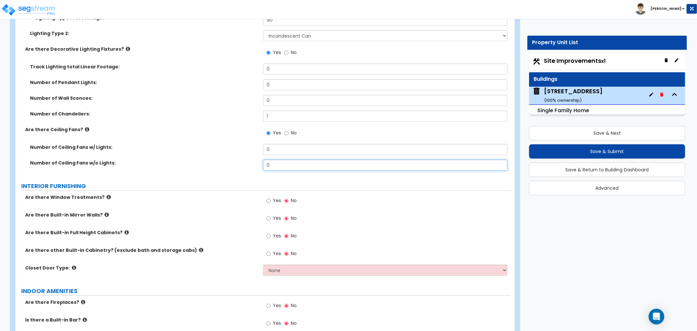
drag, startPoint x: 275, startPoint y: 163, endPoint x: 241, endPoint y: 163, distance: 34.0
click at [241, 163] on div "Number of Ceiling Fans w/o Lights: 0" at bounding box center [262, 167] width 495 height 16
drag, startPoint x: 280, startPoint y: 148, endPoint x: 240, endPoint y: 147, distance: 39.9
click at [240, 147] on div "Number of Ceiling Fans w/ Lights: 0" at bounding box center [262, 152] width 495 height 16
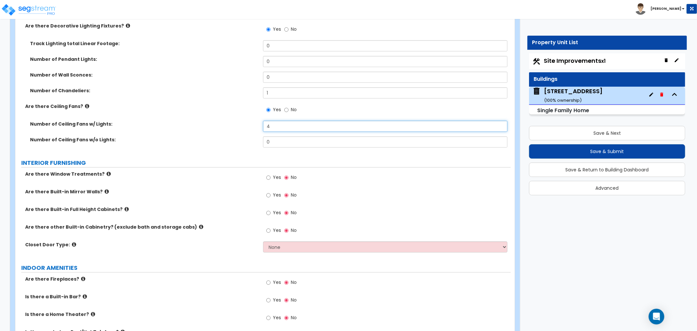
scroll to position [1852, 0]
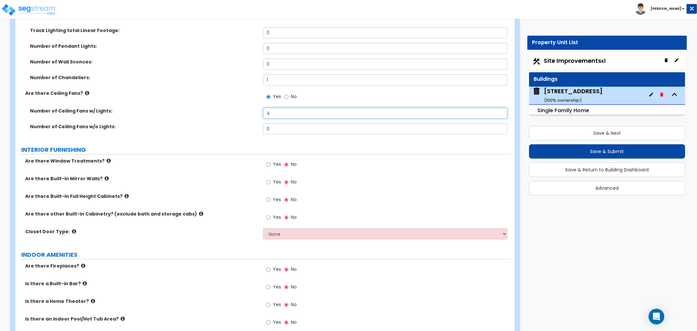
type input "4"
click at [269, 164] on input "Yes" at bounding box center [268, 164] width 4 height 7
radio input "true"
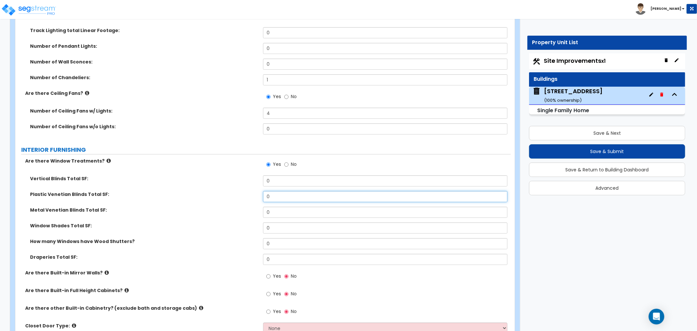
drag, startPoint x: 282, startPoint y: 195, endPoint x: 256, endPoint y: 193, distance: 25.9
click at [256, 193] on div "Plastic Venetian Blinds Total SF: 0" at bounding box center [262, 199] width 495 height 16
type input "144"
click at [252, 199] on div "Plastic Venetian Blinds Total SF: 144" at bounding box center [262, 199] width 495 height 16
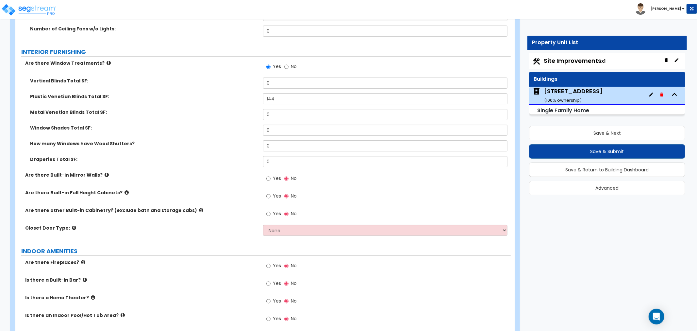
scroll to position [1961, 0]
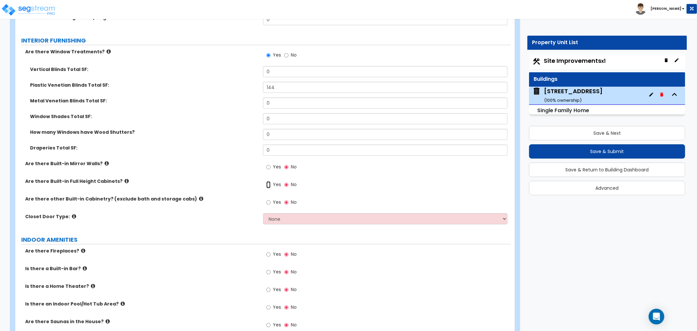
click at [269, 184] on input "Yes" at bounding box center [268, 184] width 4 height 7
radio input "true"
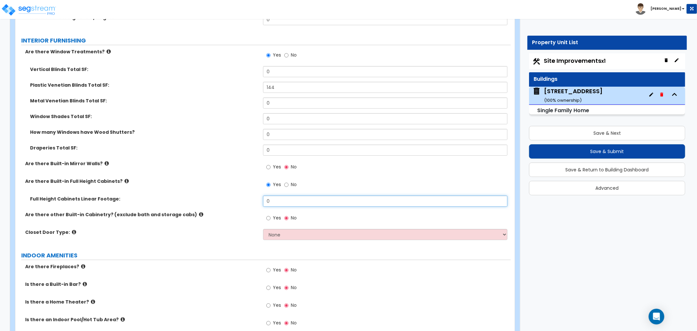
drag, startPoint x: 289, startPoint y: 201, endPoint x: 224, endPoint y: 198, distance: 65.4
click at [224, 198] on div "Full Height Cabinets Linear Footage: 0" at bounding box center [262, 203] width 495 height 16
drag, startPoint x: 277, startPoint y: 197, endPoint x: 217, endPoint y: 195, distance: 59.8
click at [217, 195] on div "Full Height Cabinets Linear Footage: 2" at bounding box center [262, 203] width 495 height 16
type input "4"
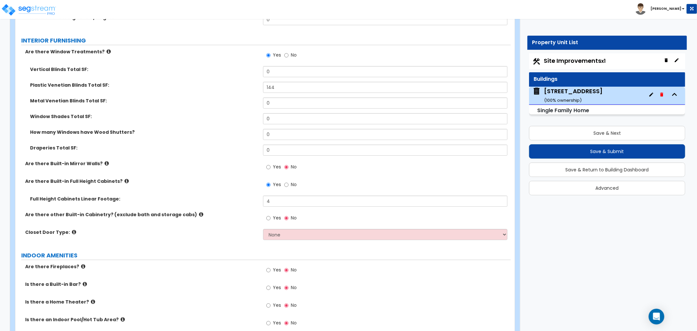
click at [207, 218] on div "Are there other Built-in Cabinetry? (exclude bath and storage cabs) Yes No" at bounding box center [262, 220] width 495 height 18
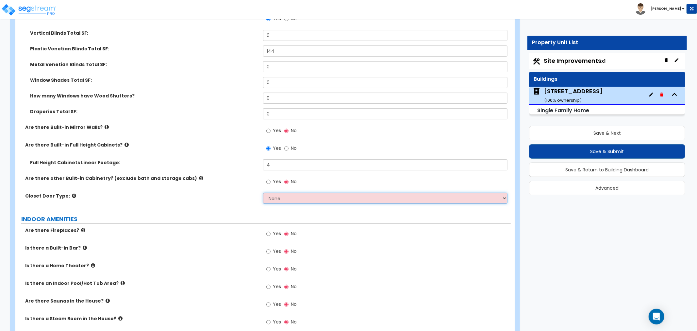
click at [273, 196] on select "None Bi-fold Louvered Doors Bi-fold Panel Doors Sliding Doors Hinged Wood Door" at bounding box center [385, 198] width 244 height 11
select select "3"
click at [263, 193] on select "None Bi-fold Louvered Doors Bi-fold Panel Doors Sliding Doors Hinged Wood Door" at bounding box center [385, 198] width 244 height 11
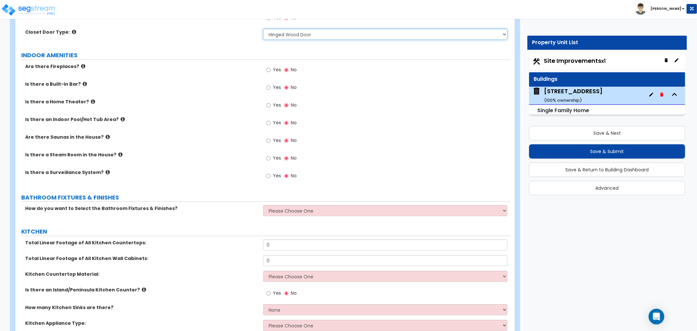
scroll to position [2179, 0]
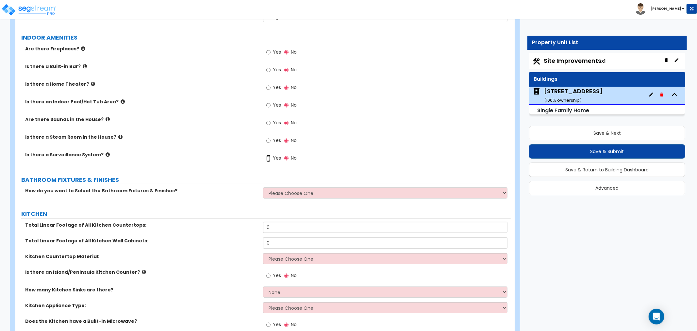
click at [269, 156] on input "Yes" at bounding box center [268, 158] width 4 height 7
radio input "true"
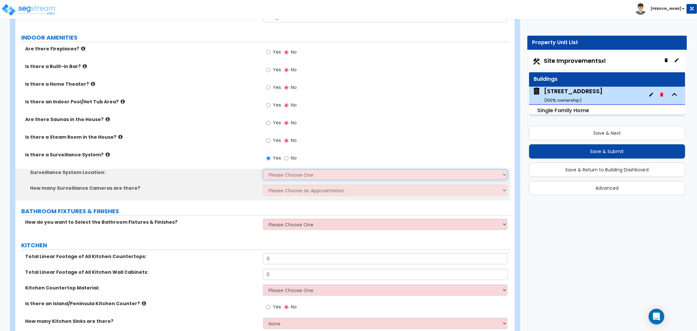
click at [277, 174] on select "Please Choose One Inside the House Outside the House Both Inside & Outside" at bounding box center [385, 174] width 244 height 11
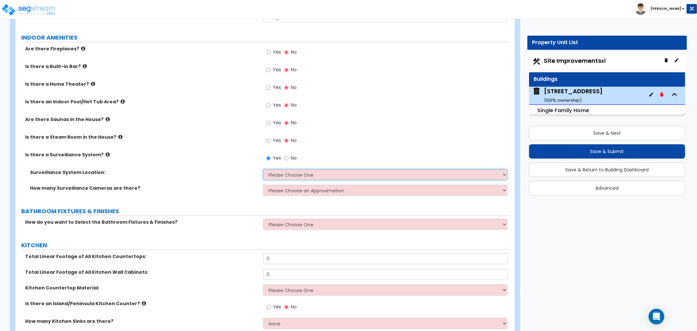
select select "2"
click at [263, 169] on select "Please Choose One Inside the House Outside the House Both Inside & Outside" at bounding box center [385, 174] width 244 height 11
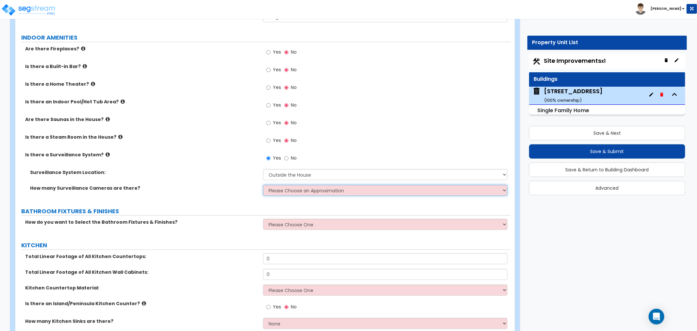
click at [281, 187] on select "Please Choose an Approximation Barely Noticed Any Noticed a Couple Frequently S…" at bounding box center [385, 190] width 244 height 11
select select "1"
click at [263, 185] on select "Please Choose an Approximation Barely Noticed Any Noticed a Couple Frequently S…" at bounding box center [385, 190] width 244 height 11
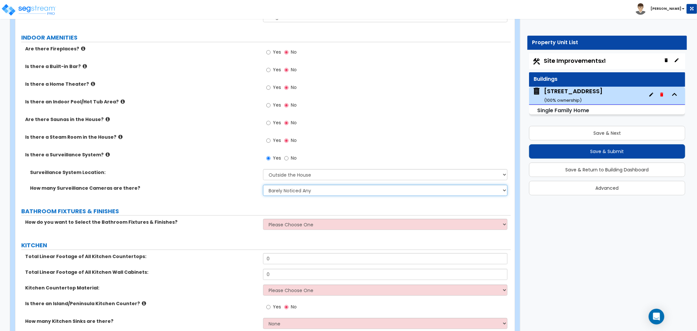
click at [276, 188] on select "Please Choose an Approximation Barely Noticed Any Noticed a Couple Frequently S…" at bounding box center [385, 190] width 244 height 11
click at [239, 194] on div "How many Surveillance Cameras are there? Please Choose an Approximation Barely …" at bounding box center [262, 193] width 495 height 16
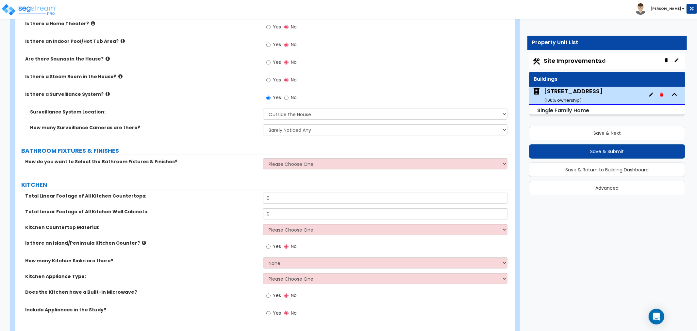
scroll to position [2251, 0]
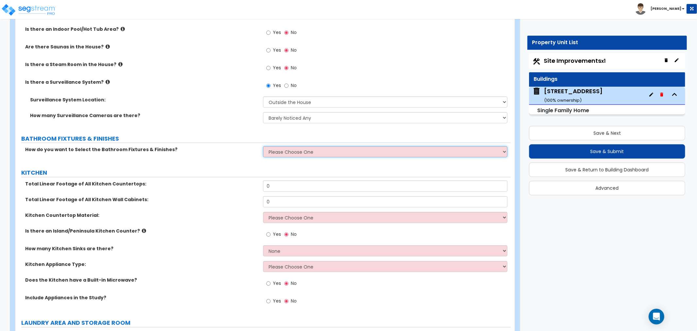
click at [292, 149] on select "Please Choose One I want to Select Fixtures and Finishes only for one Bath and …" at bounding box center [385, 151] width 244 height 11
select select "2"
click at [263, 146] on select "Please Choose One I want to Select Fixtures and Finishes only for one Bath and …" at bounding box center [385, 151] width 244 height 11
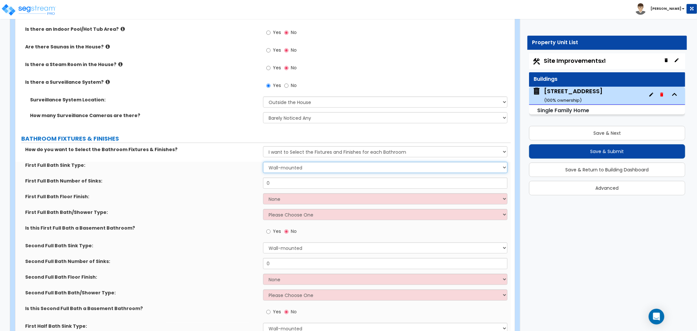
click at [279, 167] on select "Wall-mounted Pedestal-mounted Vanity-mounted" at bounding box center [385, 167] width 244 height 11
select select "3"
click at [263, 162] on select "Wall-mounted Pedestal-mounted Vanity-mounted" at bounding box center [385, 167] width 244 height 11
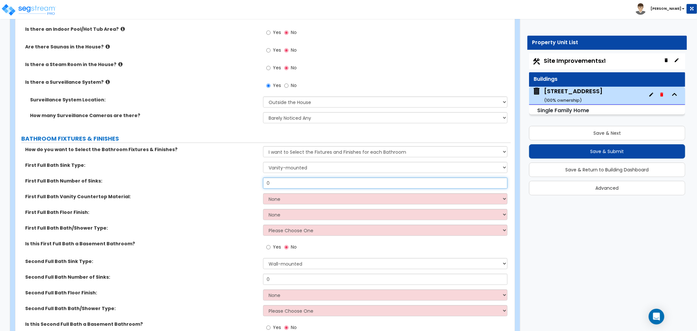
drag, startPoint x: 281, startPoint y: 184, endPoint x: 242, endPoint y: 177, distance: 39.7
click at [242, 177] on div "First Full Bath Number of Sinks: 0" at bounding box center [262, 185] width 495 height 16
type input "1"
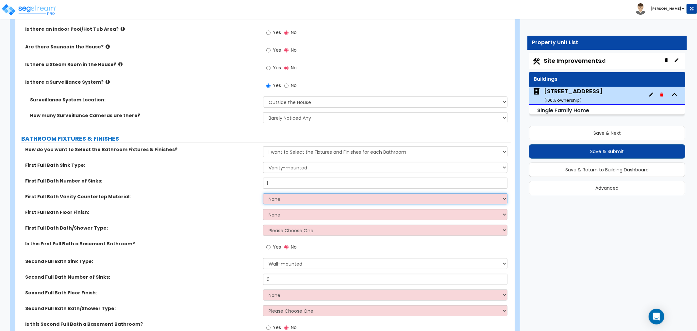
click at [277, 195] on select "None Plastic Laminate Solid Surface Stone Quartz Marble Tile Wood Stainless Ste…" at bounding box center [385, 198] width 244 height 11
select select "2"
click at [263, 193] on select "None Plastic Laminate Solid Surface Stone Quartz Marble Tile Wood Stainless Ste…" at bounding box center [385, 198] width 244 height 11
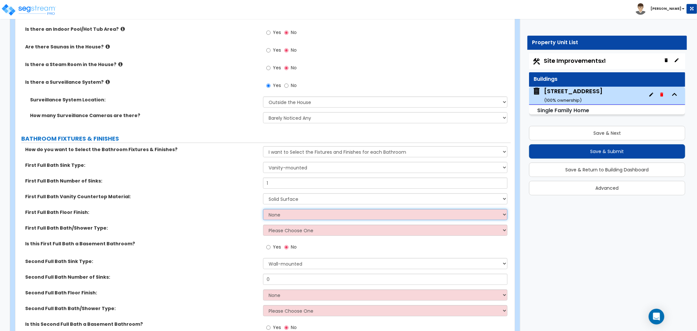
click at [287, 215] on select "None Tile Flooring Hardwood Flooring Resilient Laminate Flooring VCT Flooring S…" at bounding box center [385, 214] width 244 height 11
select select "1"
click at [263, 209] on select "None Tile Flooring Hardwood Flooring Resilient Laminate Flooring VCT Flooring S…" at bounding box center [385, 214] width 244 height 11
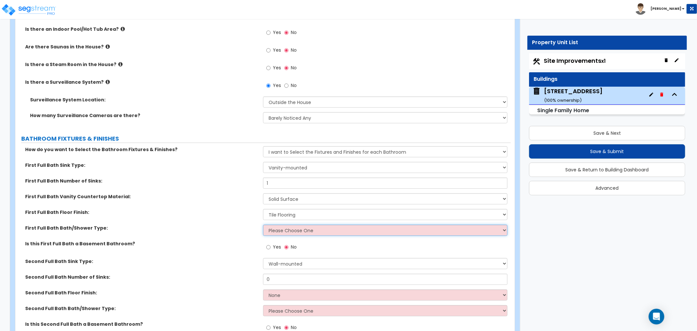
click at [289, 230] on select "Please Choose One Standalone Shower Bathtub - Shower Combo" at bounding box center [385, 230] width 244 height 11
select select "1"
click at [263, 225] on select "Please Choose One Standalone Shower Bathtub - Shower Combo" at bounding box center [385, 230] width 244 height 11
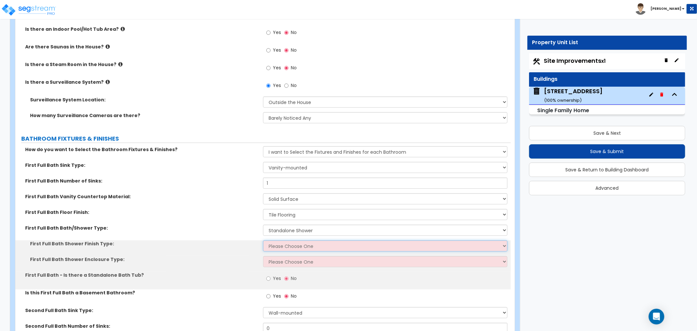
click at [284, 244] on select "Please Choose One Plastic Tile Stone" at bounding box center [385, 245] width 244 height 11
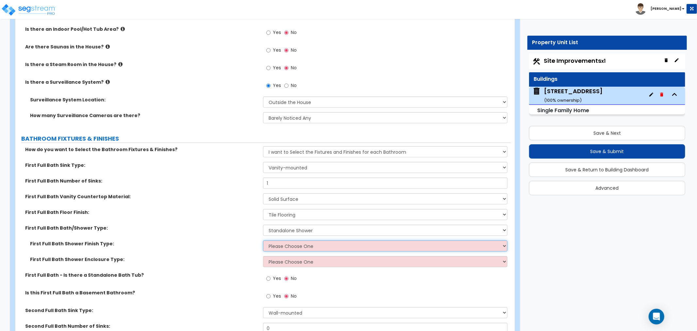
select select "2"
click at [263, 240] on select "Please Choose One Plastic Tile Stone" at bounding box center [385, 245] width 244 height 11
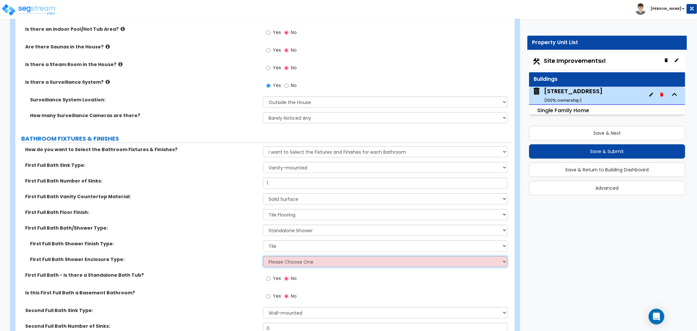
click at [286, 260] on select "Please Choose One Curtain & Rod Glass Sliding Doors Glass Hinged Doors" at bounding box center [385, 261] width 244 height 11
select select "1"
click at [263, 256] on select "Please Choose One Curtain & Rod Glass Sliding Doors Glass Hinged Doors" at bounding box center [385, 261] width 244 height 11
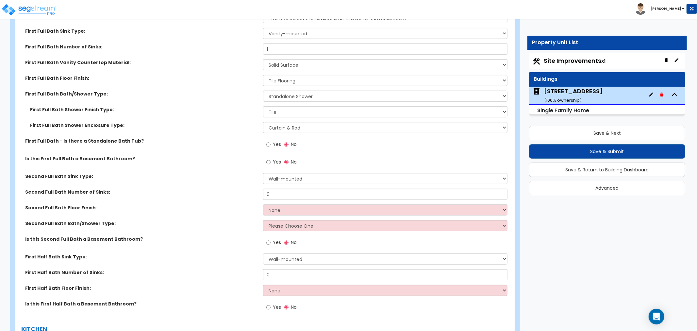
scroll to position [2397, 0]
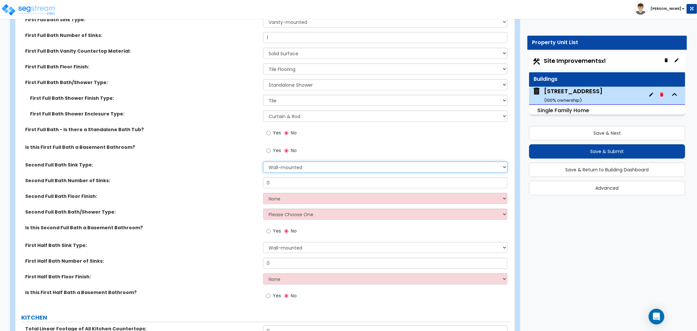
click at [270, 164] on select "Wall-mounted Pedestal-mounted Vanity-mounted" at bounding box center [385, 166] width 244 height 11
select select "3"
click at [263, 161] on select "Wall-mounted Pedestal-mounted Vanity-mounted" at bounding box center [385, 166] width 244 height 11
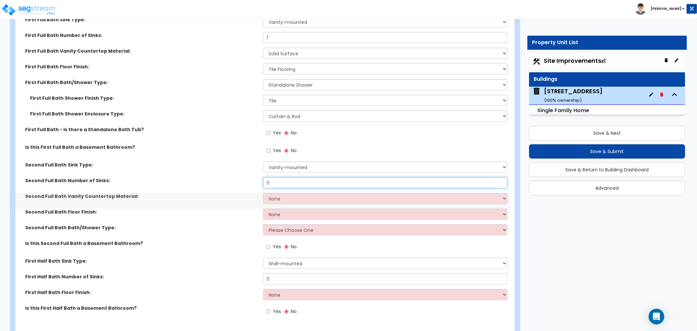
drag, startPoint x: 276, startPoint y: 182, endPoint x: 252, endPoint y: 183, distance: 24.2
click at [252, 183] on div "Second Full Bath Number of Sinks: 0" at bounding box center [262, 185] width 495 height 16
type input "1"
click at [278, 198] on select "None Plastic Laminate Solid Surface Stone Quartz Marble Tile Wood Stainless Ste…" at bounding box center [385, 198] width 244 height 11
select select "2"
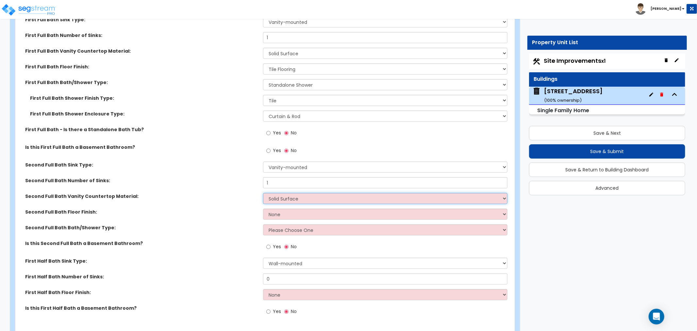
click at [263, 193] on select "None Plastic Laminate Solid Surface Stone Quartz Marble Tile Wood Stainless Ste…" at bounding box center [385, 198] width 244 height 11
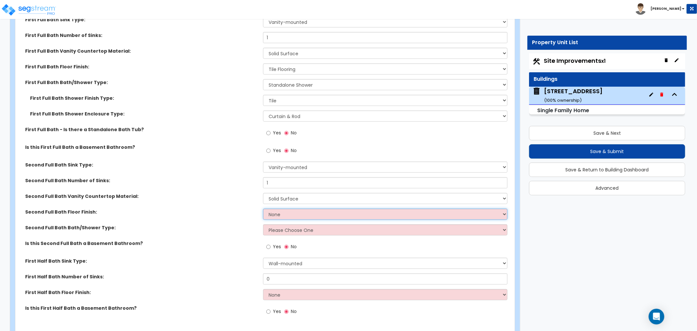
click at [280, 214] on select "None Tile Flooring Hardwood Flooring Resilient Laminate Flooring VCT Flooring S…" at bounding box center [385, 214] width 244 height 11
select select "1"
click at [263, 209] on select "None Tile Flooring Hardwood Flooring Resilient Laminate Flooring VCT Flooring S…" at bounding box center [385, 214] width 244 height 11
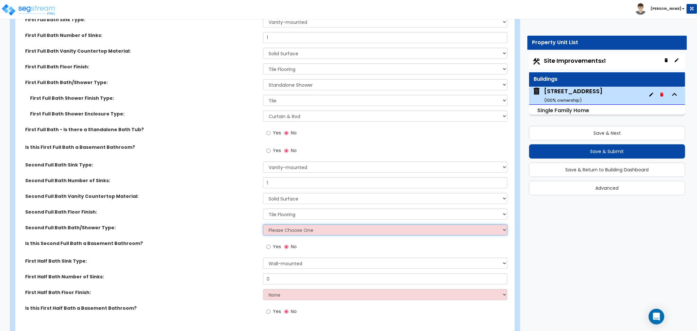
click at [281, 225] on select "Please Choose One Standalone Shower Bathtub - Shower Combo" at bounding box center [385, 229] width 244 height 11
select select "1"
click at [263, 224] on select "Please Choose One Standalone Shower Bathtub - Shower Combo" at bounding box center [385, 229] width 244 height 11
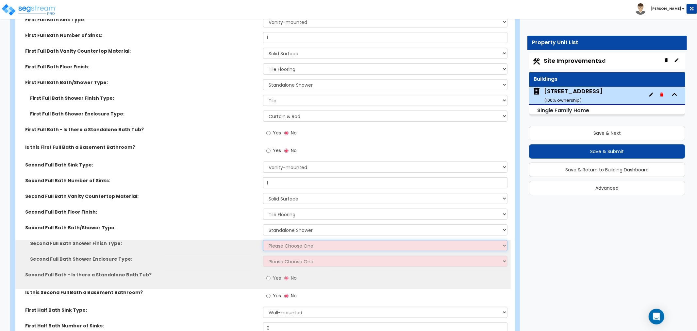
click at [281, 244] on select "Please Choose One Plastic Tile Stone" at bounding box center [385, 245] width 244 height 11
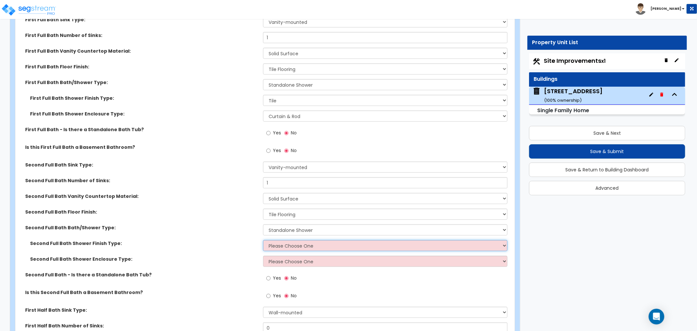
select select "2"
click at [263, 240] on select "Please Choose One Plastic Tile Stone" at bounding box center [385, 245] width 244 height 11
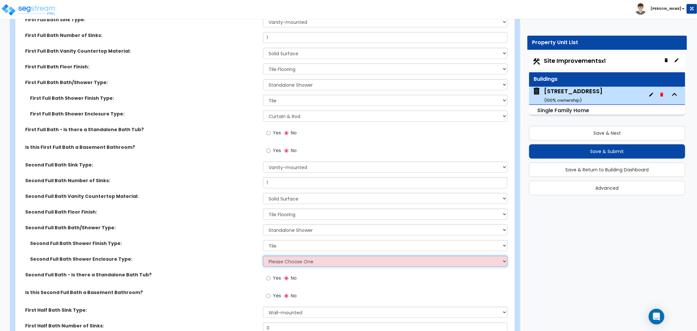
click at [280, 262] on select "Please Choose One Curtain & Rod Glass Sliding Doors Glass Hinged Doors" at bounding box center [385, 261] width 244 height 11
select select "1"
click at [263, 256] on select "Please Choose One Curtain & Rod Glass Sliding Doors Glass Hinged Doors" at bounding box center [385, 261] width 244 height 11
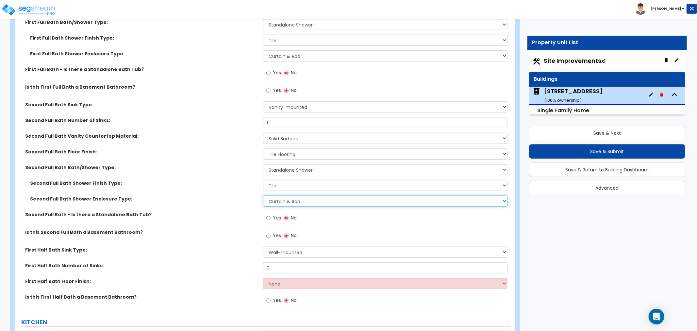
scroll to position [2469, 0]
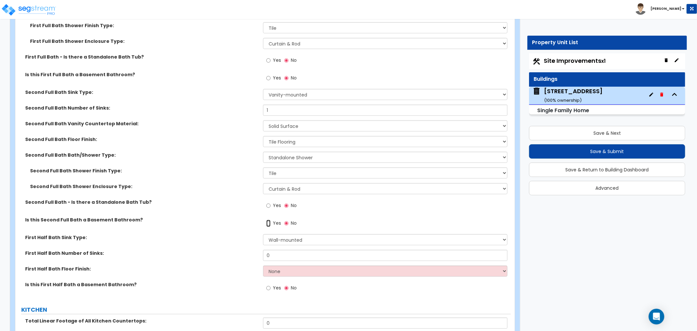
click at [268, 223] on input "Yes" at bounding box center [268, 223] width 4 height 7
radio input "true"
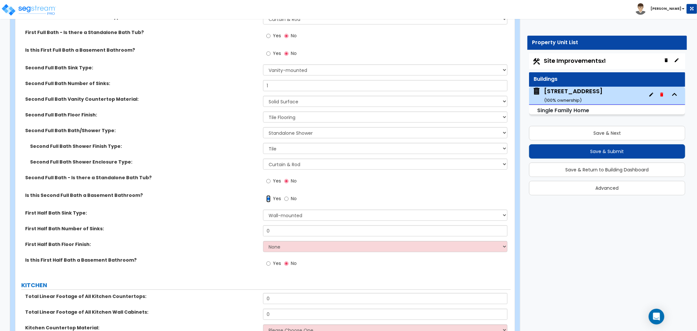
scroll to position [2506, 0]
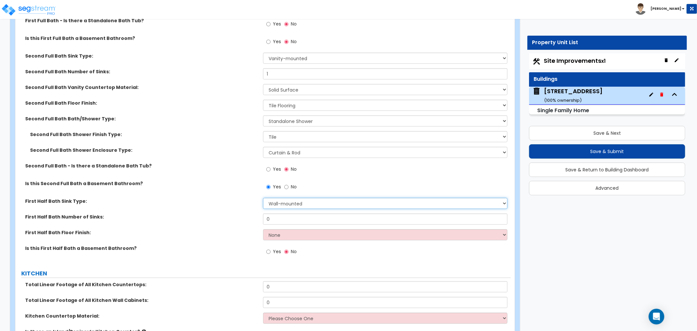
click at [277, 204] on select "Wall-mounted Pedestal-mounted Vanity-mounted" at bounding box center [385, 203] width 244 height 11
select select "3"
click at [263, 198] on select "Wall-mounted Pedestal-mounted Vanity-mounted" at bounding box center [385, 203] width 244 height 11
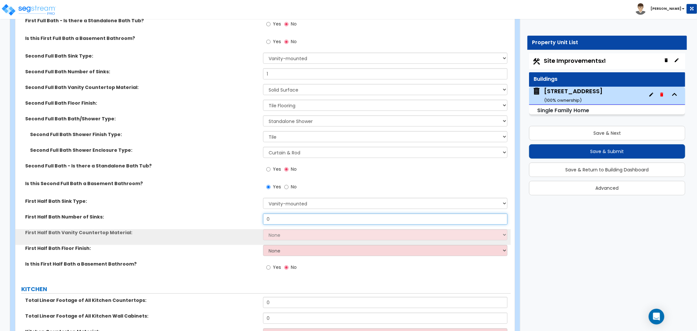
drag, startPoint x: 273, startPoint y: 217, endPoint x: 246, endPoint y: 217, distance: 27.5
click at [246, 217] on div "First Half Bath Number of Sinks: 0" at bounding box center [262, 221] width 495 height 16
type input "1"
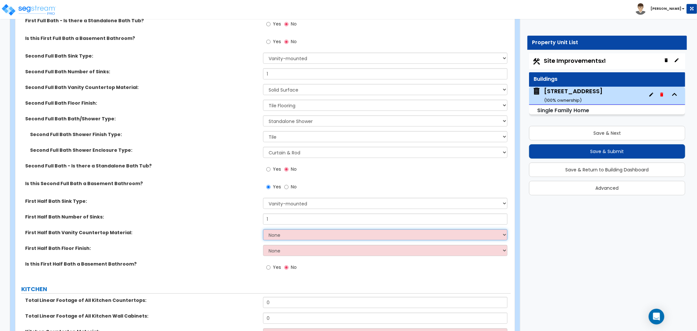
click at [272, 233] on select "None Plastic Laminate Solid Surface Stone Quartz Marble Tile Wood Stainless Ste…" at bounding box center [385, 234] width 244 height 11
select select "2"
click at [263, 229] on select "None Plastic Laminate Solid Surface Stone Quartz Marble Tile Wood Stainless Ste…" at bounding box center [385, 234] width 244 height 11
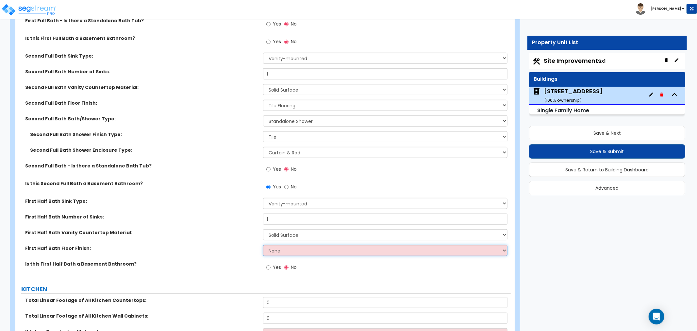
click at [284, 252] on select "None Tile Flooring Hardwood Flooring Resilient Laminate Flooring VCT Flooring S…" at bounding box center [385, 250] width 244 height 11
select select "1"
click at [263, 245] on select "None Tile Flooring Hardwood Flooring Resilient Laminate Flooring VCT Flooring S…" at bounding box center [385, 250] width 244 height 11
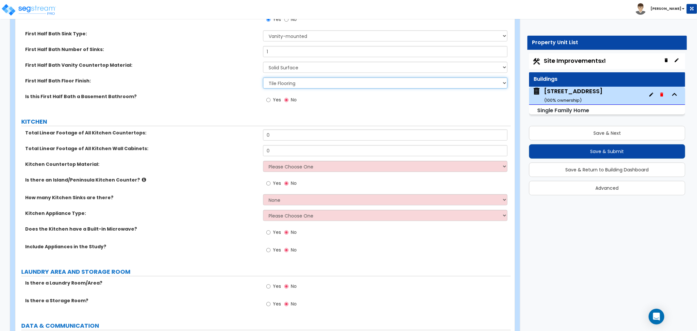
scroll to position [2687, 0]
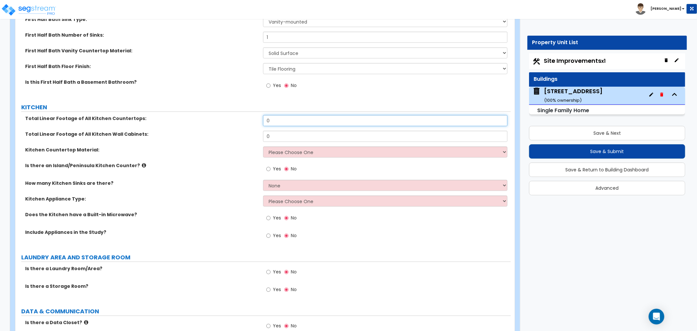
drag, startPoint x: 276, startPoint y: 119, endPoint x: 229, endPoint y: 120, distance: 46.1
click at [229, 120] on div "Total Linear Footage of All Kitchen Countertops: 0" at bounding box center [262, 123] width 495 height 16
type input "23"
drag, startPoint x: 283, startPoint y: 135, endPoint x: 225, endPoint y: 136, distance: 58.2
click at [225, 136] on div "Total Linear Footage of All Kitchen Wall Cabinets: 0" at bounding box center [262, 139] width 495 height 16
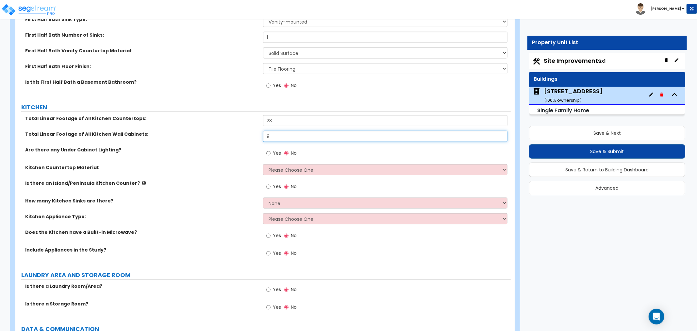
type input "9"
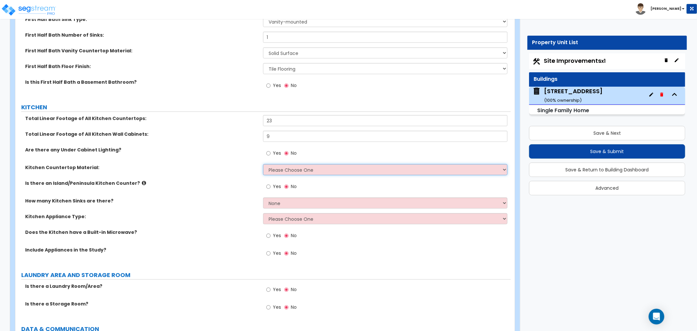
click at [280, 169] on select "Please Choose One Plastic Laminate Solid Surface Stone Quartz Marble Tile Wood …" at bounding box center [385, 169] width 244 height 11
select select "2"
click at [263, 164] on select "Please Choose One Plastic Laminate Solid Surface Stone Quartz Marble Tile Wood …" at bounding box center [385, 169] width 244 height 11
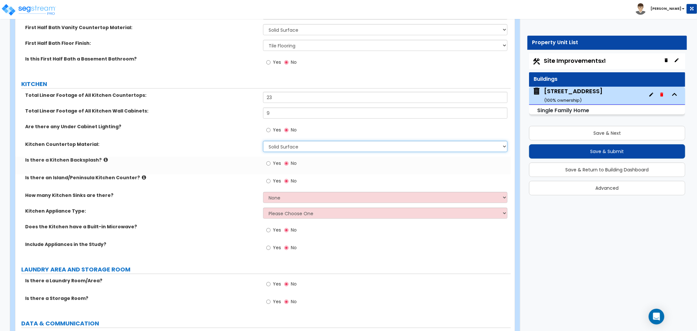
scroll to position [2724, 0]
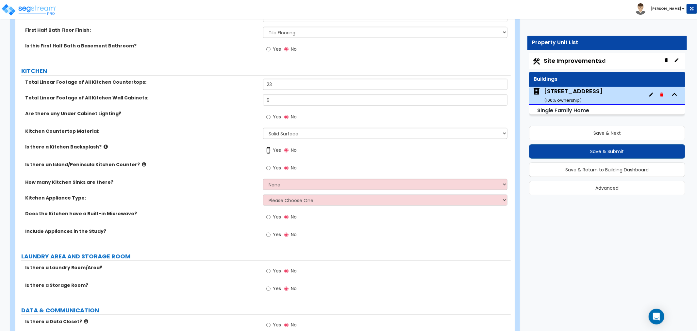
click at [269, 148] on input "Yes" at bounding box center [268, 150] width 4 height 7
radio input "true"
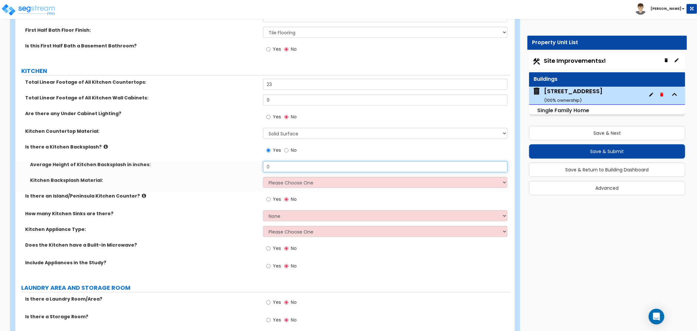
drag, startPoint x: 280, startPoint y: 164, endPoint x: 229, endPoint y: 168, distance: 50.4
click at [229, 168] on div "Average Height of Kitchen Backsplash in inches: 0" at bounding box center [262, 169] width 495 height 16
type input "24"
click at [275, 180] on select "Please Choose One Plastic Laminate Solid Surface Stone Quartz Tile Stainless St…" at bounding box center [385, 182] width 244 height 11
select select "6"
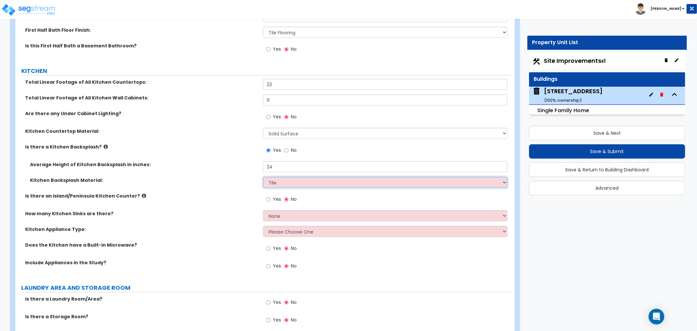
click at [263, 177] on select "Please Choose One Plastic Laminate Solid Surface Stone Quartz Tile Stainless St…" at bounding box center [385, 182] width 244 height 11
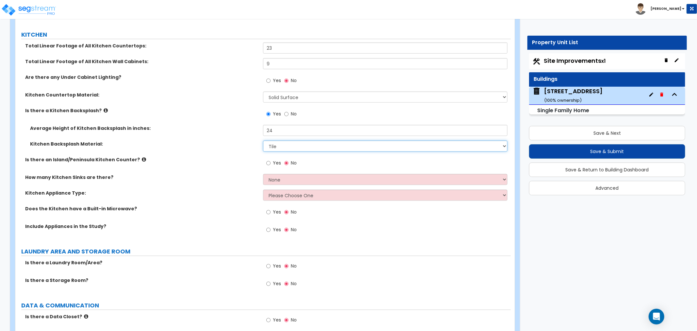
scroll to position [2796, 0]
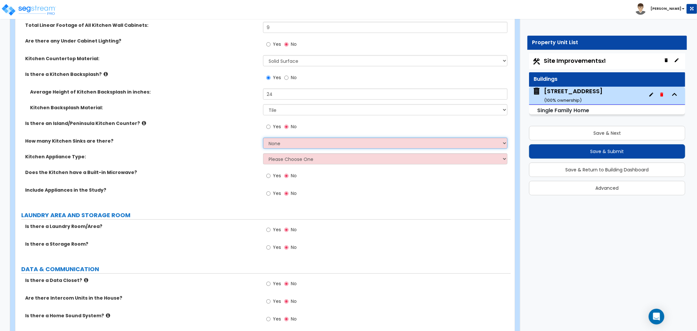
click at [272, 140] on select "None 1 2 3" at bounding box center [385, 143] width 244 height 11
select select "1"
click at [263, 138] on select "None 1 2 3" at bounding box center [385, 143] width 244 height 11
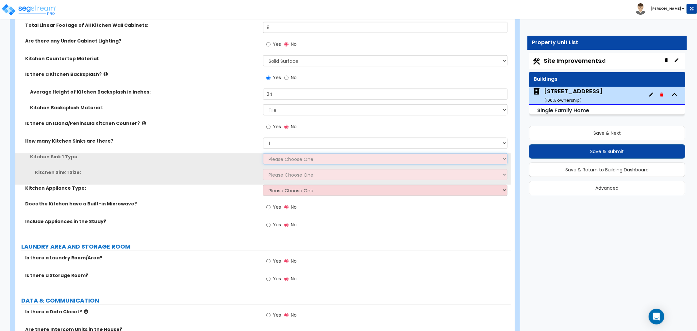
click at [275, 158] on select "Please Choose One Stainless Steel Porcelain Enamel Cast Iron Granite Composite" at bounding box center [385, 158] width 244 height 11
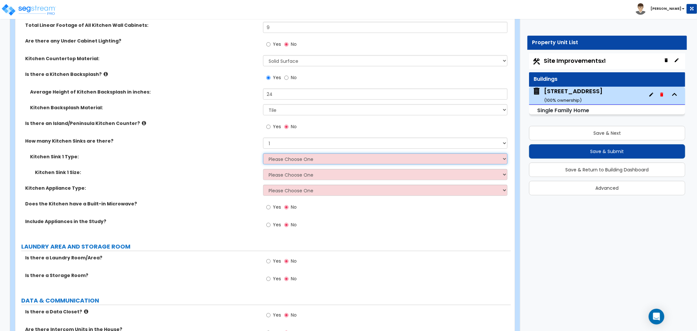
select select "1"
click at [263, 153] on select "Please Choose One Stainless Steel Porcelain Enamel Cast Iron Granite Composite" at bounding box center [385, 158] width 244 height 11
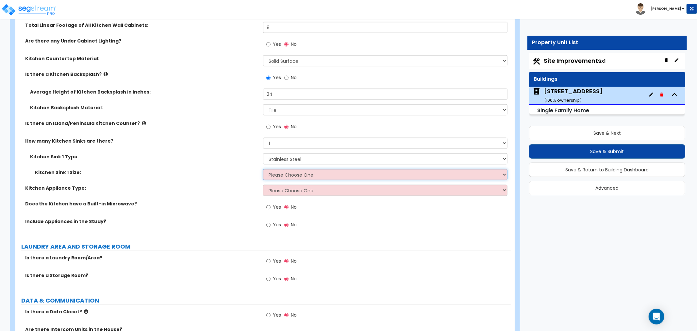
click at [280, 173] on select "Please Choose One Single Sink Double Sink" at bounding box center [385, 174] width 244 height 11
select select "2"
click at [263, 169] on select "Please Choose One Single Sink Double Sink" at bounding box center [385, 174] width 244 height 11
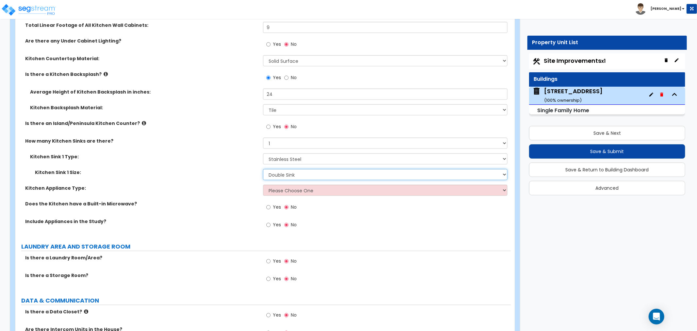
scroll to position [2832, 0]
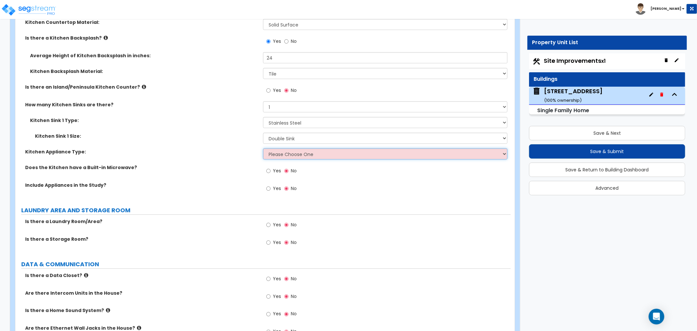
click at [302, 152] on select "Please Choose One Gas Electric" at bounding box center [385, 153] width 244 height 11
select select "1"
click at [263, 148] on select "Please Choose One Gas Electric" at bounding box center [385, 153] width 244 height 11
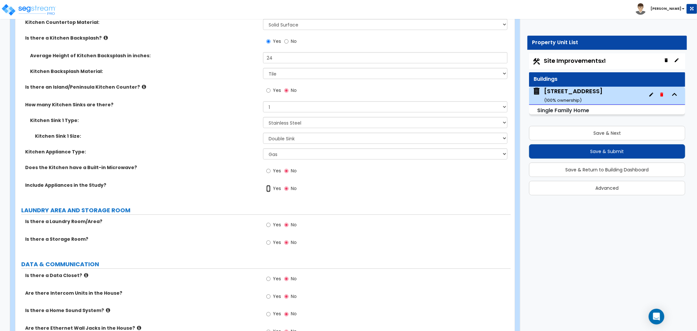
click at [269, 187] on input "Yes" at bounding box center [268, 188] width 4 height 7
radio input "true"
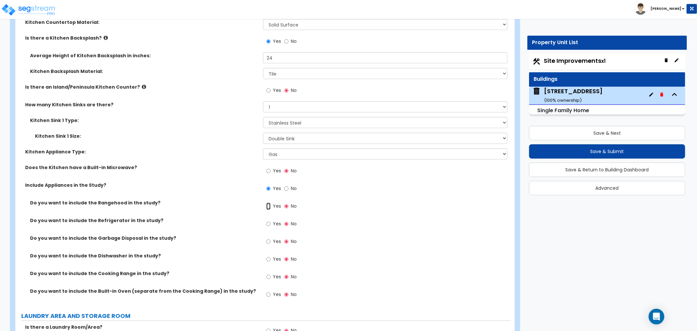
click at [267, 204] on input "Yes" at bounding box center [268, 206] width 4 height 7
radio input "true"
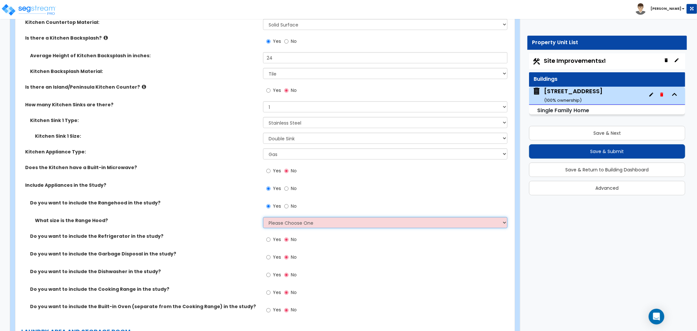
click at [267, 222] on select "Please Choose One Normal - 30" Wide - 42"" at bounding box center [385, 222] width 244 height 11
select select "1"
click at [263, 217] on select "Please Choose One Normal - 30" Wide - 42"" at bounding box center [385, 222] width 244 height 11
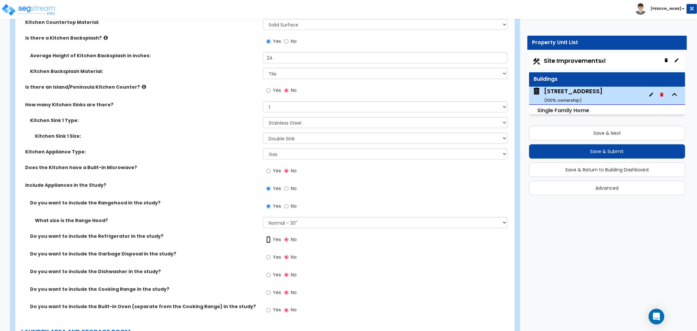
click at [269, 236] on input "Yes" at bounding box center [268, 239] width 4 height 7
radio input "true"
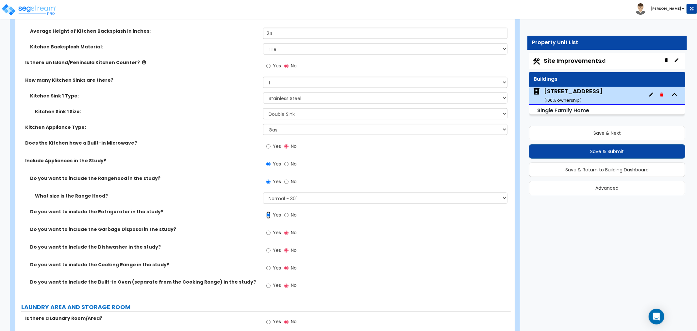
scroll to position [2869, 0]
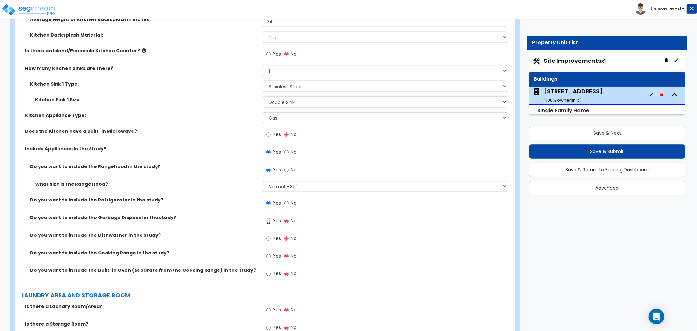
click at [269, 218] on input "Yes" at bounding box center [268, 220] width 4 height 7
radio input "true"
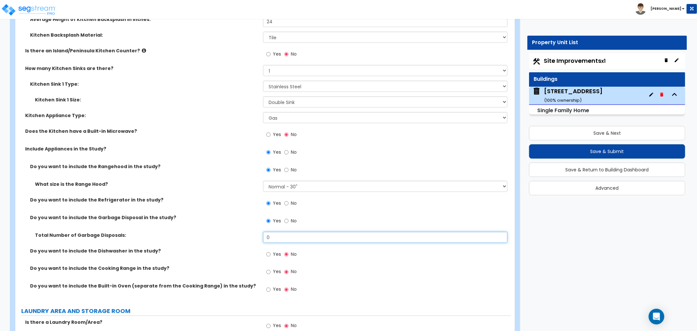
drag, startPoint x: 278, startPoint y: 235, endPoint x: 234, endPoint y: 235, distance: 44.5
click at [234, 235] on div "Total Number of Garbage Disposals: 0" at bounding box center [262, 240] width 495 height 16
type input "1"
click at [268, 253] on input "Yes" at bounding box center [268, 254] width 4 height 7
radio input "true"
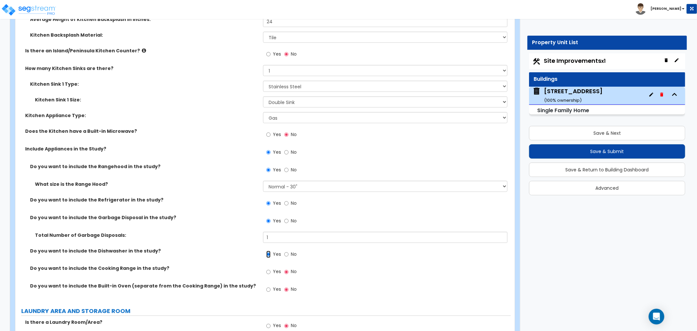
scroll to position [2905, 0]
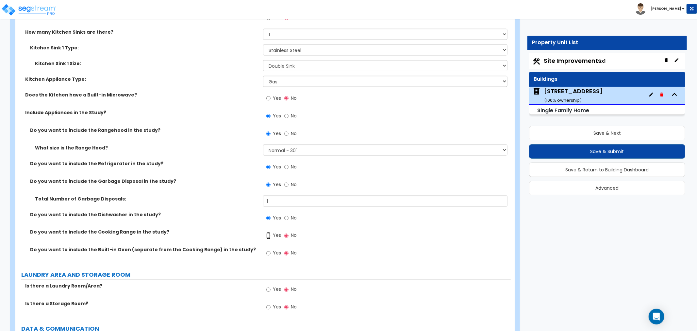
click at [268, 234] on input "Yes" at bounding box center [268, 235] width 4 height 7
radio input "true"
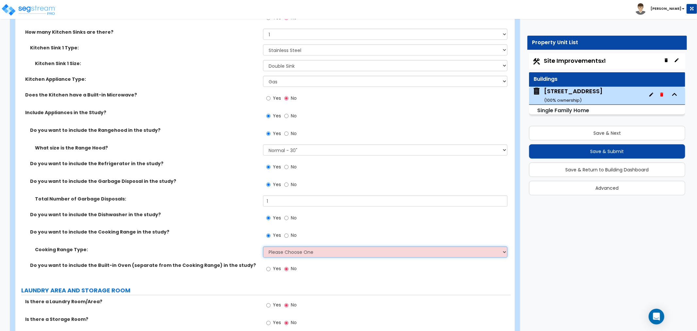
click at [278, 250] on select "Please Choose One Cook Top Only Range with Oven" at bounding box center [385, 251] width 244 height 11
select select "2"
click at [263, 246] on select "Please Choose One Cook Top Only Range with Oven" at bounding box center [385, 251] width 244 height 11
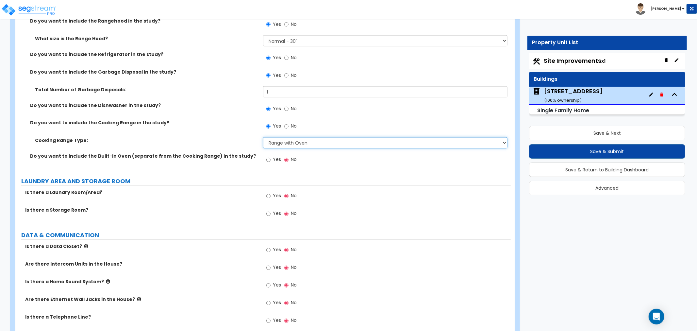
scroll to position [3050, 0]
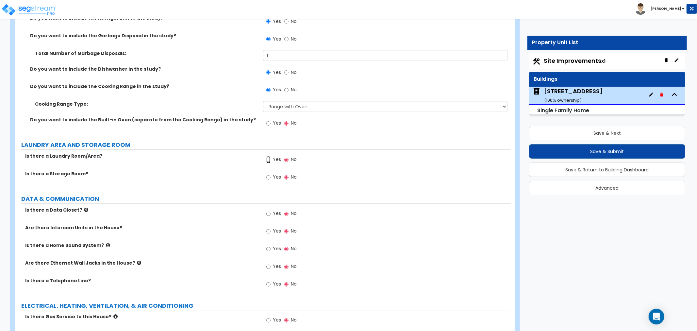
click at [269, 157] on input "Yes" at bounding box center [268, 159] width 4 height 7
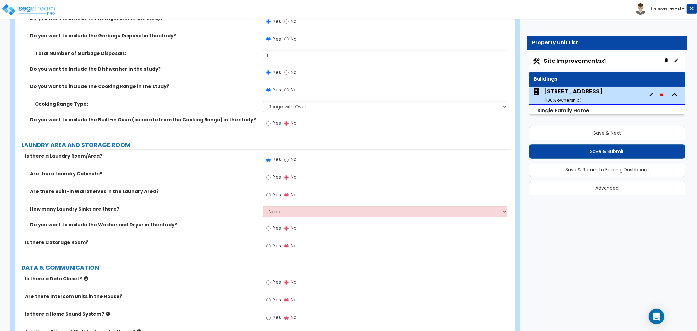
click at [271, 227] on label "Yes" at bounding box center [273, 229] width 15 height 11
click at [271, 227] on input "Yes" at bounding box center [268, 228] width 4 height 7
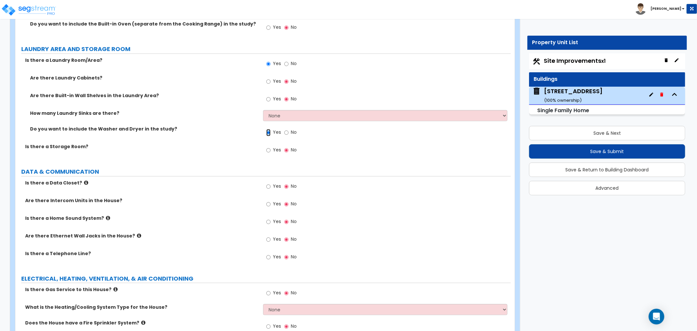
scroll to position [3159, 0]
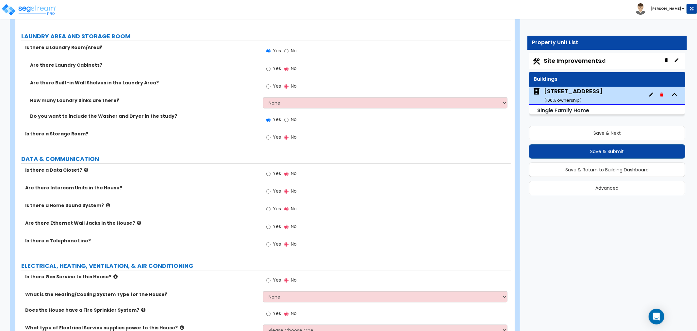
click at [106, 203] on icon at bounding box center [108, 205] width 4 height 5
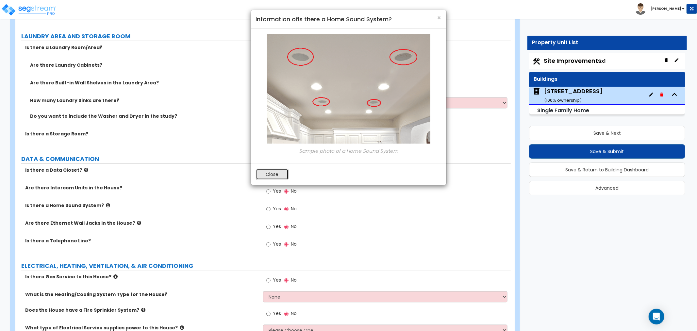
click at [288, 172] on button "Close" at bounding box center [272, 174] width 33 height 11
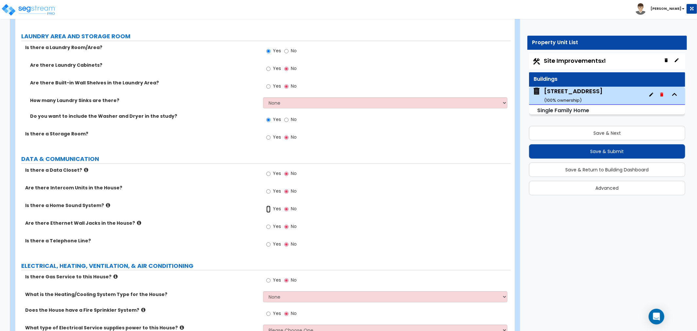
click at [268, 206] on input "Yes" at bounding box center [268, 208] width 4 height 7
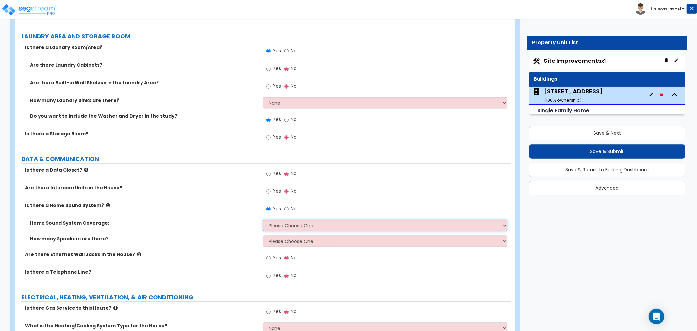
click at [273, 223] on select "Please Choose One All Areas Enter Percent Coverage" at bounding box center [385, 225] width 244 height 11
click at [263, 220] on select "Please Choose One All Areas Enter Percent Coverage" at bounding box center [385, 225] width 244 height 11
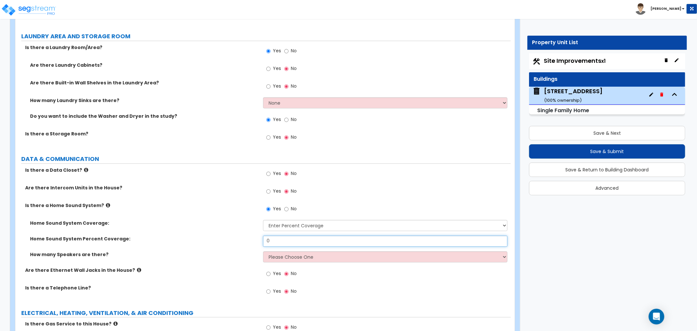
drag, startPoint x: 278, startPoint y: 239, endPoint x: 241, endPoint y: 239, distance: 37.6
click at [241, 239] on div "Home Sound System Percent Coverage: 0" at bounding box center [262, 243] width 495 height 16
click at [290, 254] on select "Please Choose One Enter Number of Speakers Please Estimate for me" at bounding box center [385, 256] width 244 height 11
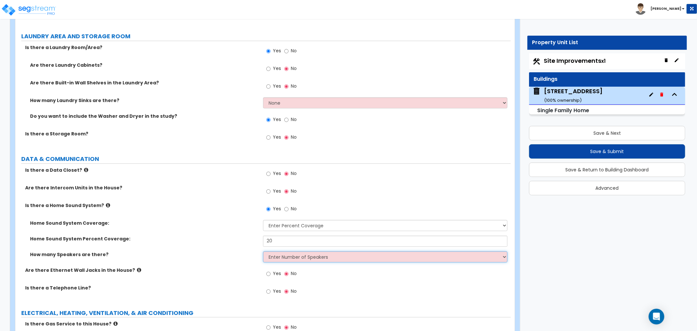
click at [263, 251] on select "Please Choose One Enter Number of Speakers Please Estimate for me" at bounding box center [385, 256] width 244 height 11
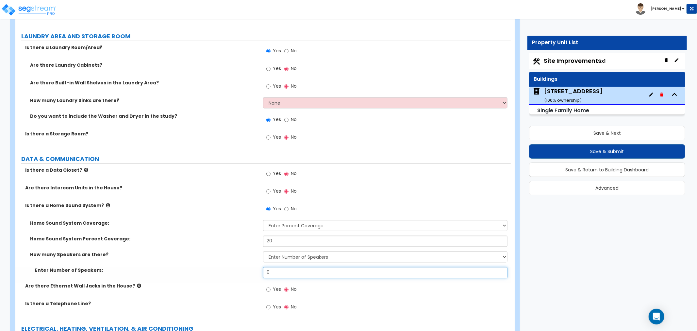
click at [239, 270] on div "Enter Number of Speakers: 0" at bounding box center [262, 275] width 495 height 16
click at [227, 229] on div "Home Sound System Coverage: Please Choose One All Areas Enter Percent Coverage" at bounding box center [262, 228] width 495 height 16
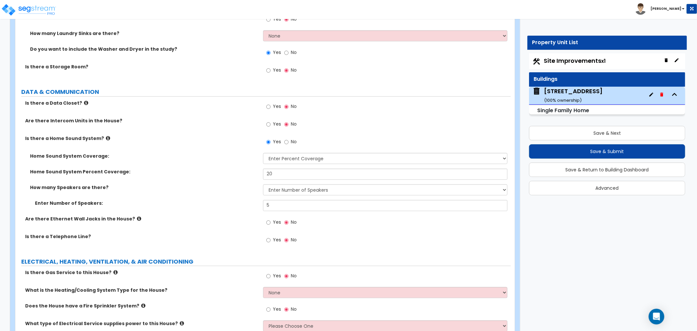
scroll to position [3232, 0]
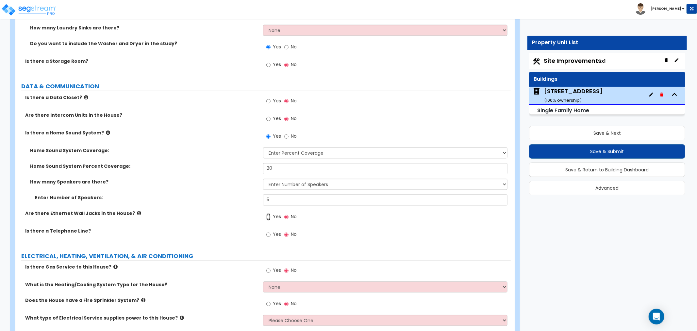
click at [269, 216] on input "Yes" at bounding box center [268, 216] width 4 height 7
click at [269, 233] on input "Yes" at bounding box center [268, 234] width 4 height 7
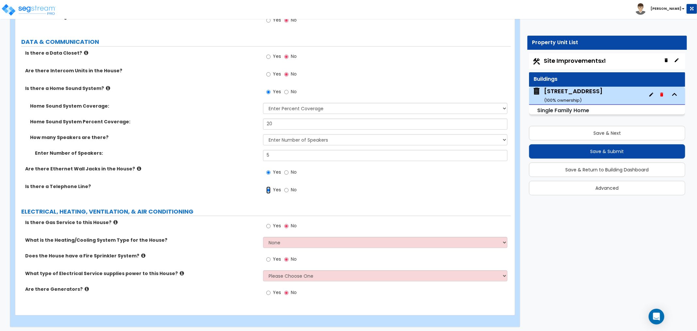
scroll to position [3277, 0]
click at [269, 223] on input "Yes" at bounding box center [268, 224] width 4 height 7
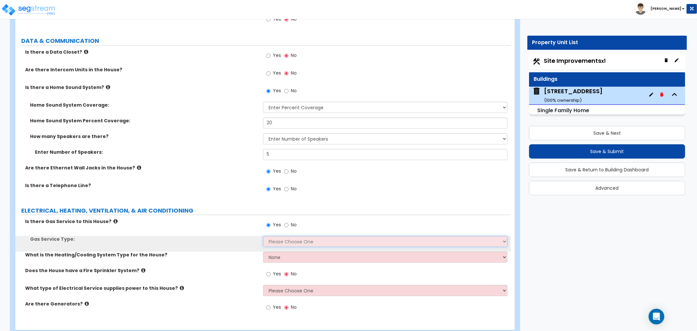
click at [283, 238] on select "Please Choose One Natural Gas Service Propane Tank On-site" at bounding box center [385, 241] width 244 height 11
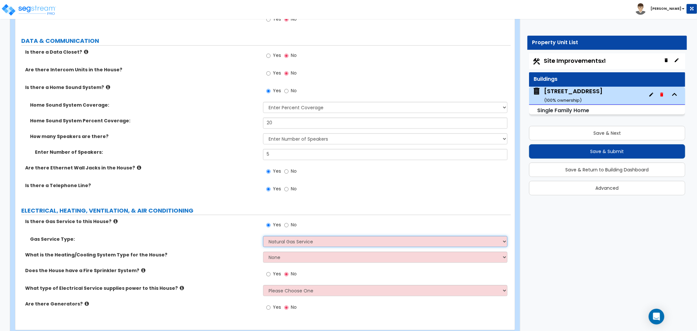
click at [263, 236] on select "Please Choose One Natural Gas Service Propane Tank On-site" at bounding box center [385, 241] width 244 height 11
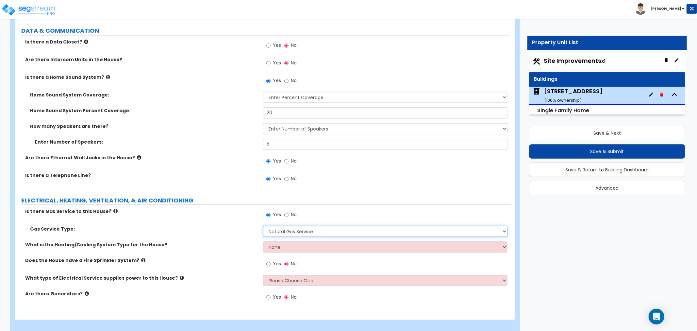
scroll to position [3293, 0]
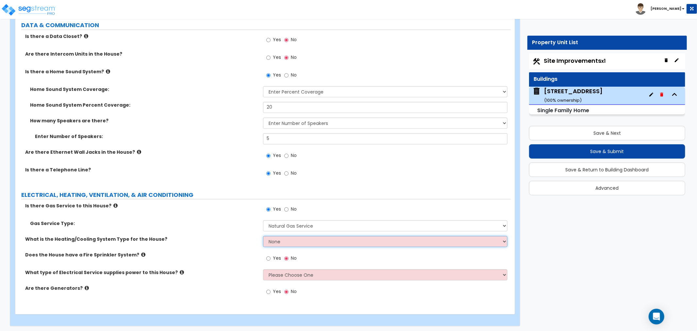
click at [278, 239] on select "None Heat Only Centralized Heating & Cooling Thru Wall Air Conditioners Mini Sp…" at bounding box center [385, 241] width 244 height 11
click at [263, 236] on select "None Heat Only Centralized Heating & Cooling Thru Wall Air Conditioners Mini Sp…" at bounding box center [385, 241] width 244 height 11
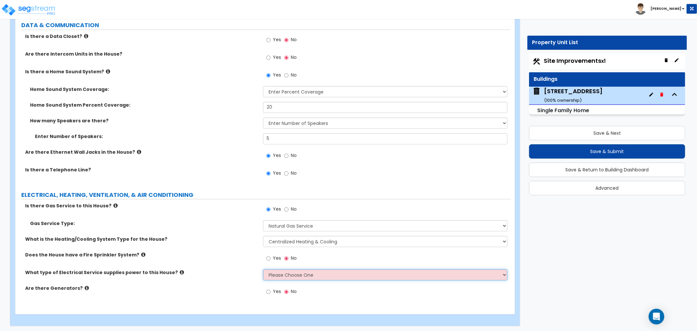
click at [269, 272] on select "Please Choose One Overhead Underground" at bounding box center [385, 274] width 244 height 11
click at [277, 274] on select "Please Choose One Overhead Underground" at bounding box center [385, 274] width 244 height 11
click at [263, 269] on select "Please Choose One Overhead Underground" at bounding box center [385, 274] width 244 height 11
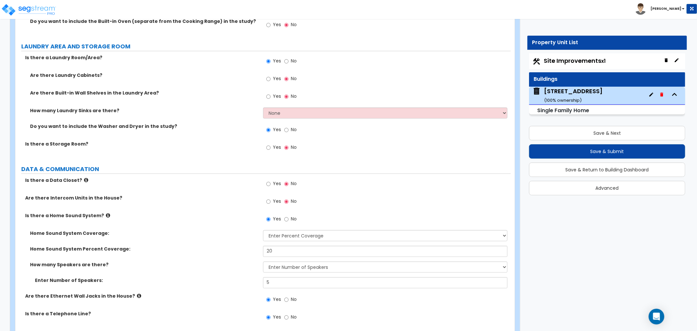
scroll to position [3148, 0]
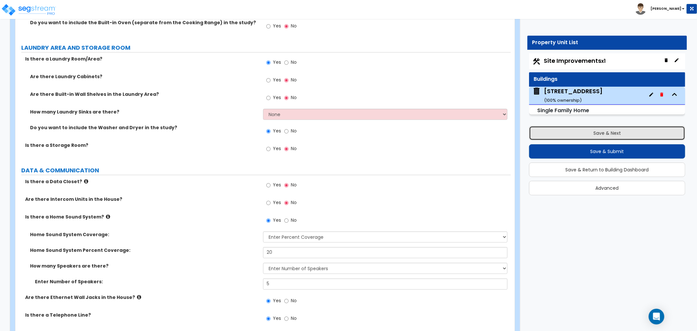
click at [594, 134] on button "Save & Next" at bounding box center [607, 133] width 156 height 14
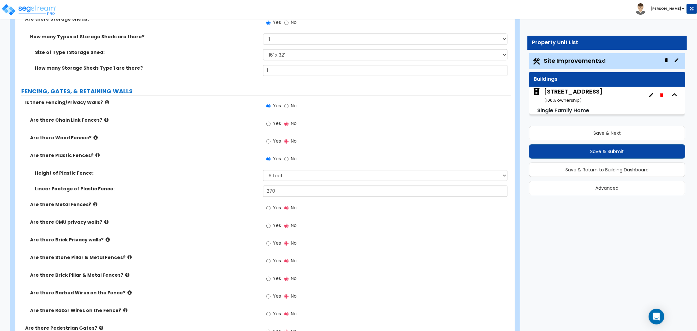
scroll to position [1162, 0]
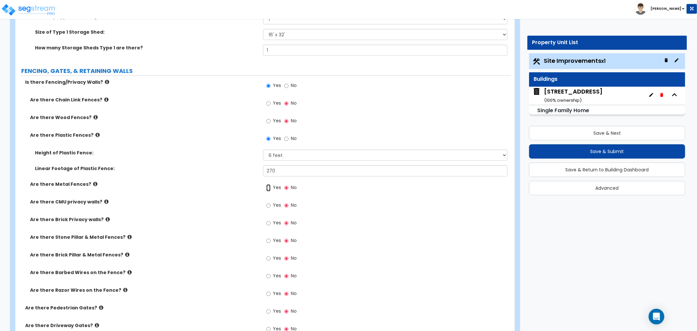
click at [269, 187] on input "Yes" at bounding box center [268, 187] width 4 height 7
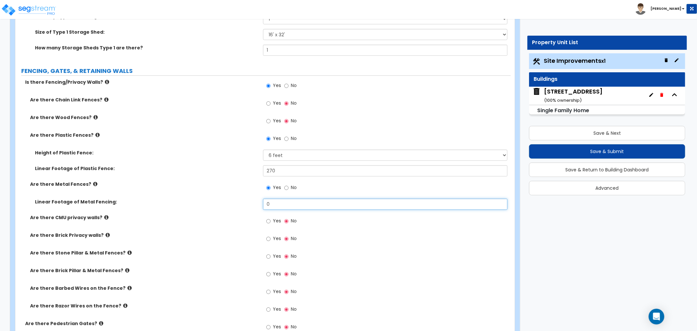
drag, startPoint x: 275, startPoint y: 202, endPoint x: 247, endPoint y: 202, distance: 27.8
click at [247, 202] on div "Linear Footage of Metal Fencing: 0" at bounding box center [262, 206] width 495 height 16
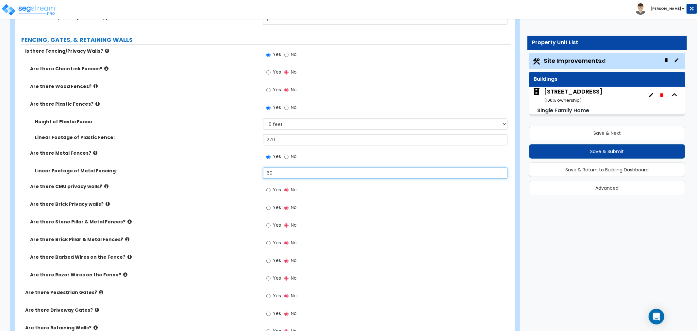
scroll to position [1234, 0]
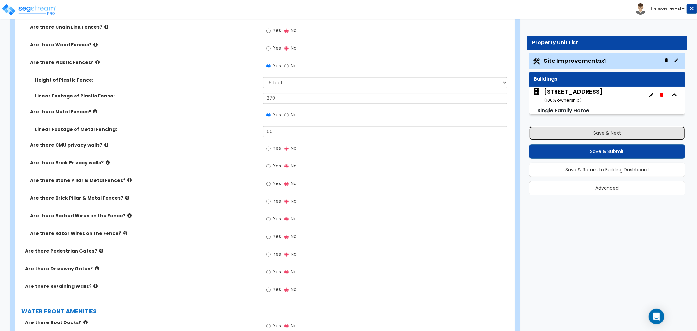
click at [590, 136] on button "Save & Next" at bounding box center [607, 133] width 156 height 14
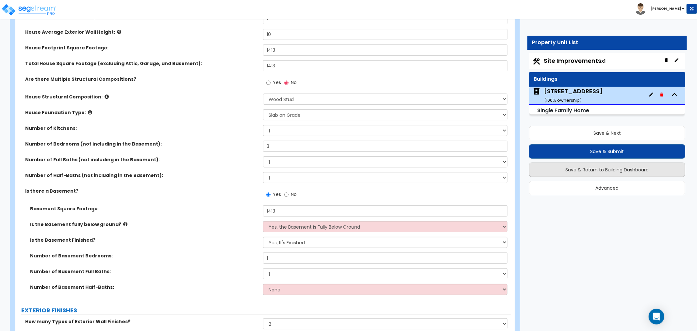
scroll to position [145, 0]
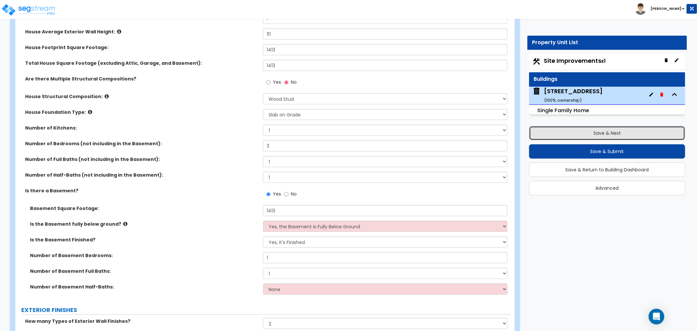
click at [645, 133] on button "Save & Next" at bounding box center [607, 133] width 156 height 14
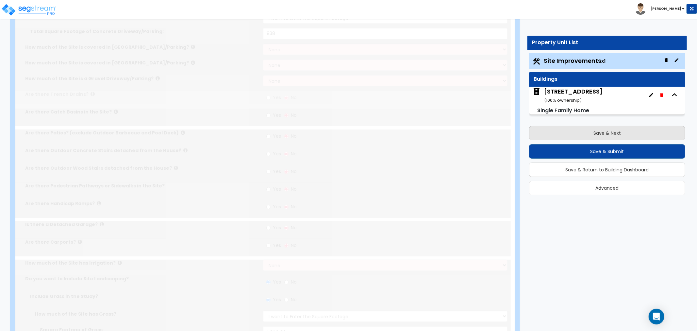
scroll to position [0, 0]
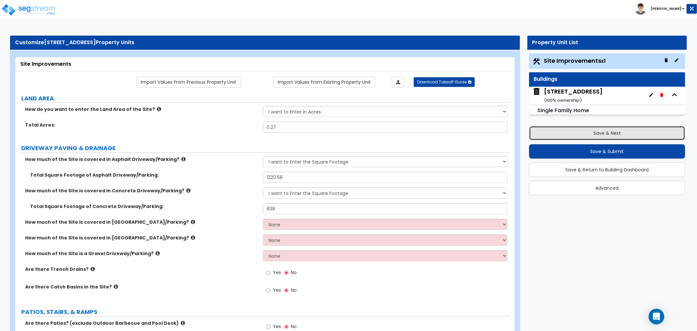
click at [634, 136] on button "Save & Next" at bounding box center [607, 133] width 156 height 14
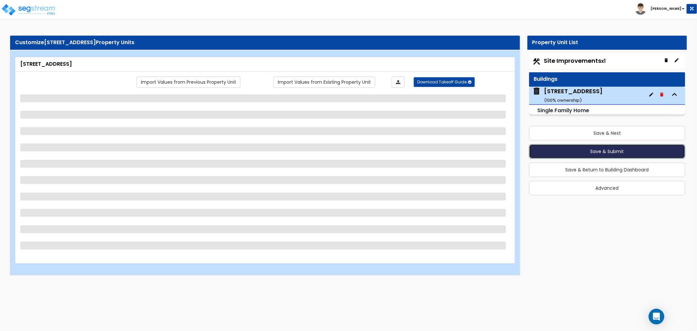
click at [622, 148] on button "Save & Submit" at bounding box center [607, 151] width 156 height 14
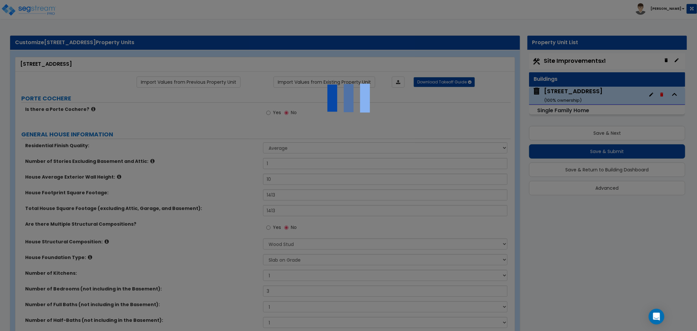
click at [619, 153] on div at bounding box center [348, 165] width 697 height 331
drag, startPoint x: 351, startPoint y: 100, endPoint x: 308, endPoint y: 1, distance: 108.6
click at [308, 1] on div at bounding box center [348, 165] width 697 height 331
drag, startPoint x: 358, startPoint y: 85, endPoint x: 319, endPoint y: 120, distance: 52.3
click at [319, 120] on img at bounding box center [348, 97] width 65 height 65
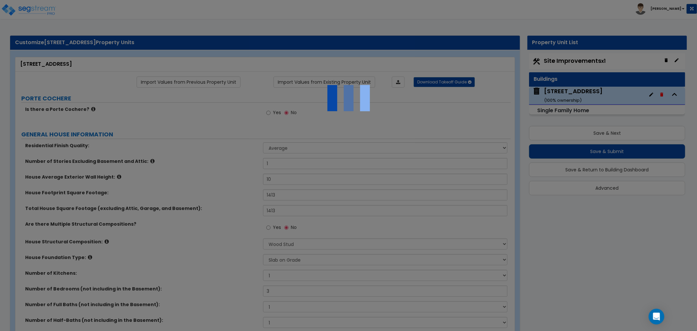
click at [299, 118] on div at bounding box center [348, 165] width 697 height 331
click at [222, 127] on div at bounding box center [348, 165] width 697 height 331
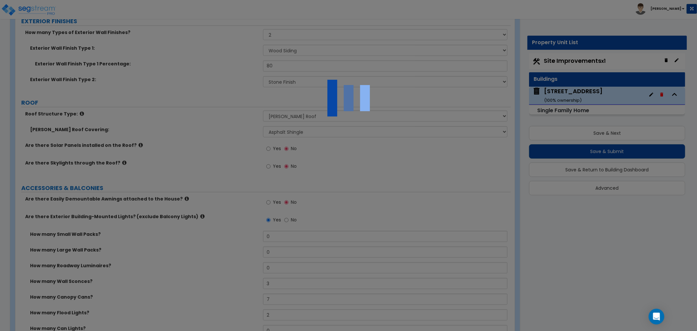
scroll to position [181, 0]
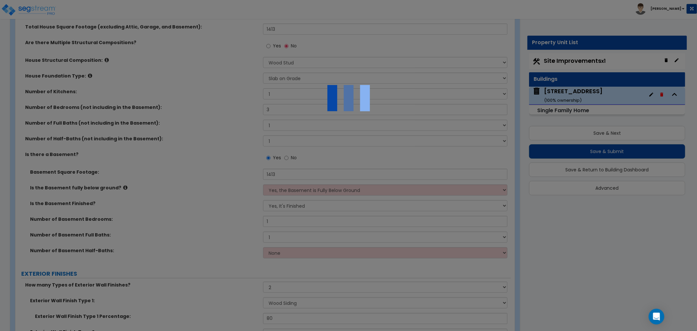
click at [348, 86] on img at bounding box center [348, 97] width 65 height 65
click at [344, 100] on img at bounding box center [348, 97] width 65 height 65
click at [331, 98] on img at bounding box center [348, 97] width 65 height 65
click at [363, 105] on img at bounding box center [348, 97] width 65 height 65
click at [364, 105] on img at bounding box center [348, 97] width 65 height 65
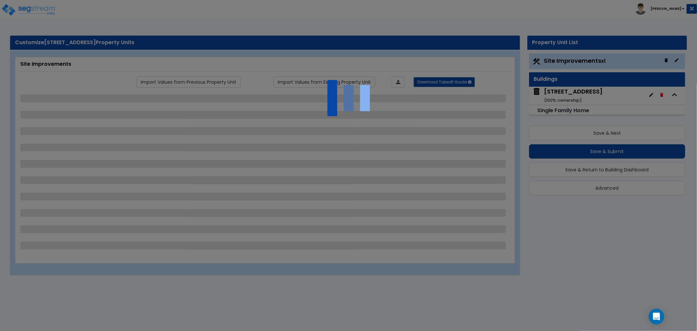
select select "2"
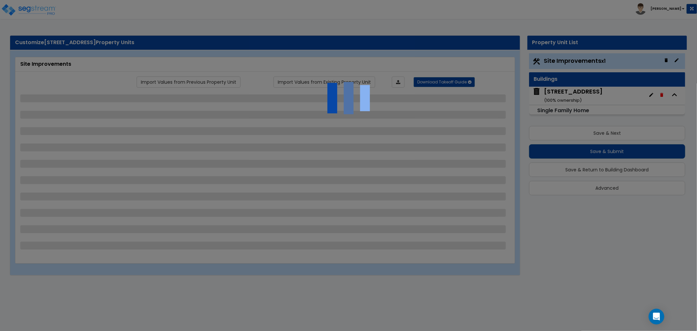
select select "2"
select select "1"
select select "2"
select select "1"
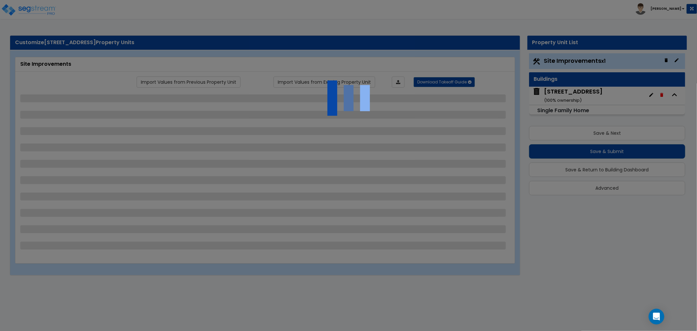
select select "1"
select select "4"
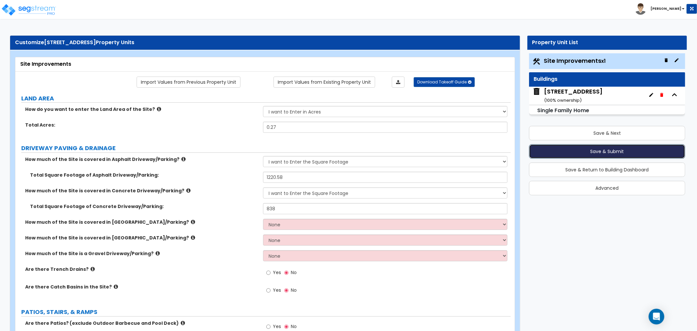
click at [612, 150] on button "Save & Submit" at bounding box center [607, 151] width 156 height 14
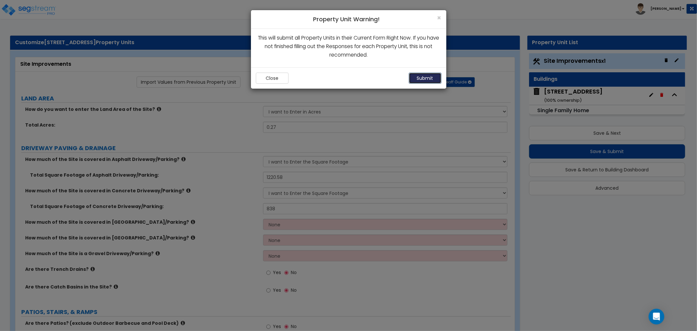
drag, startPoint x: 423, startPoint y: 78, endPoint x: 426, endPoint y: 81, distance: 4.0
click at [426, 81] on button "Submit" at bounding box center [425, 78] width 33 height 11
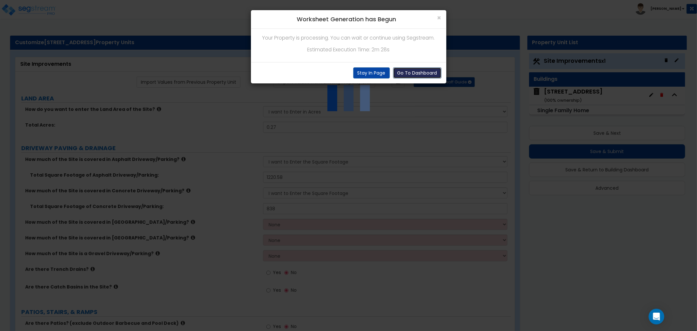
click at [421, 72] on button "Go To Dashboard" at bounding box center [417, 72] width 48 height 11
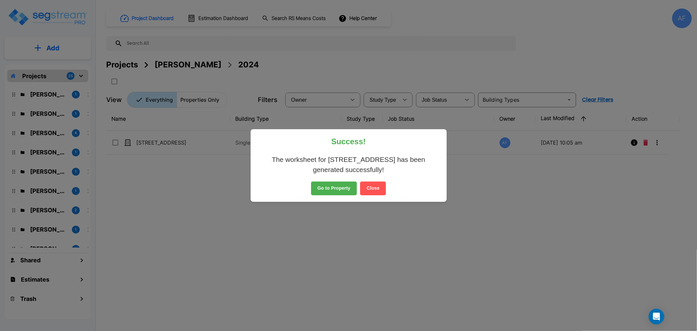
click at [371, 91] on div "Success! The worksheet for [STREET_ADDRESS] has been generated successfully! Go…" at bounding box center [348, 165] width 697 height 331
click at [391, 105] on div "Success! The worksheet for [STREET_ADDRESS] has been generated successfully! Go…" at bounding box center [348, 165] width 697 height 331
drag, startPoint x: 391, startPoint y: 105, endPoint x: 395, endPoint y: 108, distance: 5.7
click at [393, 106] on div "Success! The worksheet for 1057 Savannah St, Toms River, NJ 08753 has been gene…" at bounding box center [348, 165] width 697 height 331
click at [325, 188] on button "Go to Property" at bounding box center [334, 188] width 46 height 14
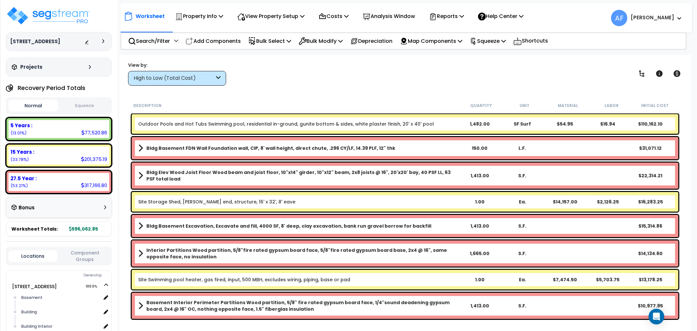
click at [213, 75] on div "High to Low (Total Cost)" at bounding box center [174, 79] width 81 height 8
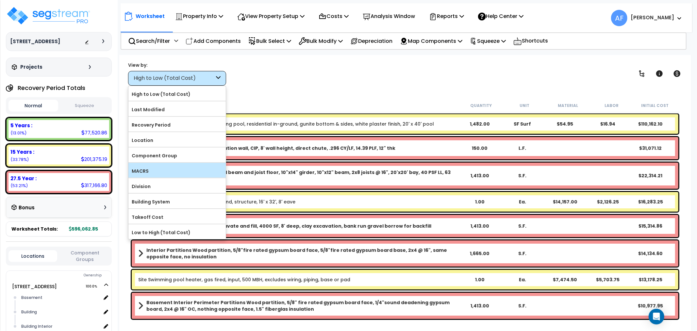
click at [168, 171] on label "MACRS" at bounding box center [176, 171] width 97 height 10
click at [0, 0] on input "MACRS" at bounding box center [0, 0] width 0 height 0
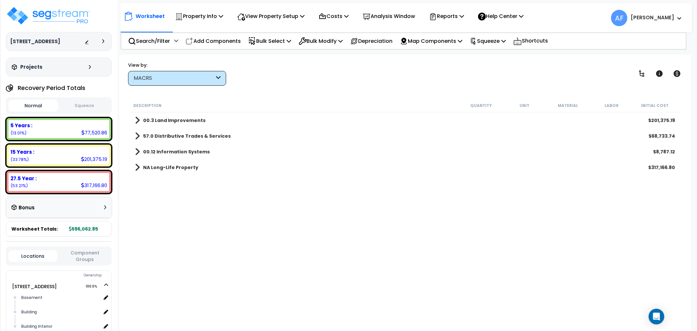
click at [169, 122] on b "00.3 Land Improvements" at bounding box center [174, 120] width 62 height 7
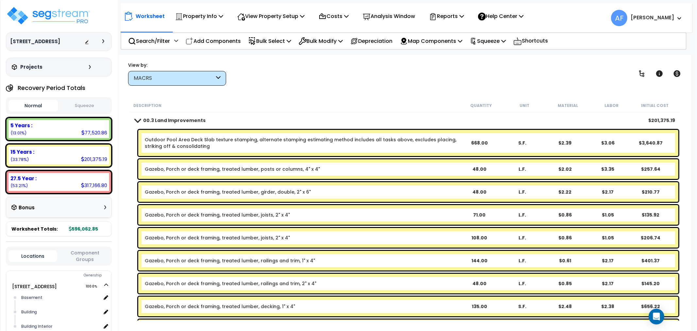
click at [136, 118] on span at bounding box center [137, 120] width 9 height 5
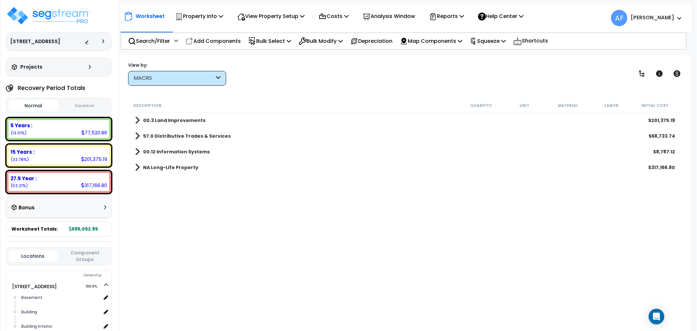
click at [136, 118] on span at bounding box center [137, 120] width 5 height 9
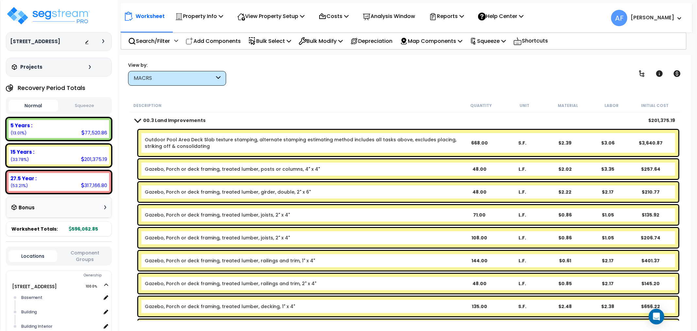
click at [137, 119] on span at bounding box center [137, 120] width 9 height 5
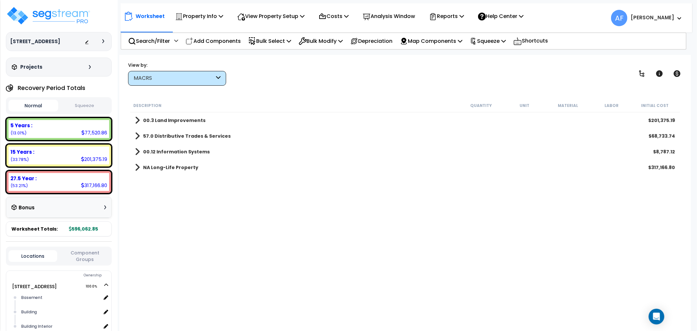
click at [137, 119] on span at bounding box center [137, 120] width 5 height 9
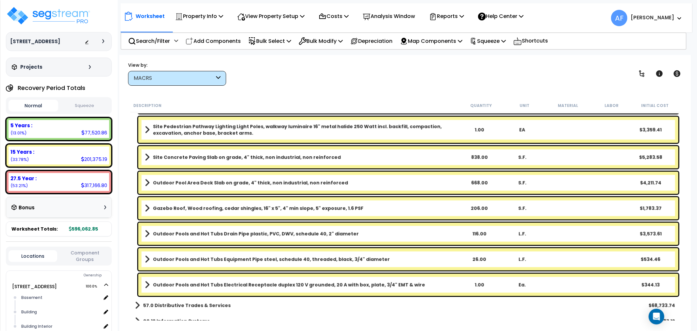
scroll to position [569, 0]
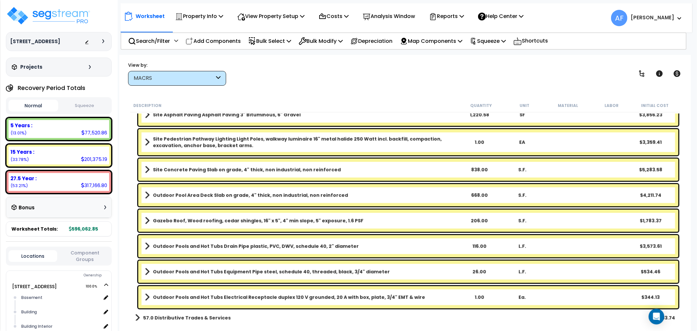
click at [326, 74] on div "View by: MACRS High to Low (Total Cost)" at bounding box center [405, 73] width 559 height 24
click at [272, 14] on p "View Property Setup" at bounding box center [270, 16] width 67 height 9
click at [273, 45] on link "View Questionnaire" at bounding box center [266, 44] width 65 height 13
click at [218, 14] on p "Property Info" at bounding box center [199, 16] width 48 height 9
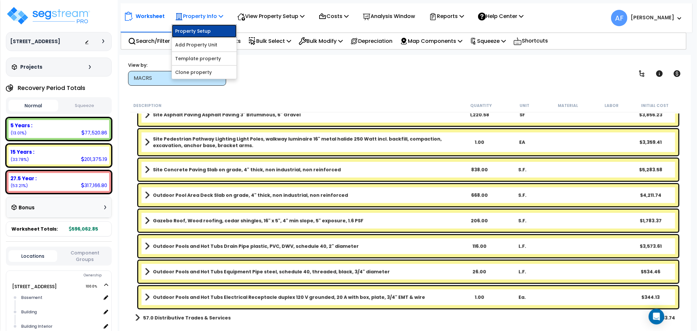
click at [196, 29] on link "Property Setup" at bounding box center [204, 31] width 65 height 13
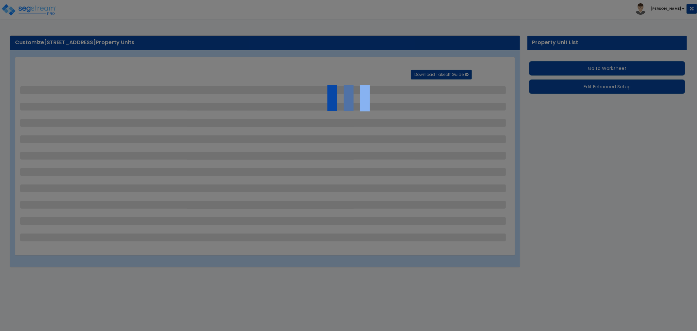
select select "2"
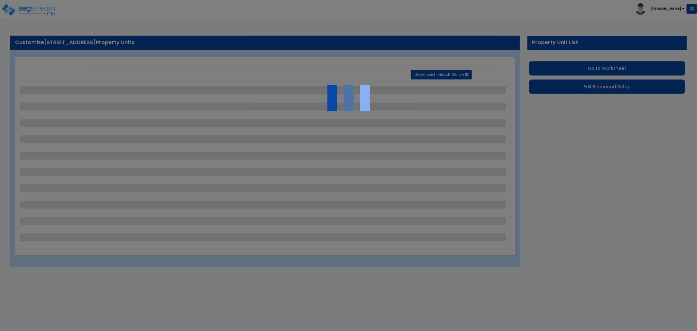
select select "2"
select select "1"
select select "2"
select select "1"
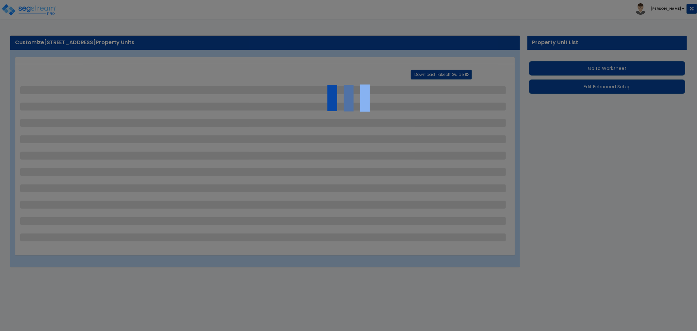
select select "1"
select select "4"
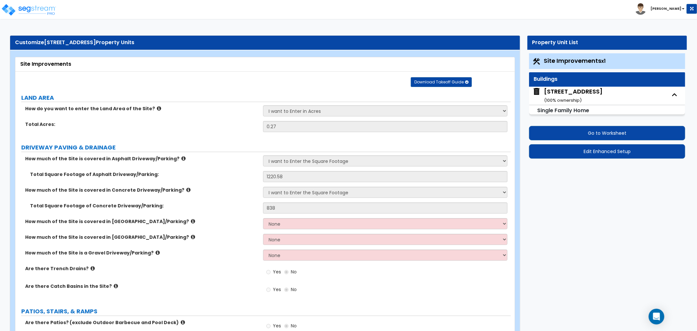
click at [575, 60] on span "Site Improvements x1" at bounding box center [575, 61] width 62 height 8
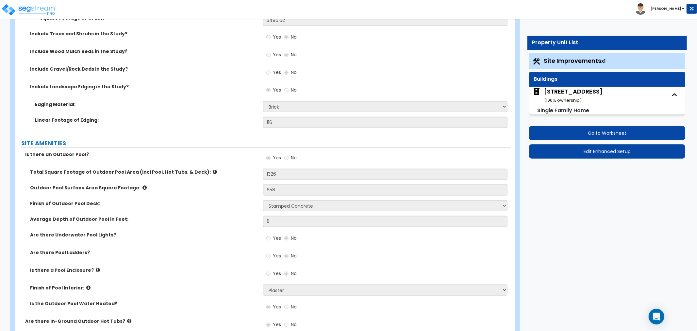
scroll to position [545, 0]
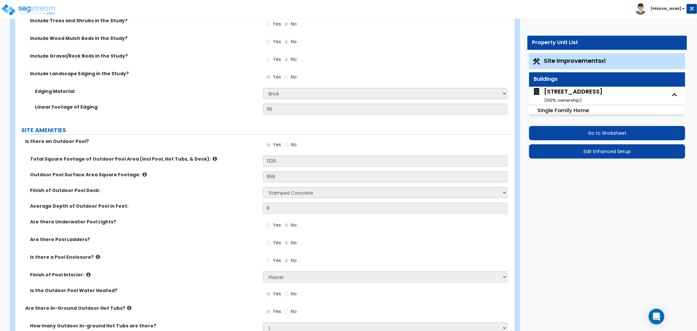
click at [143, 174] on icon at bounding box center [145, 174] width 4 height 5
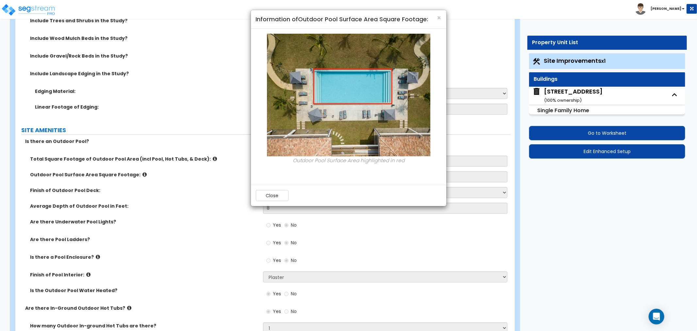
click at [135, 174] on div "× Information of Outdoor Pool Surface Area Square Footage: Outdoor Pool Surface…" at bounding box center [348, 165] width 697 height 331
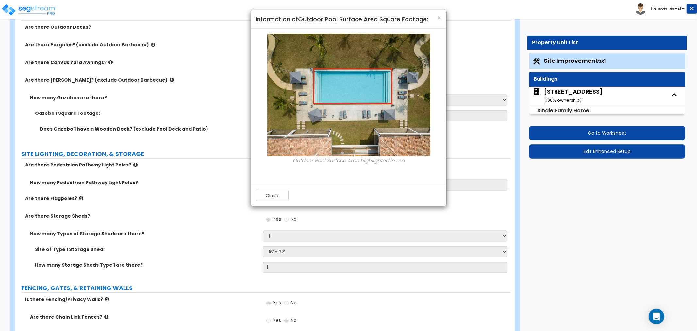
scroll to position [726, 0]
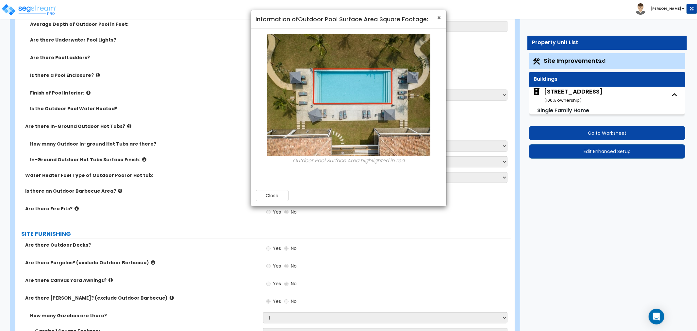
click at [440, 18] on span "×" at bounding box center [439, 17] width 4 height 9
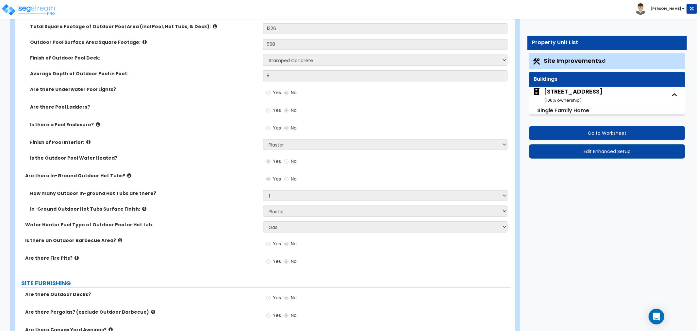
scroll to position [690, 0]
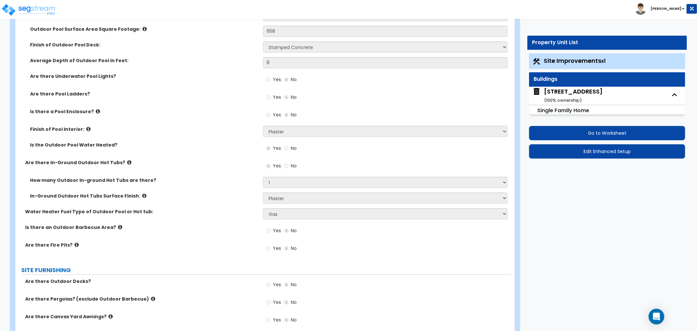
click at [127, 161] on icon at bounding box center [129, 162] width 4 height 5
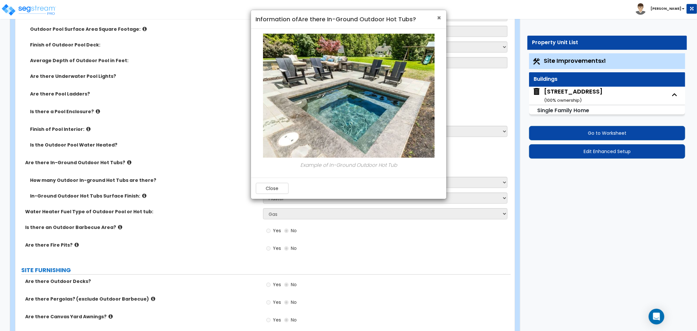
click at [441, 17] on span "×" at bounding box center [439, 17] width 4 height 9
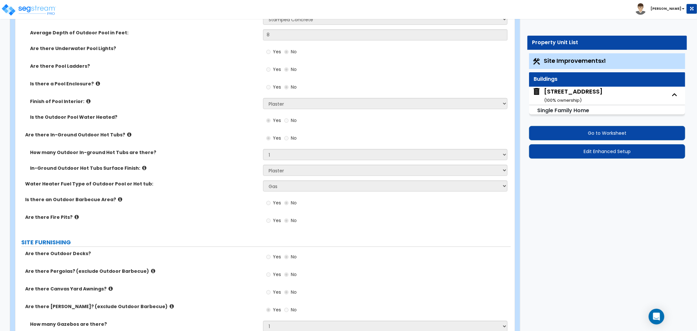
scroll to position [726, 0]
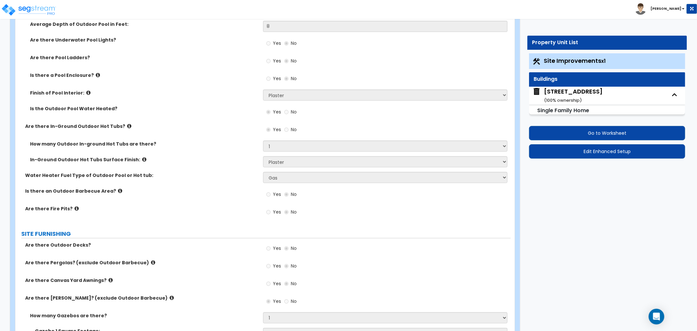
click at [146, 127] on label "Are there In-Ground Outdoor Hot Tubs?" at bounding box center [141, 126] width 233 height 7
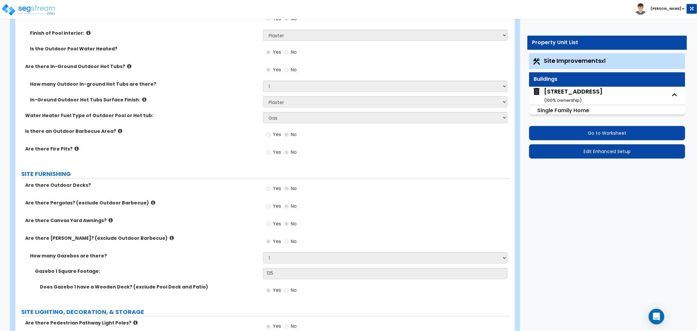
scroll to position [799, 0]
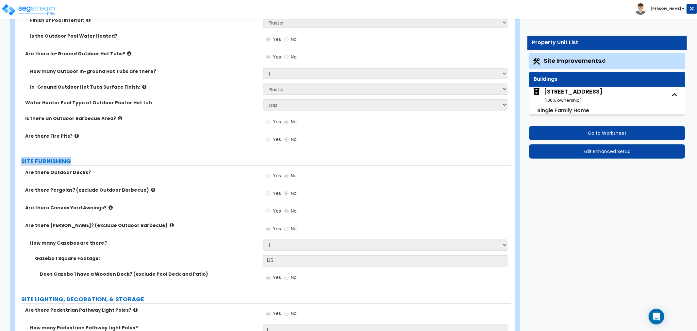
drag, startPoint x: 22, startPoint y: 161, endPoint x: 93, endPoint y: 168, distance: 71.2
click at [76, 155] on div "LAND AREA How do you want to enter the Land Area of the Site? I want to Enter i…" at bounding box center [263, 113] width 486 height 1637
drag, startPoint x: 86, startPoint y: 174, endPoint x: 24, endPoint y: 174, distance: 62.4
click at [24, 174] on div "Are there Outdoor Decks?" at bounding box center [139, 172] width 248 height 7
drag, startPoint x: 24, startPoint y: 190, endPoint x: 150, endPoint y: 192, distance: 126.2
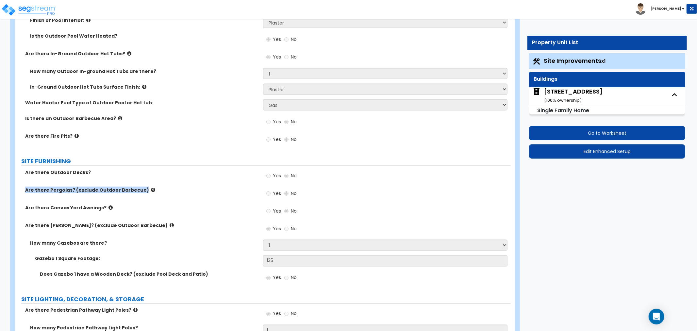
click at [150, 192] on div "Are there Pergolas? (exclude Outdoor Barbecue)" at bounding box center [139, 190] width 248 height 7
drag, startPoint x: 103, startPoint y: 208, endPoint x: 23, endPoint y: 213, distance: 79.9
click at [23, 213] on div "Are there Canvas Yard Awnings? Yes No" at bounding box center [262, 213] width 495 height 18
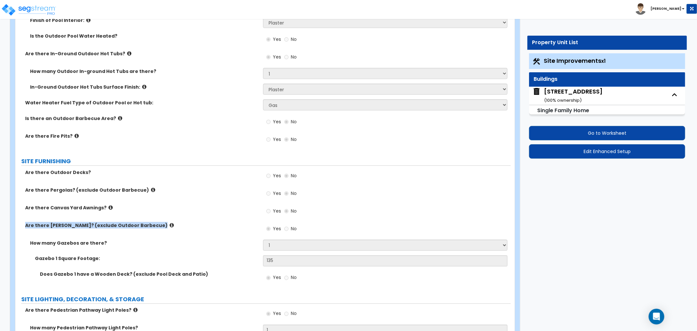
drag, startPoint x: 24, startPoint y: 225, endPoint x: 143, endPoint y: 226, distance: 118.6
click at [143, 226] on div "Are there Gazebos? (exclude Outdoor Barbecue)" at bounding box center [139, 225] width 248 height 7
drag, startPoint x: 103, startPoint y: 243, endPoint x: 28, endPoint y: 244, distance: 75.5
click at [28, 244] on div "How many Gazebos are there?" at bounding box center [139, 243] width 248 height 7
drag, startPoint x: 35, startPoint y: 260, endPoint x: 95, endPoint y: 257, distance: 59.9
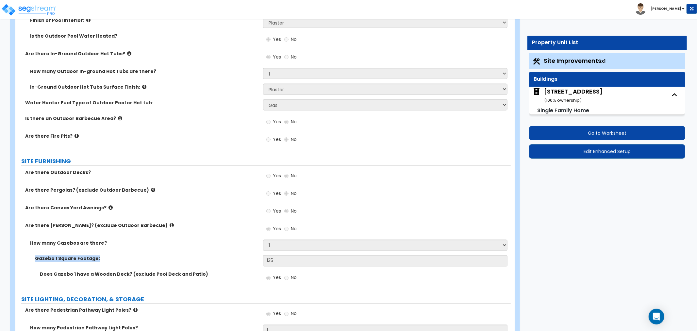
click at [95, 257] on label "Gazebo 1 Square Footage:" at bounding box center [146, 258] width 223 height 7
drag, startPoint x: 196, startPoint y: 273, endPoint x: 40, endPoint y: 279, distance: 156.3
click at [40, 279] on div "Does Gazebo 1 have a Wooden Deck? (exclude Pool Deck and Patio) Yes No" at bounding box center [262, 280] width 495 height 18
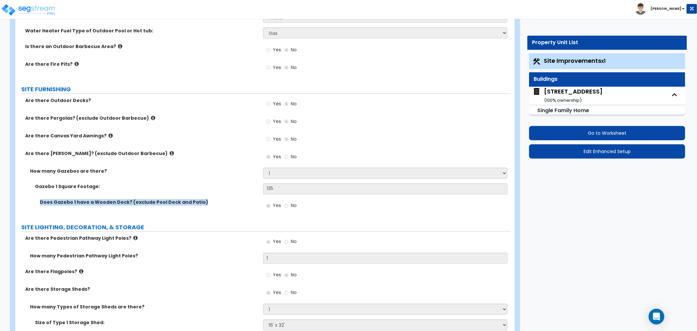
scroll to position [871, 0]
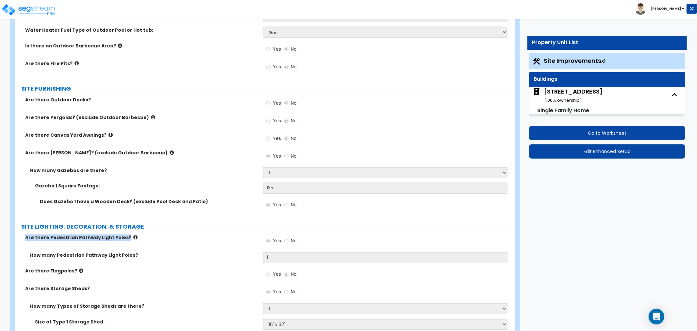
drag, startPoint x: 25, startPoint y: 234, endPoint x: 148, endPoint y: 241, distance: 124.0
click at [148, 241] on div "Are there Pedestrian Pathway Light Poles? Yes No" at bounding box center [262, 243] width 495 height 18
drag, startPoint x: 134, startPoint y: 255, endPoint x: 28, endPoint y: 260, distance: 106.4
click at [28, 260] on div "How many Pedestrian Pathway Light Poles? 1" at bounding box center [262, 260] width 495 height 16
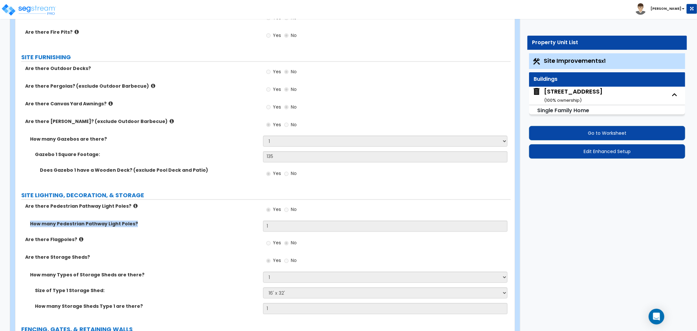
scroll to position [944, 0]
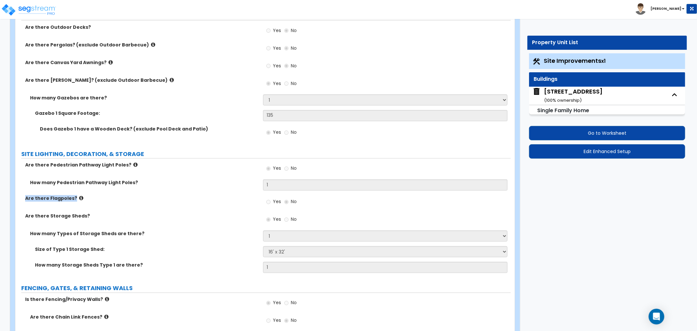
drag, startPoint x: 24, startPoint y: 199, endPoint x: 79, endPoint y: 205, distance: 55.5
click at [76, 201] on div "Are there Flagpoles?" at bounding box center [139, 198] width 248 height 7
drag, startPoint x: 70, startPoint y: 216, endPoint x: 23, endPoint y: 218, distance: 46.8
click at [23, 218] on div "Are there Storage Sheds?" at bounding box center [139, 216] width 248 height 7
drag, startPoint x: 28, startPoint y: 234, endPoint x: 106, endPoint y: 244, distance: 78.1
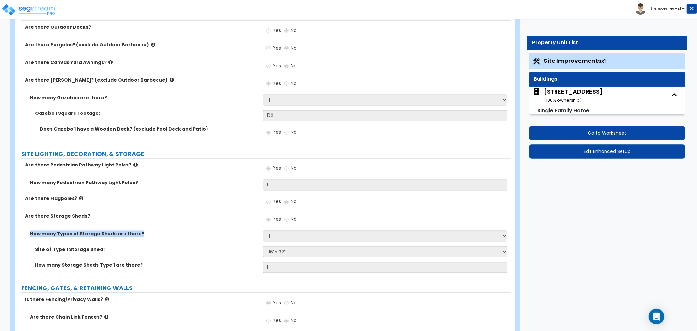
click at [158, 240] on div "How many Types of Storage Sheds are there? Please Choose One 1 2" at bounding box center [262, 238] width 495 height 16
drag, startPoint x: 99, startPoint y: 250, endPoint x: 35, endPoint y: 251, distance: 63.7
click at [35, 251] on label "Size of Type 1 Storage Shed:" at bounding box center [146, 249] width 223 height 7
drag, startPoint x: 46, startPoint y: 263, endPoint x: 155, endPoint y: 276, distance: 109.8
click at [155, 276] on div "How many Storage Sheds Type 1 are there? 1" at bounding box center [262, 270] width 495 height 16
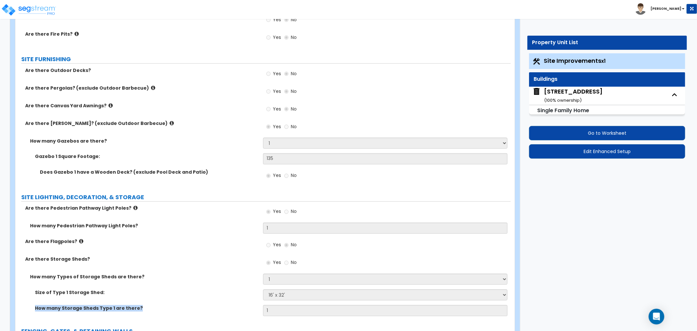
scroll to position [871, 0]
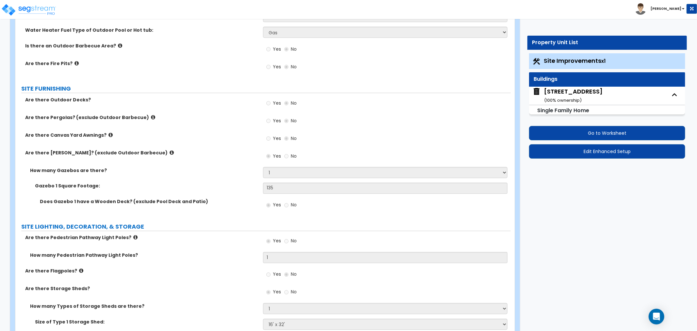
click at [207, 151] on label "Are there Gazebos? (exclude Outdoor Barbecue)" at bounding box center [141, 152] width 233 height 7
drag, startPoint x: 23, startPoint y: 99, endPoint x: 88, endPoint y: 100, distance: 64.7
click at [88, 100] on div "Are there Outdoor Decks?" at bounding box center [139, 99] width 248 height 7
drag, startPoint x: 140, startPoint y: 117, endPoint x: 17, endPoint y: 117, distance: 122.6
click at [17, 117] on div "Are there Pergolas? (exclude Outdoor Barbecue)" at bounding box center [139, 117] width 248 height 7
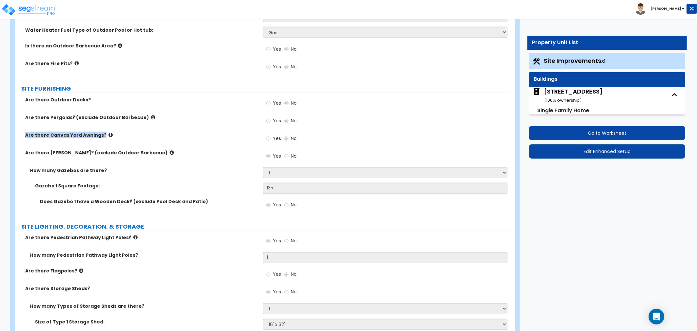
drag, startPoint x: 22, startPoint y: 133, endPoint x: 104, endPoint y: 137, distance: 81.5
click at [104, 137] on div "Are there Canvas Yard Awnings?" at bounding box center [139, 135] width 248 height 7
drag, startPoint x: 139, startPoint y: 153, endPoint x: 24, endPoint y: 154, distance: 114.7
click at [24, 154] on div "Are there Gazebos? (exclude Outdoor Barbecue)" at bounding box center [139, 152] width 248 height 7
drag, startPoint x: 30, startPoint y: 168, endPoint x: 116, endPoint y: 169, distance: 86.0
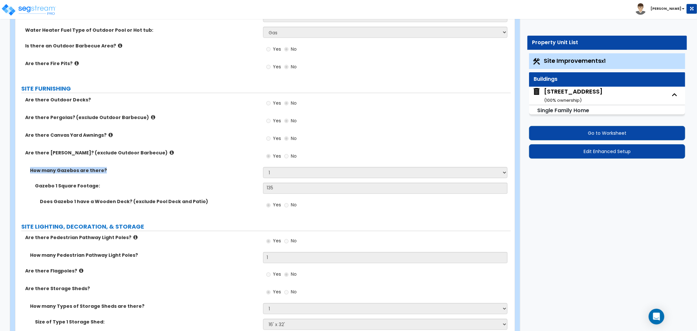
click at [116, 169] on div "How many Gazebos are there?" at bounding box center [139, 170] width 248 height 7
drag, startPoint x: 100, startPoint y: 185, endPoint x: 34, endPoint y: 188, distance: 66.1
click at [34, 188] on div "Gazebo 1 Square Footage:" at bounding box center [139, 186] width 248 height 7
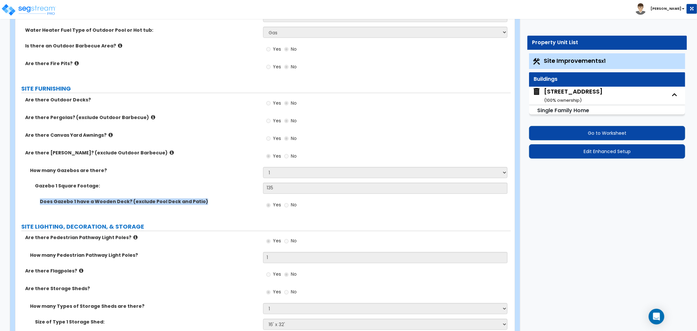
drag, startPoint x: 39, startPoint y: 203, endPoint x: 200, endPoint y: 207, distance: 160.9
click at [200, 207] on div "Does Gazebo 1 have a Wooden Deck? (exclude Pool Deck and Patio) Yes No" at bounding box center [262, 207] width 495 height 18
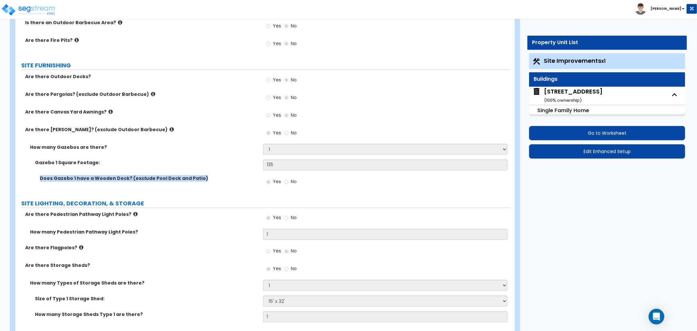
scroll to position [908, 0]
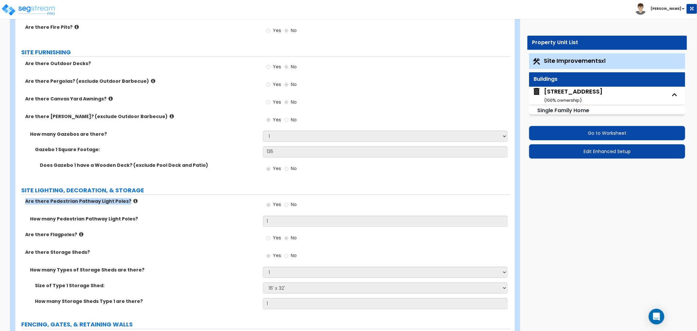
drag, startPoint x: 123, startPoint y: 199, endPoint x: 27, endPoint y: 204, distance: 96.5
click at [27, 204] on label "Are there Pedestrian Pathway Light Poles?" at bounding box center [141, 201] width 233 height 7
drag, startPoint x: 30, startPoint y: 217, endPoint x: 131, endPoint y: 223, distance: 101.5
click at [131, 223] on div "How many Pedestrian Pathway Light Poles? 1" at bounding box center [262, 224] width 495 height 16
click at [156, 220] on label "How many Pedestrian Pathway Light Poles?" at bounding box center [144, 219] width 228 height 7
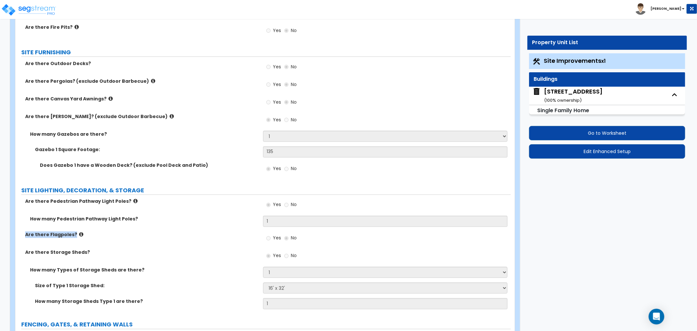
drag, startPoint x: 24, startPoint y: 234, endPoint x: 77, endPoint y: 239, distance: 53.1
click at [77, 239] on div "Are there Flagpoles? Yes No" at bounding box center [262, 240] width 495 height 18
drag, startPoint x: 84, startPoint y: 253, endPoint x: 25, endPoint y: 256, distance: 59.2
click at [25, 256] on div "Are there Storage Sheds? Yes No" at bounding box center [262, 258] width 495 height 18
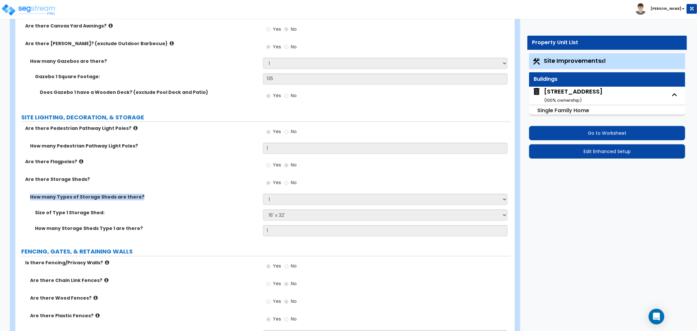
drag, startPoint x: 31, startPoint y: 197, endPoint x: 136, endPoint y: 200, distance: 104.6
click at [136, 200] on label "How many Types of Storage Sheds are there?" at bounding box center [144, 197] width 228 height 7
drag, startPoint x: 99, startPoint y: 214, endPoint x: 34, endPoint y: 217, distance: 65.1
click at [34, 217] on div "Size of Type 1 Storage Shed: Please Choose One 16' x 32' 30' x 64'" at bounding box center [262, 218] width 495 height 16
drag, startPoint x: 34, startPoint y: 227, endPoint x: 141, endPoint y: 231, distance: 106.9
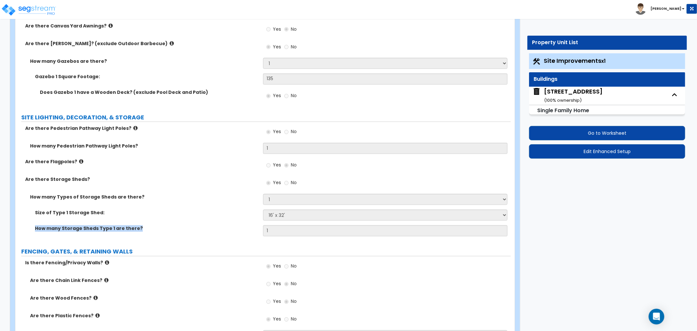
click at [141, 231] on div "How many Storage Sheds Type 1 are there?" at bounding box center [139, 228] width 248 height 7
click at [168, 222] on div "Size of Type 1 Storage Shed: Please Choose One 16' x 32' 30' x 64'" at bounding box center [262, 218] width 495 height 16
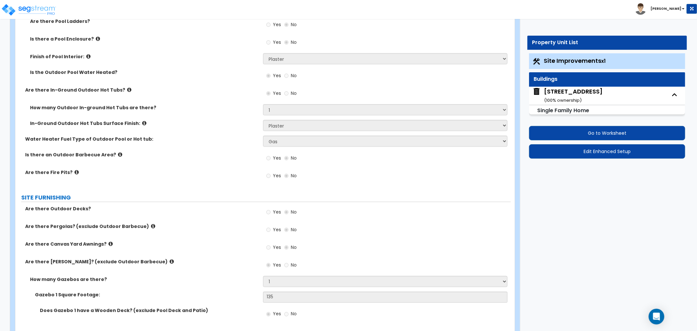
scroll to position [799, 0]
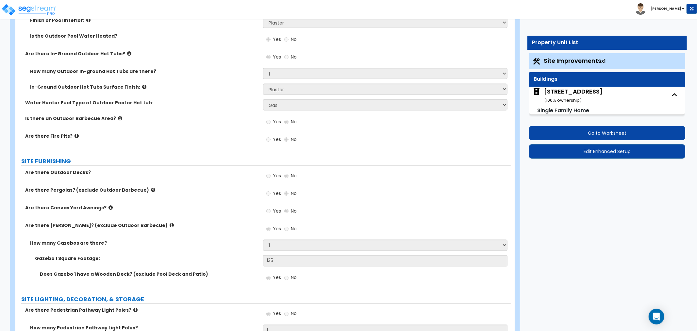
click at [151, 188] on icon at bounding box center [153, 189] width 4 height 5
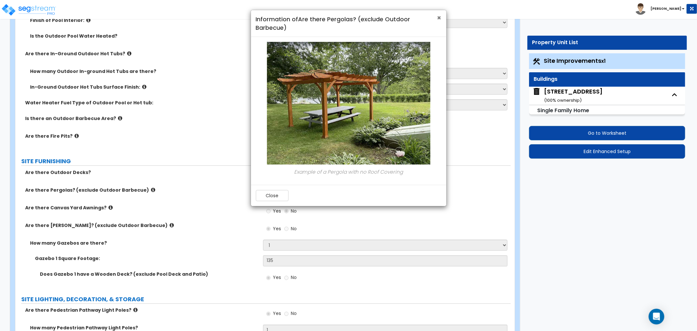
click at [440, 18] on span "×" at bounding box center [439, 17] width 4 height 9
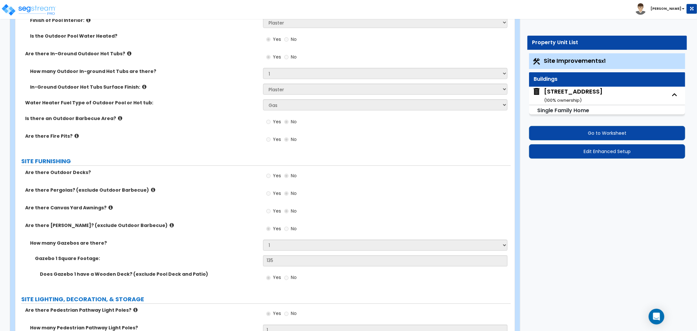
click at [170, 223] on icon at bounding box center [172, 225] width 4 height 5
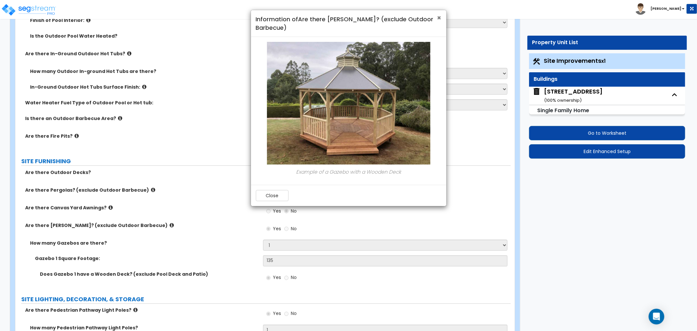
click at [438, 17] on span "×" at bounding box center [439, 17] width 4 height 9
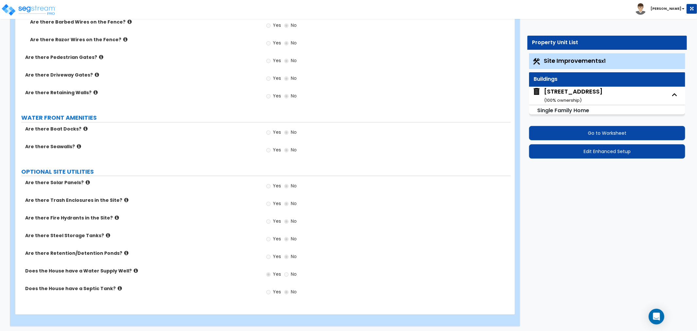
scroll to position [1429, 0]
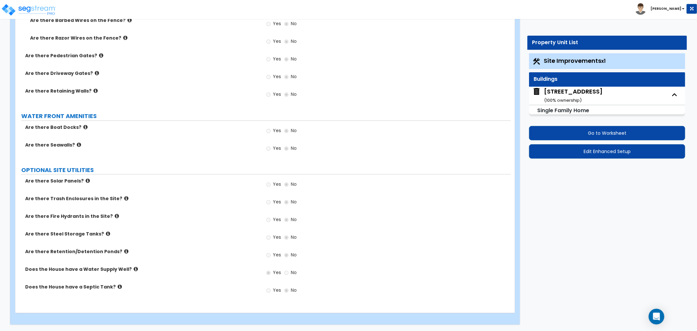
click at [559, 96] on div "1057 Savannah St, Toms River, NJ 08753 ( 100 % ownership)" at bounding box center [573, 95] width 59 height 17
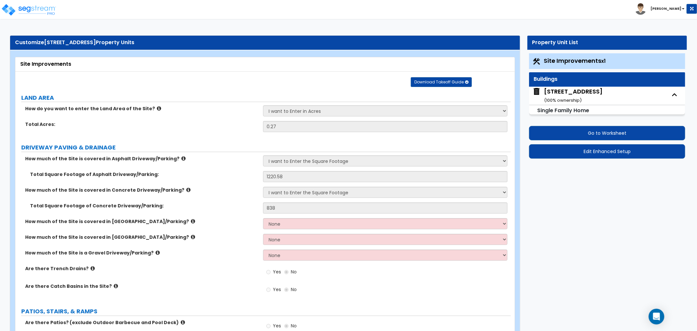
select select "1"
select select "7"
select select "3"
select select "1"
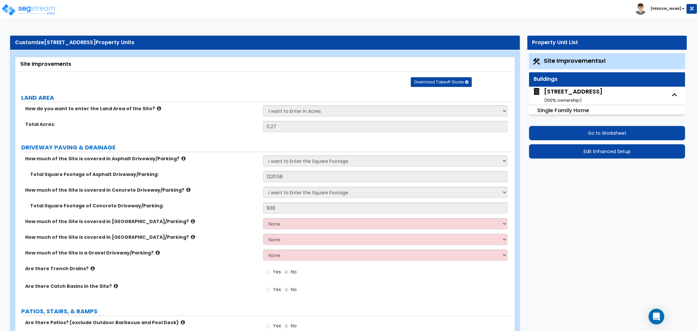
select select "1"
select select "2"
select select "4"
select select "3"
select select "1"
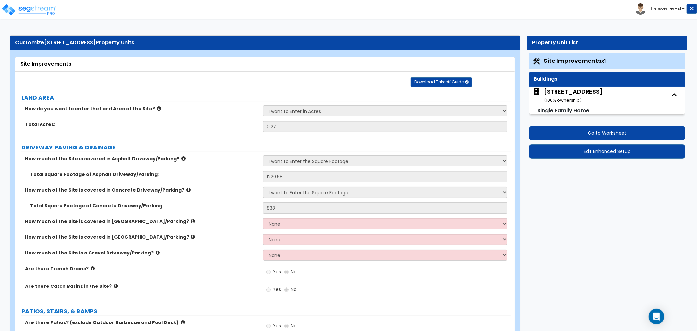
select select "1"
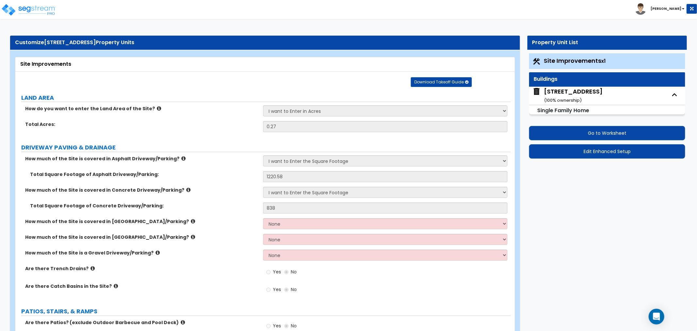
select select "1"
select select "2"
select select "1"
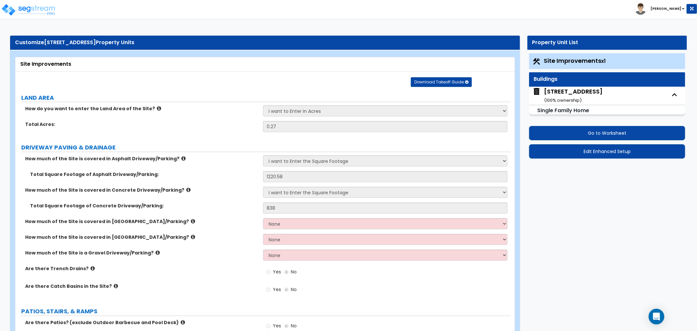
select select "2"
select select "5"
select select "1"
select select "2"
select select "3"
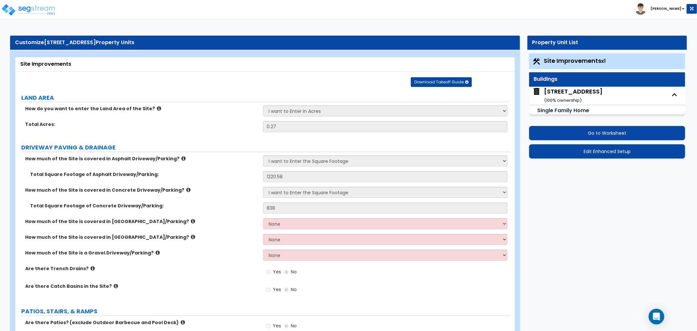
select select "1"
select select "2"
select select "5"
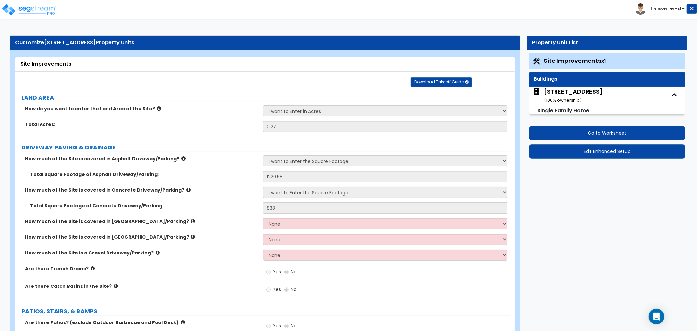
select select "3"
select select "2"
select select "1"
select select "2"
select select "3"
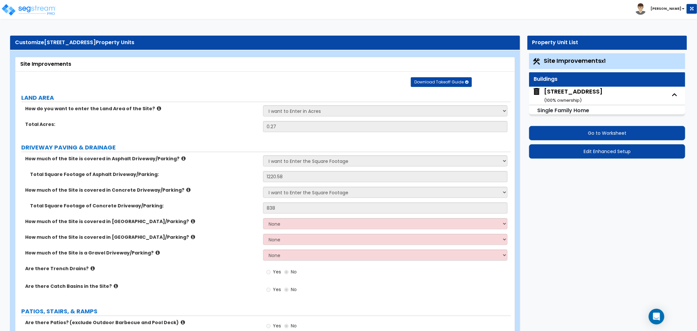
select select "2"
select select "1"
select select "2"
select select "1"
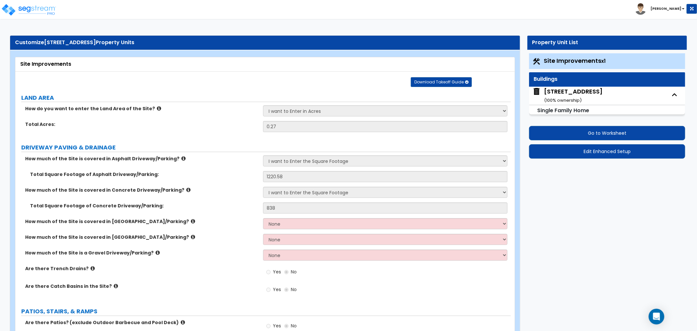
select select "3"
select select "2"
select select "1"
select select "2"
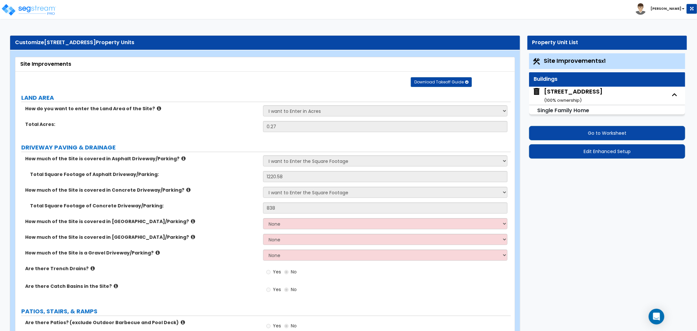
select select "1"
select select "3"
select select "2"
select select "1"
select select "2"
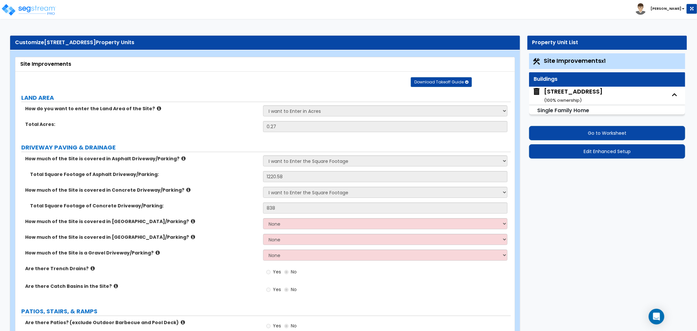
select select "6"
select select "1"
select select "2"
select select "1"
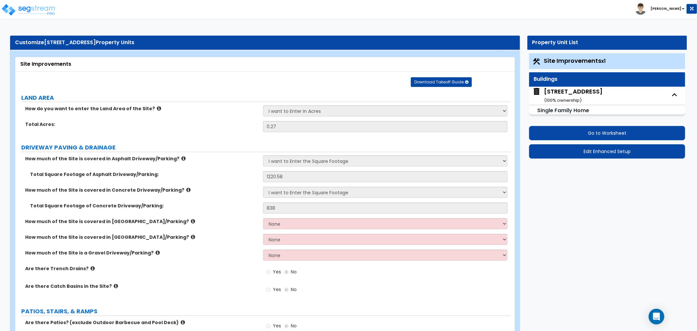
select select "1"
select select "2"
select select "1"
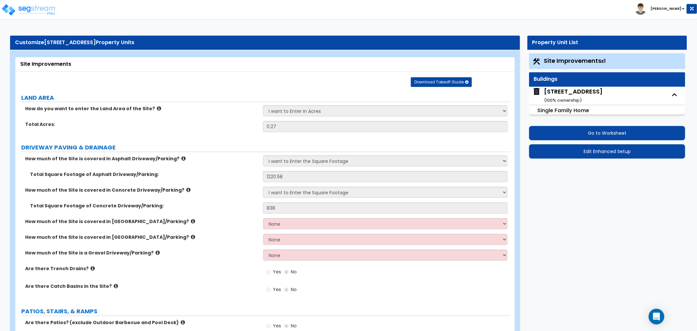
select select "2"
select select "1"
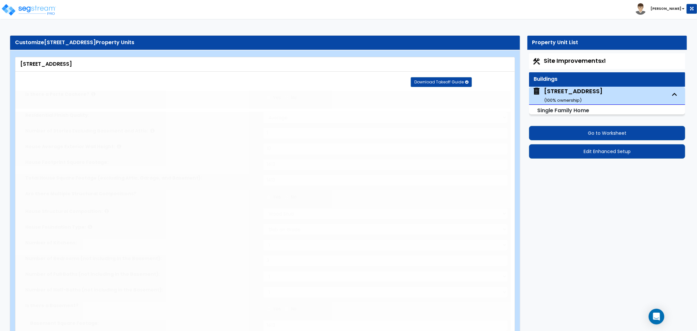
type input "3"
type input "2"
select select "2"
type input "4"
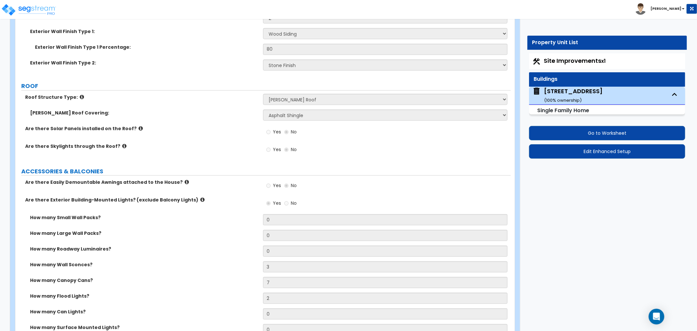
scroll to position [327, 0]
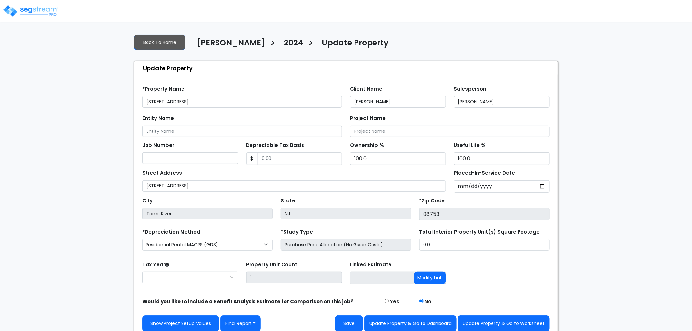
select select "2024"
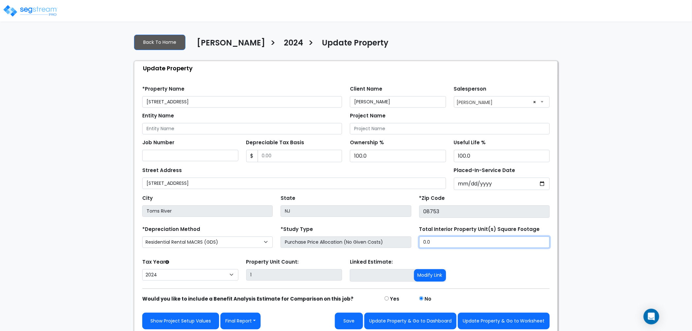
drag, startPoint x: 440, startPoint y: 241, endPoint x: 365, endPoint y: 249, distance: 75.3
click at [365, 249] on div "*Depreciation Method Commercial MACRS (GDS) Residential Rental MACRS (GDS) Comm…" at bounding box center [345, 237] width 415 height 26
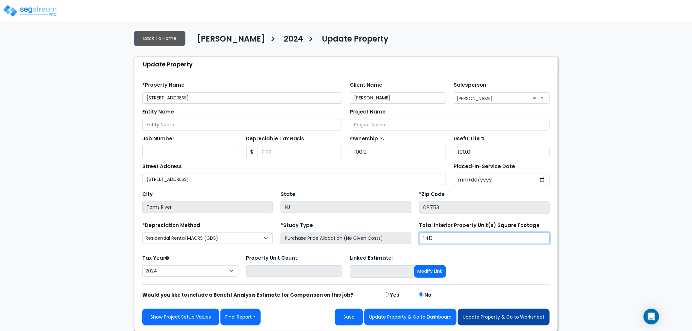
type input "1,413"
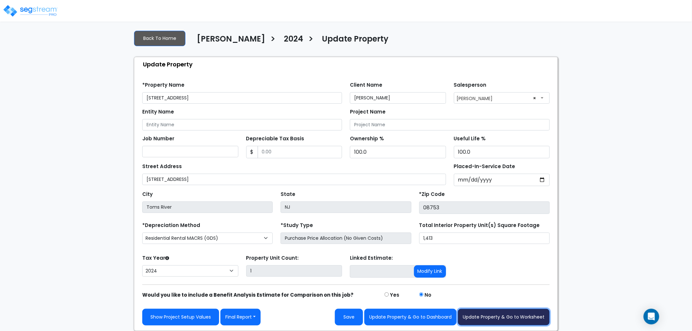
click at [489, 316] on button "Update Property & Go to Worksheet" at bounding box center [504, 317] width 92 height 17
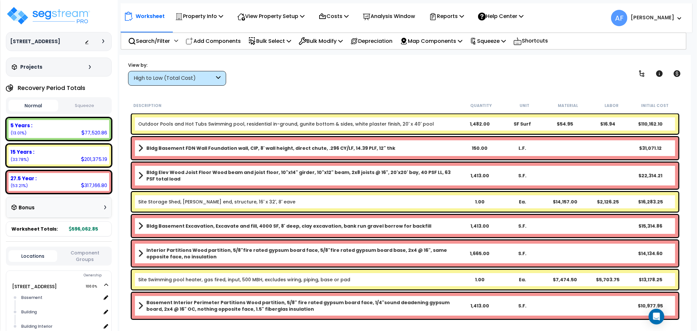
click at [345, 70] on div "View by: High to Low (Total Cost) High to Low (Total Cost)" at bounding box center [405, 73] width 559 height 24
click at [269, 34] on div "Bulk Select" at bounding box center [269, 40] width 43 height 15
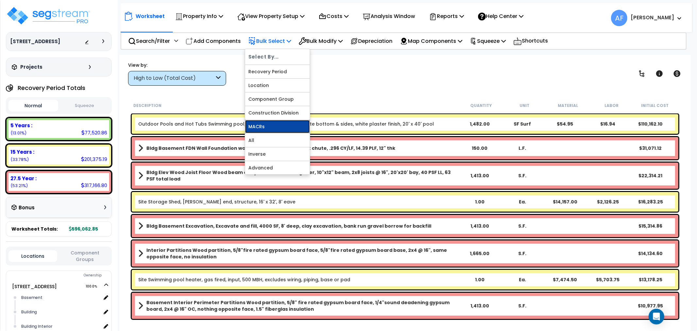
click at [260, 128] on link "MACRs" at bounding box center [277, 126] width 65 height 13
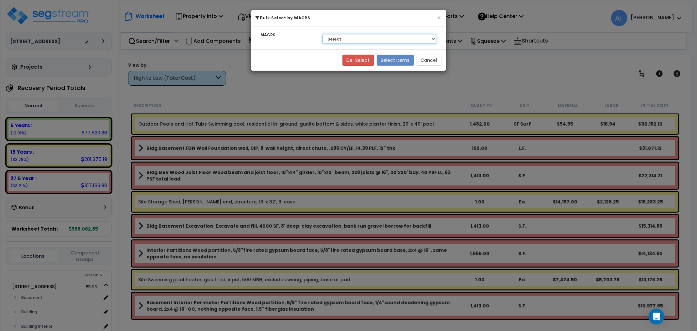
click at [410, 35] on select "Select 27.5 Year - NA - Long-Life Property 5 Years - 00.12 - Information System…" at bounding box center [380, 39] width 114 height 10
select select "3669"
click at [323, 34] on select "Select 27.5 Year - NA - Long-Life Property 5 Years - 00.12 - Information System…" at bounding box center [380, 39] width 114 height 10
click at [396, 61] on button "Select Items" at bounding box center [395, 60] width 37 height 11
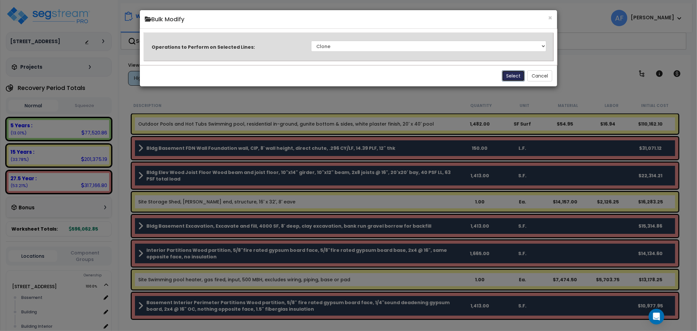
click at [510, 76] on button "Select" at bounding box center [513, 75] width 23 height 11
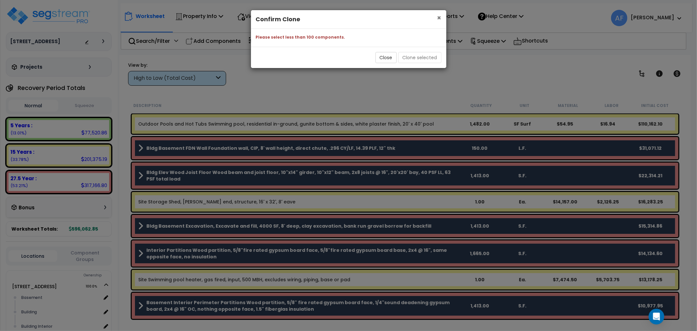
click at [438, 17] on span "×" at bounding box center [439, 17] width 4 height 9
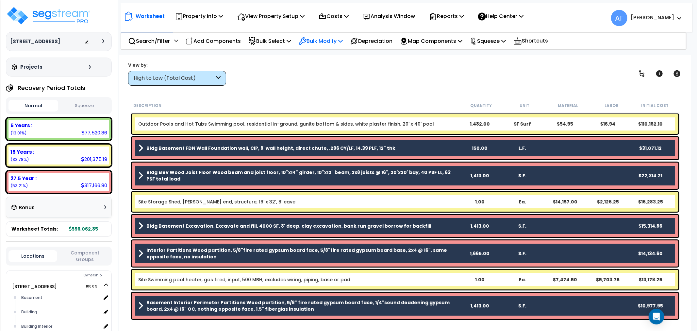
click at [340, 37] on p "Bulk Modify" at bounding box center [321, 41] width 44 height 9
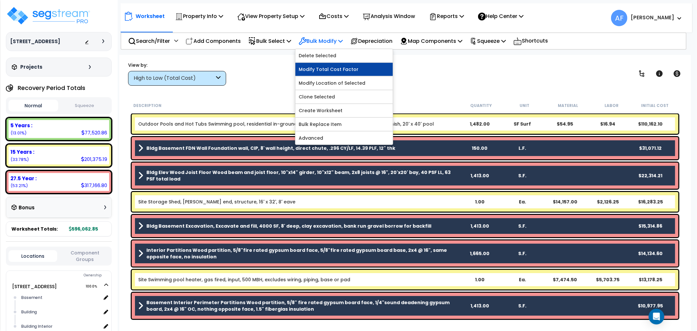
click at [327, 69] on link "Modify Total Cost Factor" at bounding box center [343, 69] width 97 height 13
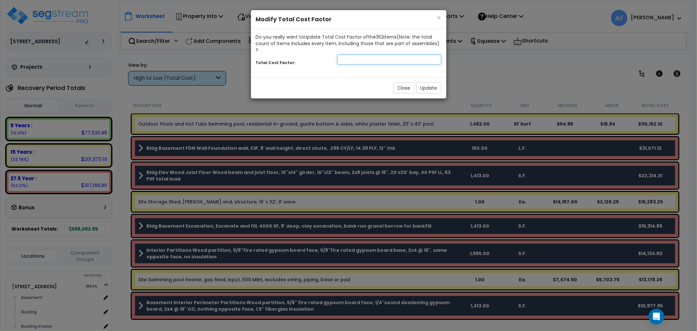
click at [397, 55] on input "number" at bounding box center [389, 60] width 104 height 10
type input "0"
click at [430, 82] on button "Update" at bounding box center [428, 87] width 25 height 11
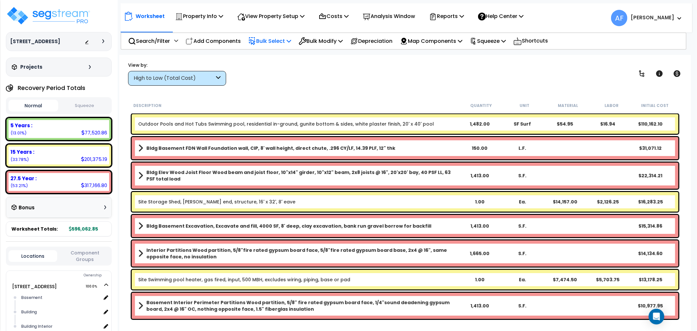
click at [277, 41] on p "Bulk Select" at bounding box center [269, 41] width 43 height 9
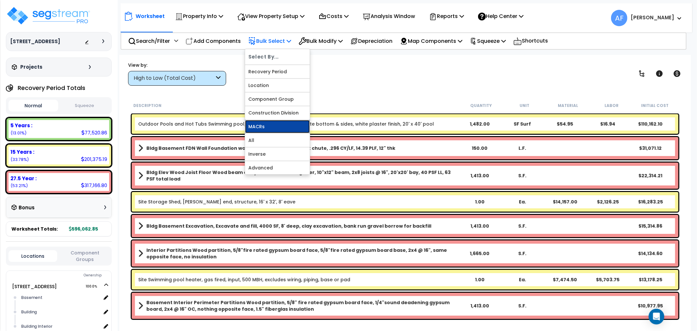
click at [264, 126] on link "MACRs" at bounding box center [277, 126] width 65 height 13
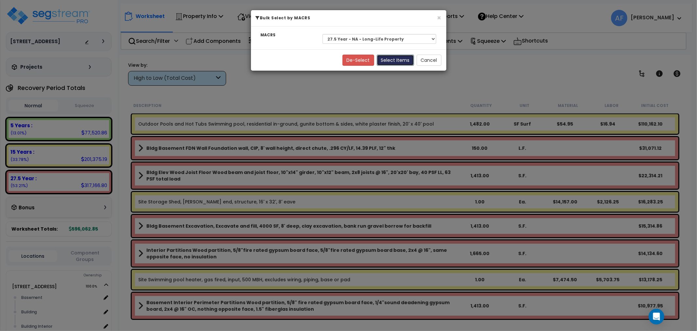
click at [396, 60] on button "Select Items" at bounding box center [395, 60] width 37 height 11
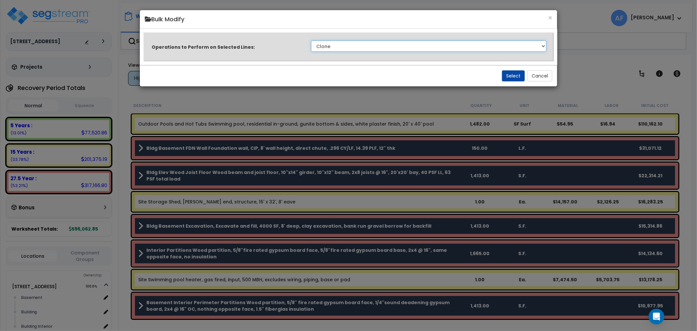
click at [373, 45] on select "Clone Delete Delete Zero Quantities Modify Component Group Modify Recovery Peri…" at bounding box center [429, 46] width 236 height 11
select select "modifyTotalCostFactor"
click at [311, 41] on select "Clone Delete Delete Zero Quantities Modify Component Group Modify Recovery Peri…" at bounding box center [429, 46] width 236 height 11
click at [515, 78] on button "Select" at bounding box center [513, 75] width 23 height 11
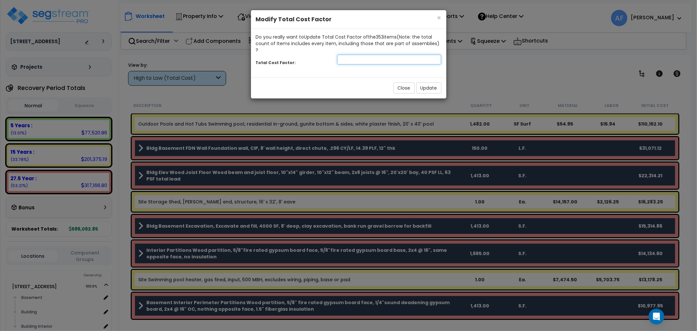
click at [368, 55] on input "number" at bounding box center [389, 60] width 104 height 10
type input "0.8"
click at [436, 84] on button "Update" at bounding box center [428, 87] width 25 height 11
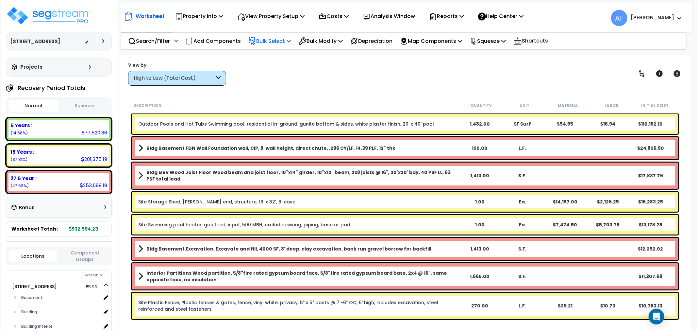
click at [270, 40] on p "Bulk Select" at bounding box center [269, 41] width 43 height 9
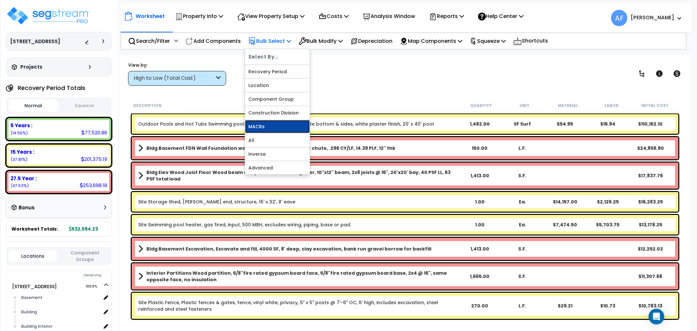
click at [271, 129] on link "MACRs" at bounding box center [277, 126] width 65 height 13
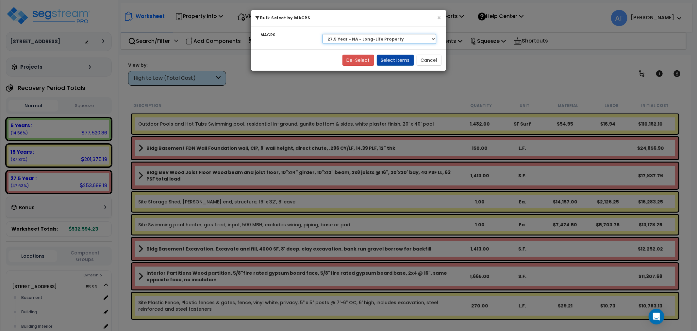
click at [397, 39] on select "Select 27.5 Year - NA - Long-Life Property 5 Years - 00.12 - Information System…" at bounding box center [380, 39] width 114 height 10
select select "3666"
click at [323, 34] on select "Select 27.5 Year - NA - Long-Life Property 5 Years - 00.12 - Information System…" at bounding box center [380, 39] width 114 height 10
click at [401, 59] on button "Select Items" at bounding box center [395, 60] width 37 height 11
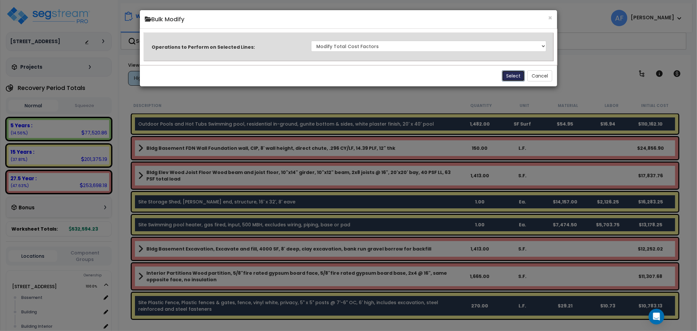
click at [509, 74] on button "Select" at bounding box center [513, 75] width 23 height 11
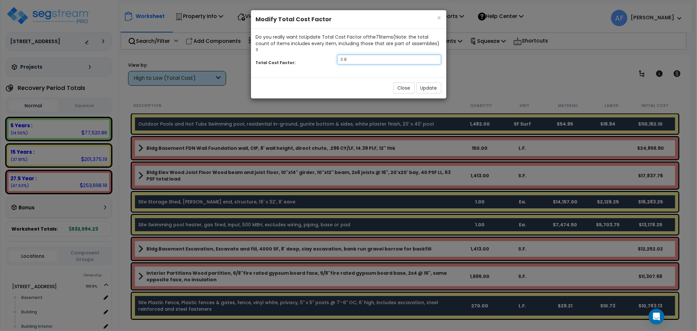
drag, startPoint x: 356, startPoint y: 51, endPoint x: 295, endPoint y: 59, distance: 60.7
click at [295, 59] on div "Total Cost Factor: 0.8" at bounding box center [348, 60] width 195 height 14
type input "0.7"
click at [433, 82] on button "Update" at bounding box center [428, 87] width 25 height 11
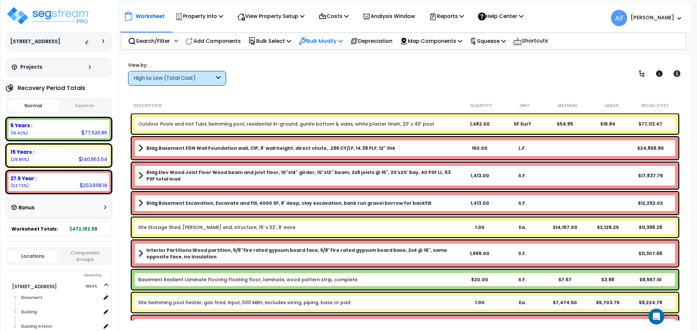
click at [321, 39] on p "Bulk Modify" at bounding box center [321, 41] width 44 height 9
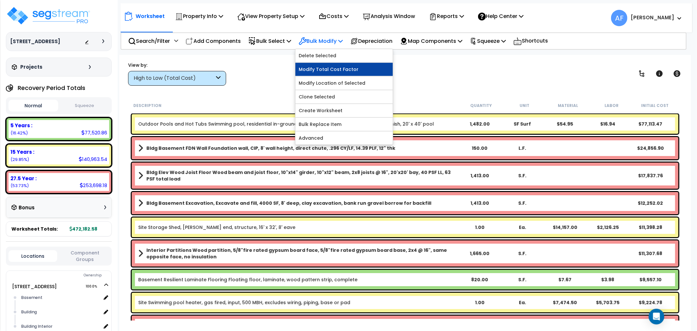
click at [332, 69] on link "Modify Total Cost Factor" at bounding box center [343, 69] width 97 height 13
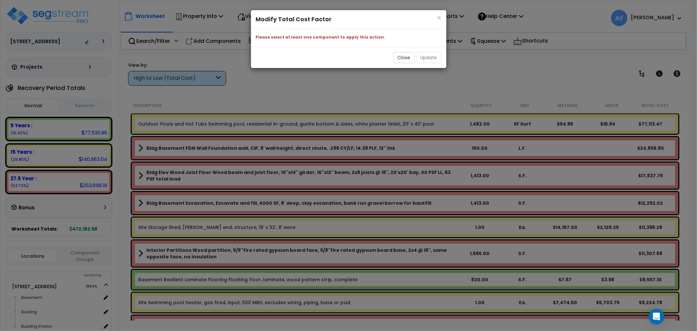
click at [436, 14] on div "× Close Modify Total Cost Factor" at bounding box center [348, 19] width 195 height 19
click at [439, 16] on span "×" at bounding box center [439, 17] width 4 height 9
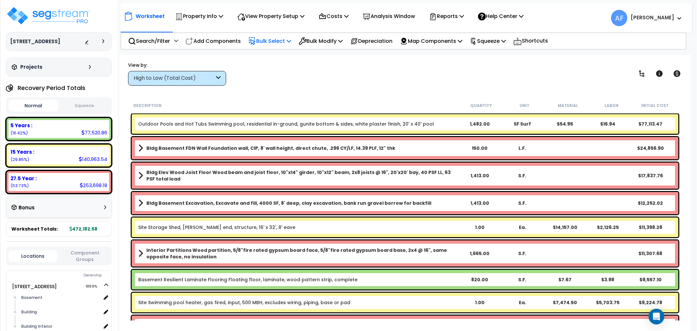
click at [272, 42] on p "Bulk Select" at bounding box center [269, 41] width 43 height 9
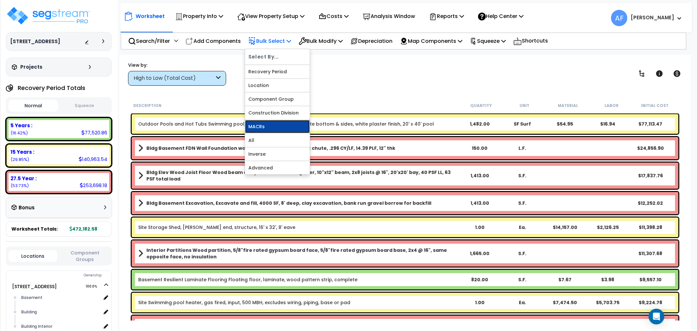
click at [265, 126] on link "MACRs" at bounding box center [277, 126] width 65 height 13
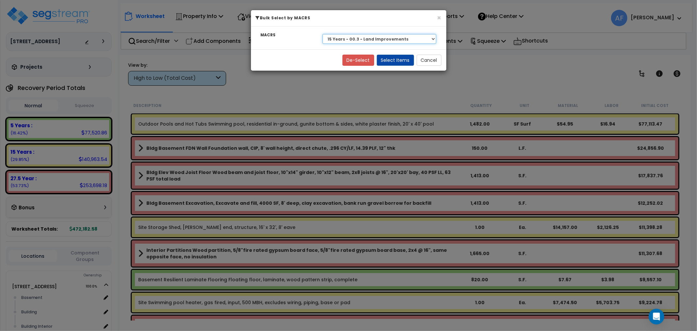
click at [362, 38] on select "Select 27.5 Year - NA - Long-Life Property 5 Years - 00.12 - Information System…" at bounding box center [380, 39] width 114 height 10
click at [323, 34] on select "Select 27.5 Year - NA - Long-Life Property 5 Years - 00.12 - Information System…" at bounding box center [380, 39] width 114 height 10
click at [394, 62] on button "Select Items" at bounding box center [395, 60] width 37 height 11
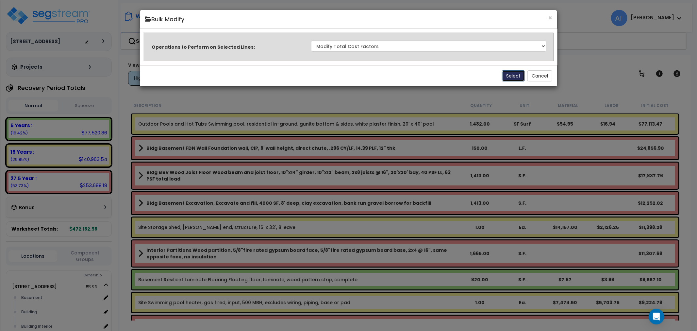
click at [510, 74] on button "Select" at bounding box center [513, 75] width 23 height 11
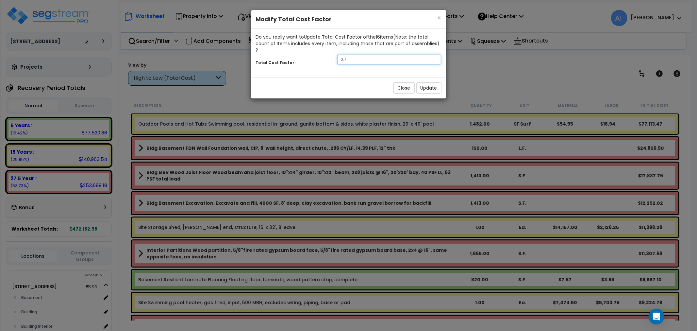
drag, startPoint x: 362, startPoint y: 52, endPoint x: 323, endPoint y: 52, distance: 38.9
click at [323, 53] on div "Total Cost Factor: 0.7" at bounding box center [348, 60] width 195 height 14
click at [433, 83] on button "Update" at bounding box center [428, 87] width 25 height 11
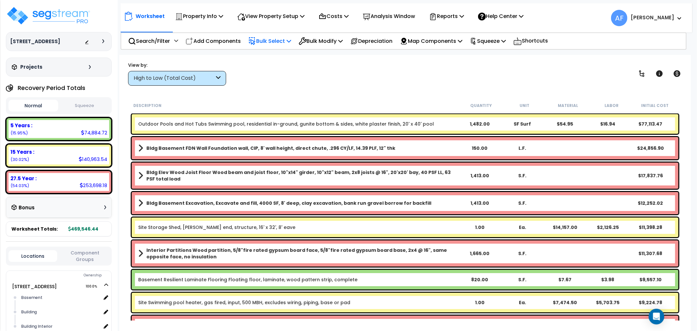
click at [286, 41] on p "Bulk Select" at bounding box center [269, 41] width 43 height 9
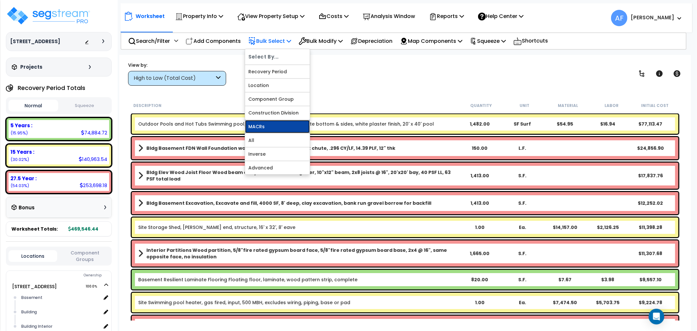
click at [268, 124] on link "MACRs" at bounding box center [277, 126] width 65 height 13
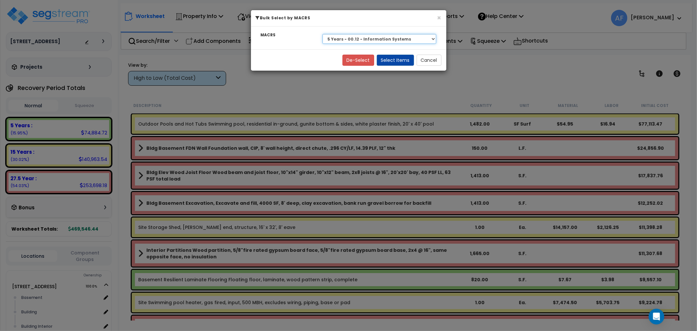
click at [387, 40] on select "Select 27.5 Year - NA - Long-Life Property 5 Years - 00.12 - Information System…" at bounding box center [380, 39] width 114 height 10
click at [323, 34] on select "Select 27.5 Year - NA - Long-Life Property 5 Years - 00.12 - Information System…" at bounding box center [380, 39] width 114 height 10
click at [401, 56] on button "Select Items" at bounding box center [395, 60] width 37 height 11
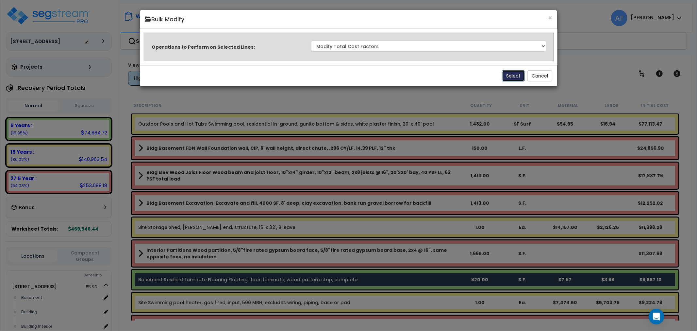
click at [508, 73] on button "Select" at bounding box center [513, 75] width 23 height 11
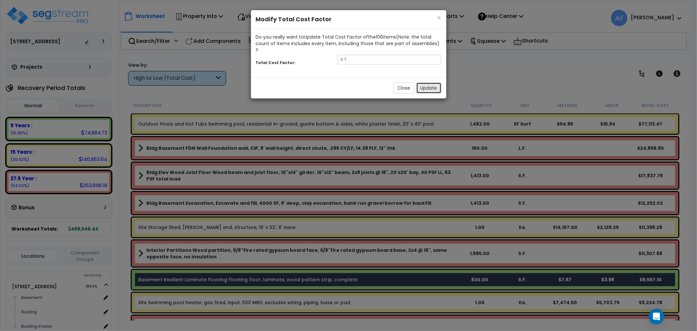
click at [425, 82] on button "Update" at bounding box center [428, 87] width 25 height 11
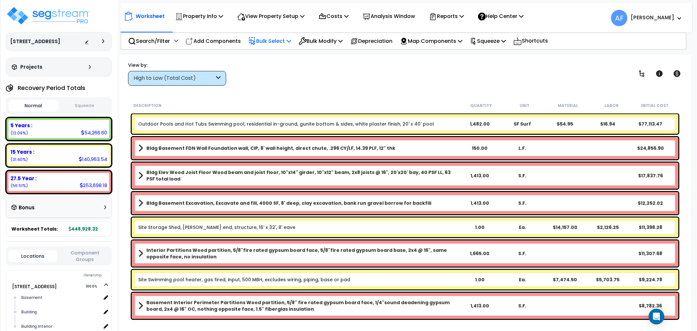
click at [277, 45] on p "Bulk Select" at bounding box center [269, 41] width 43 height 9
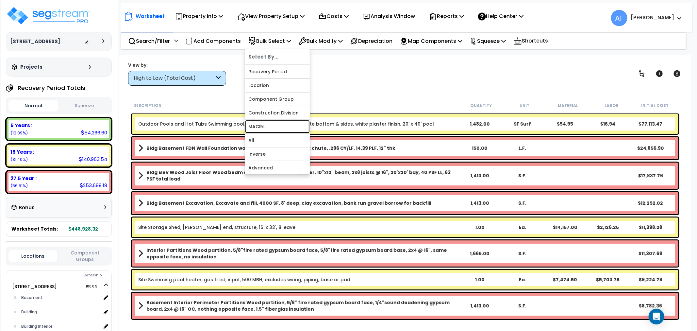
click at [265, 123] on link "MACRs" at bounding box center [277, 126] width 65 height 13
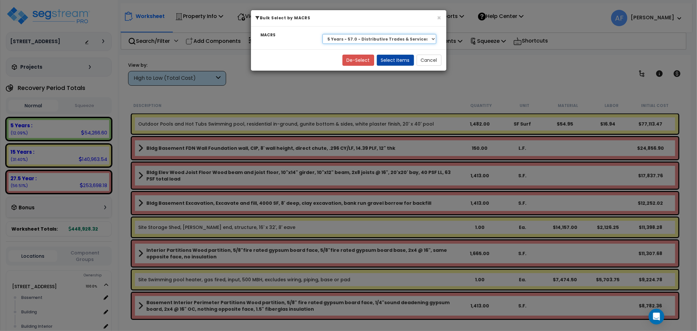
click at [382, 40] on select "Select 27.5 Year - NA - Long-Life Property 5 Years - 00.12 - Information System…" at bounding box center [380, 39] width 114 height 10
select select "3669"
click at [323, 34] on select "Select 27.5 Year - NA - Long-Life Property 5 Years - 00.12 - Information System…" at bounding box center [380, 39] width 114 height 10
click at [400, 58] on button "Select Items" at bounding box center [395, 60] width 37 height 11
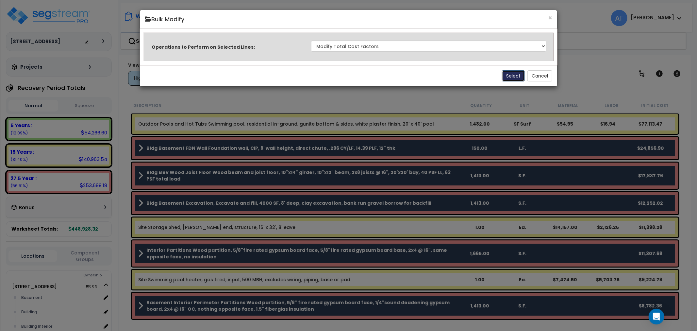
click at [513, 76] on button "Select" at bounding box center [513, 75] width 23 height 11
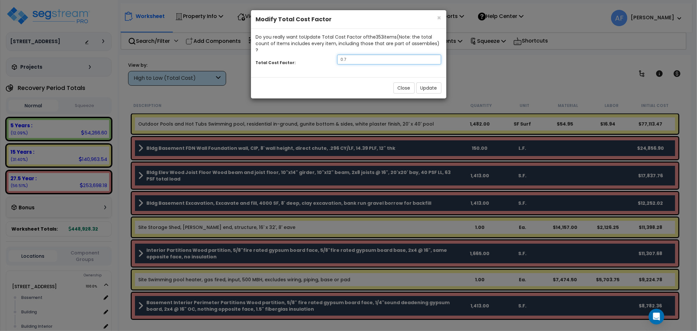
click at [356, 55] on input "0.7" at bounding box center [389, 60] width 104 height 10
type input "0.9"
click at [430, 82] on button "Update" at bounding box center [428, 87] width 25 height 11
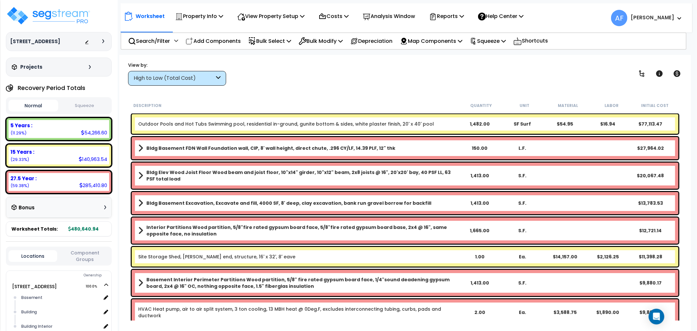
click at [395, 68] on div "View by: High to Low (Total Cost) High to Low (Total Cost)" at bounding box center [405, 73] width 559 height 24
click at [258, 66] on div "View by: High to Low (Total Cost) High to Low (Total Cost)" at bounding box center [405, 73] width 559 height 24
click at [254, 80] on div "View by: High to Low (Total Cost) High to Low (Total Cost)" at bounding box center [405, 73] width 559 height 24
